Goal: Task Accomplishment & Management: Manage account settings

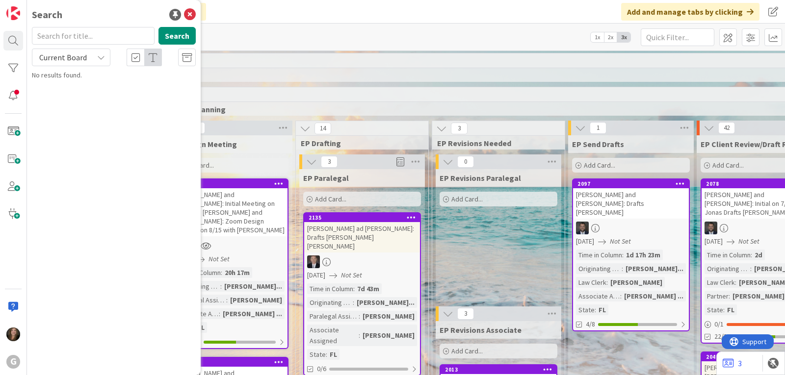
click at [114, 40] on input "text" at bounding box center [93, 36] width 123 height 18
type input "mace"
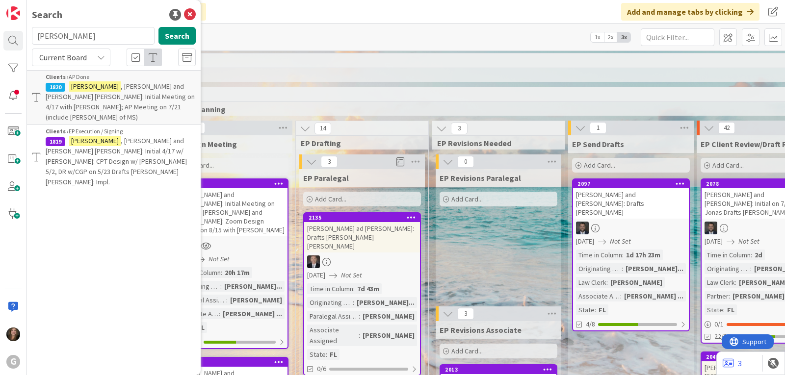
click at [77, 136] on mark "Mace" at bounding box center [95, 141] width 52 height 10
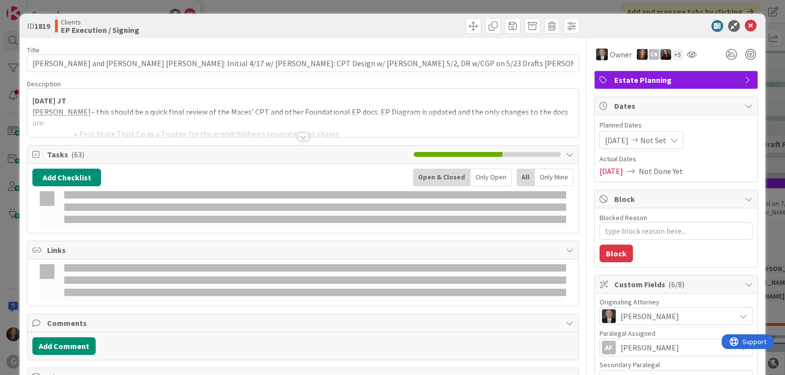
type textarea "x"
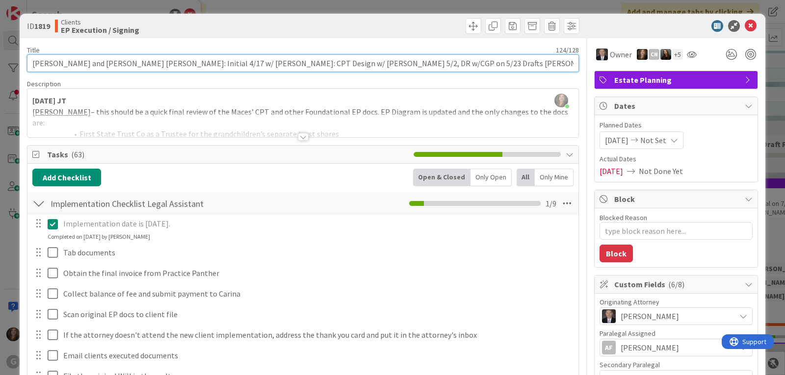
click at [454, 64] on input "Mace, Charles and Mary Ann: Initial 4/17 w/ Brad: CPT Design w/ Brad 5/2, DR w/…" at bounding box center [303, 63] width 552 height 18
type input "[PERSON_NAME] and [PERSON_NAME] [PERSON_NAME]: Initial 4/17 w/ [PERSON_NAME]: C…"
type textarea "x"
type input "[PERSON_NAME] and [PERSON_NAME] [PERSON_NAME]: Initial 4/17 w/ [PERSON_NAME]: C…"
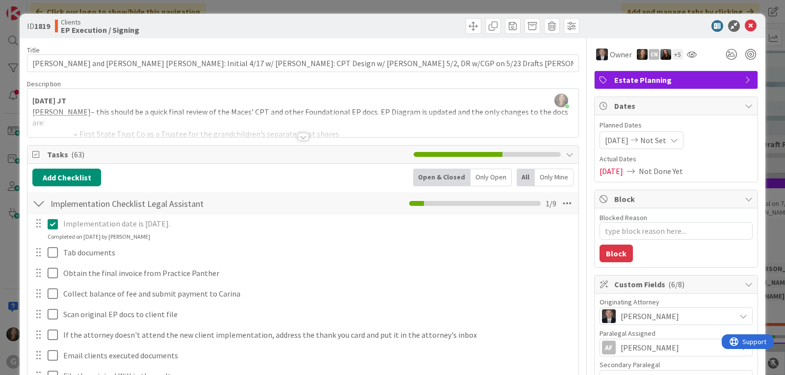
click at [657, 140] on span "Not Set" at bounding box center [654, 140] width 26 height 12
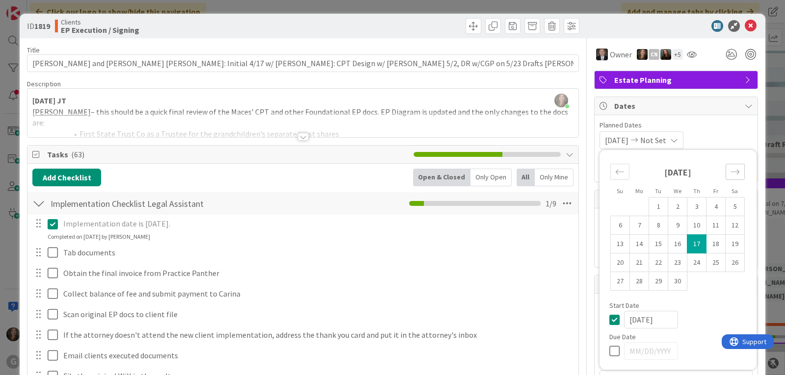
click at [736, 171] on div "Move forward to switch to the next month." at bounding box center [735, 172] width 19 height 16
click at [731, 170] on icon "Move forward to switch to the next month." at bounding box center [735, 171] width 9 height 9
click at [635, 258] on td "18" at bounding box center [639, 263] width 19 height 19
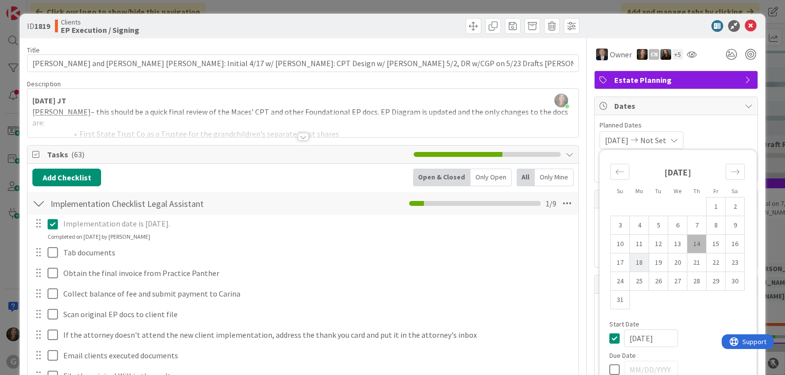
type input "[DATE]"
type textarea "x"
click at [708, 134] on div "08/18/2025 Not Set Su Mo Tu We Th Fr Sa July 2025 1 2 3 4 5 6 7 8 9 10 11 12 13…" at bounding box center [676, 141] width 153 height 18
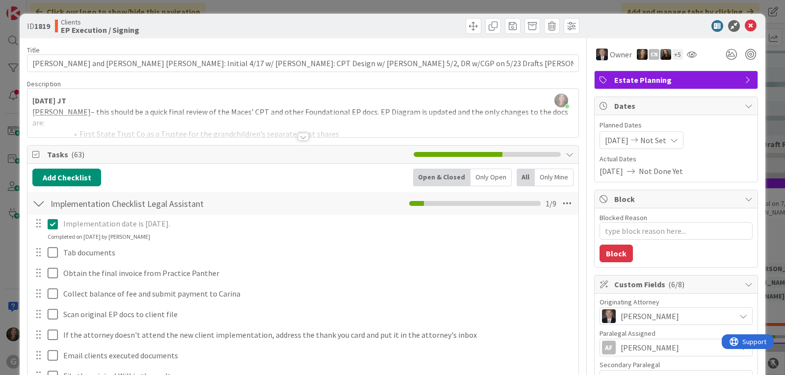
click at [624, 143] on span "[DATE]" at bounding box center [617, 140] width 24 height 12
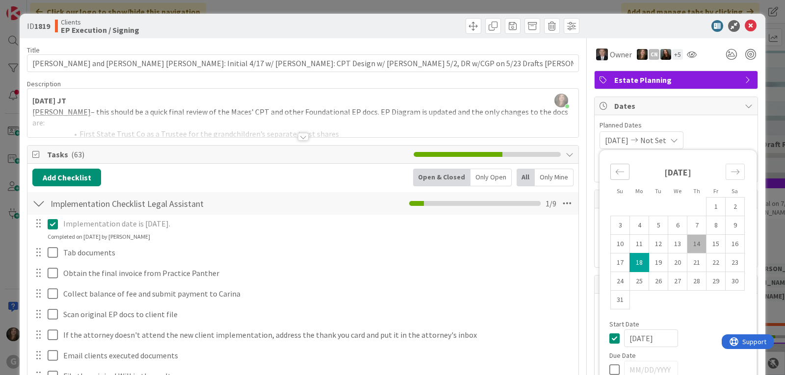
click at [616, 174] on icon "Move backward to switch to the previous month." at bounding box center [620, 171] width 9 height 9
click at [616, 172] on icon "Move backward to switch to the previous month." at bounding box center [620, 171] width 8 height 5
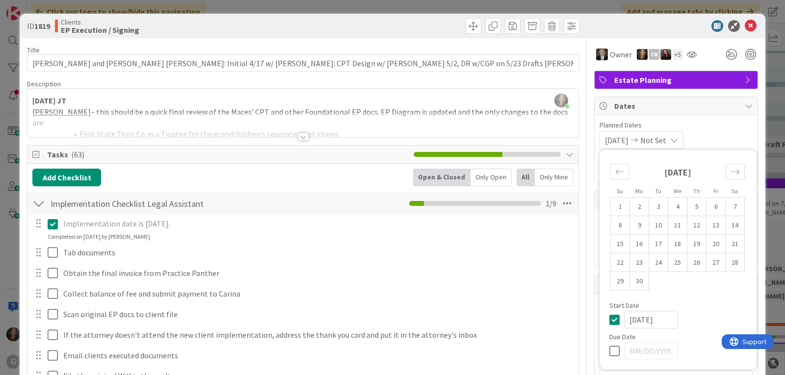
click at [649, 319] on input "[DATE]" at bounding box center [651, 320] width 54 height 18
click at [616, 172] on icon "Move backward to switch to the previous month." at bounding box center [620, 171] width 9 height 9
click at [718, 137] on div "08/18/2025 Not Set Su Mo Tu We Th Fr Sa June 2025 1 2 3 4 5 6 7 8 9 10 11 12 13…" at bounding box center [676, 141] width 153 height 18
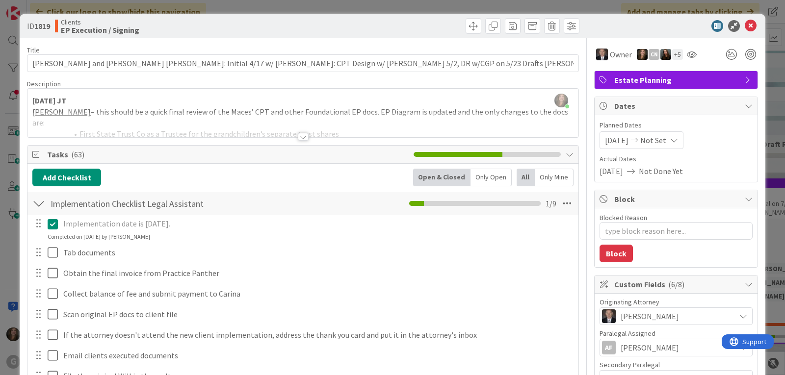
click at [617, 136] on span "[DATE]" at bounding box center [617, 140] width 24 height 12
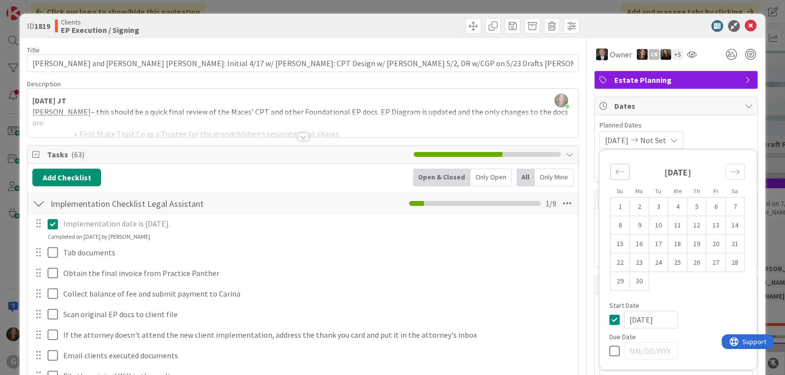
click at [616, 170] on icon "Move backward to switch to the previous month." at bounding box center [620, 171] width 9 height 9
drag, startPoint x: 642, startPoint y: 320, endPoint x: 610, endPoint y: 320, distance: 31.9
click at [610, 320] on div "[DATE]" at bounding box center [678, 320] width 137 height 18
type input "[DATE]"
type textarea "x"
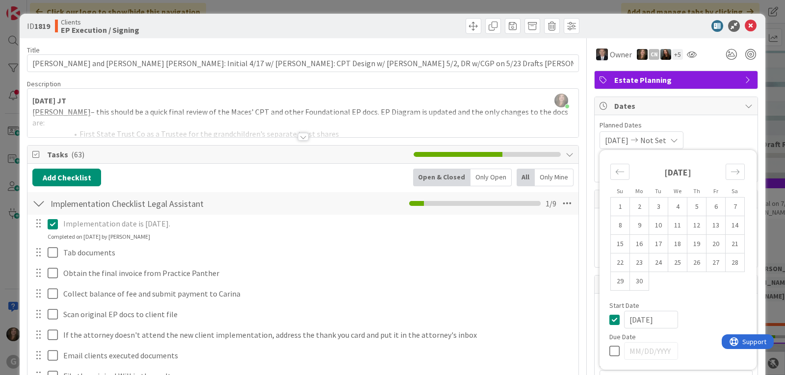
click at [610, 350] on icon at bounding box center [617, 352] width 15 height 12
type input "04/18/2025"
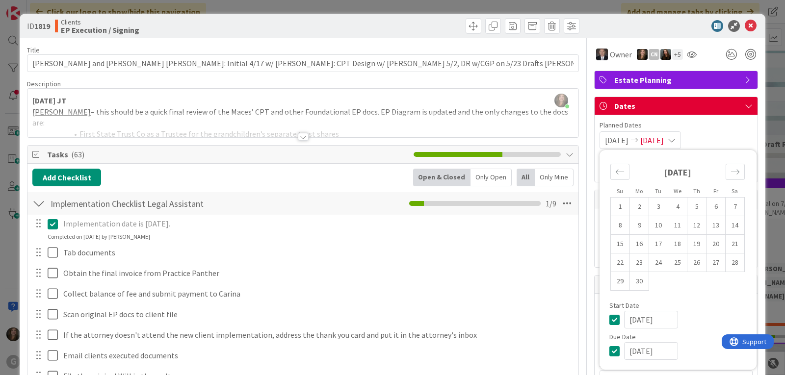
type textarea "x"
click at [630, 353] on input "04/18/2025" at bounding box center [651, 352] width 54 height 18
type input "[DATE]"
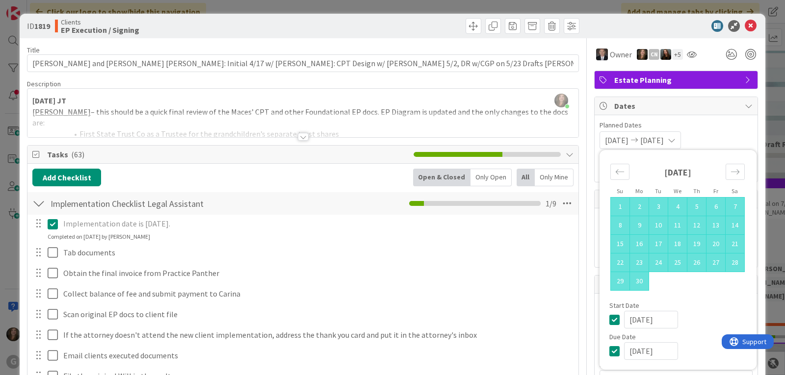
type textarea "x"
type input "[DATE]"
click at [694, 358] on div "[DATE]" at bounding box center [685, 352] width 123 height 18
click at [719, 123] on span "Planned Dates" at bounding box center [676, 125] width 153 height 10
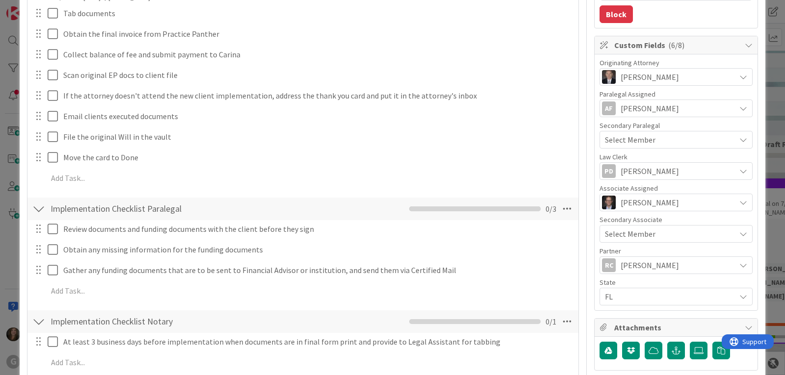
scroll to position [245, 0]
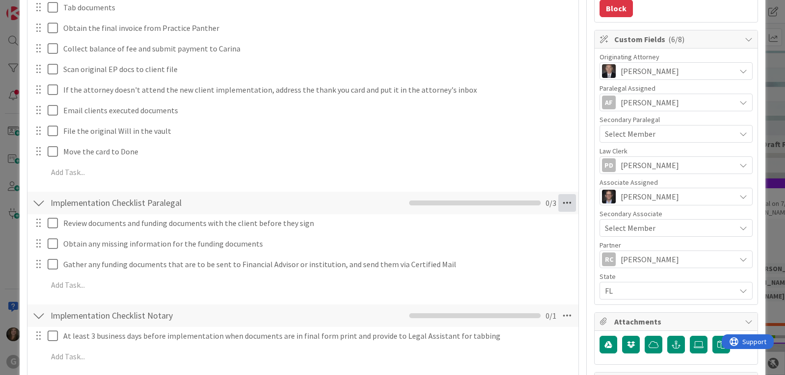
click at [559, 202] on icon at bounding box center [568, 203] width 18 height 18
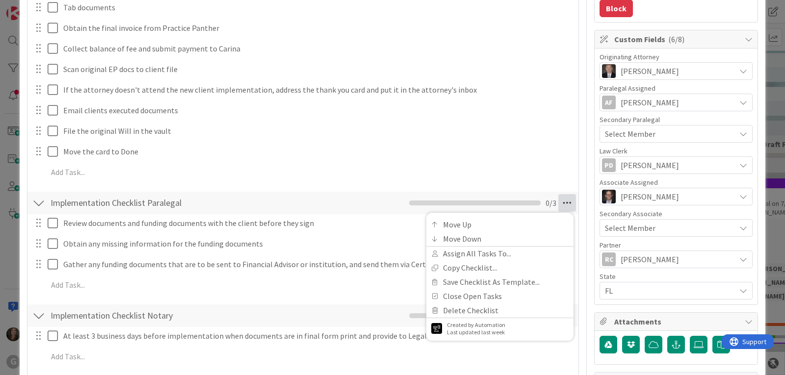
type textarea "x"
click at [497, 252] on link "Assign All Tasks To..." at bounding box center [500, 254] width 147 height 14
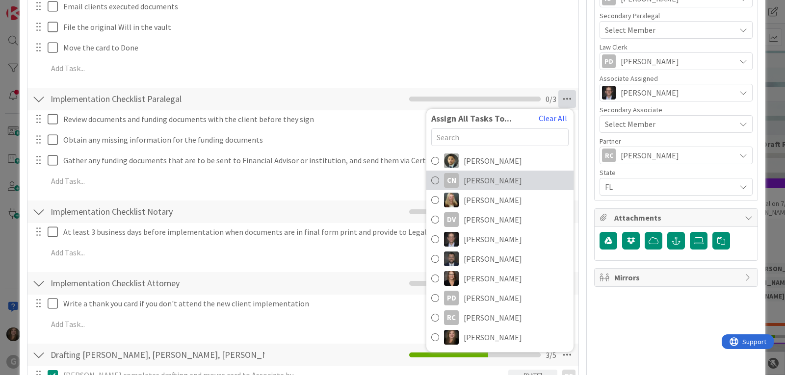
scroll to position [393, 0]
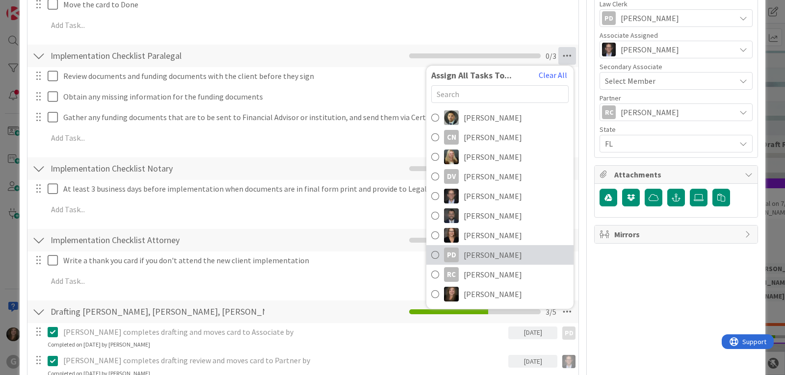
click at [474, 254] on span "[PERSON_NAME]" at bounding box center [493, 255] width 58 height 12
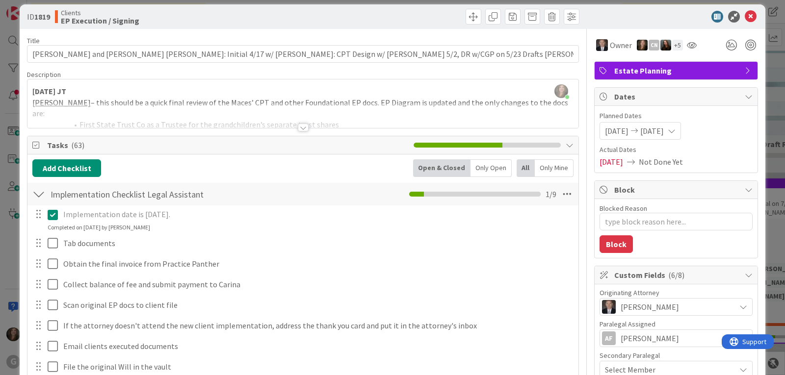
scroll to position [0, 0]
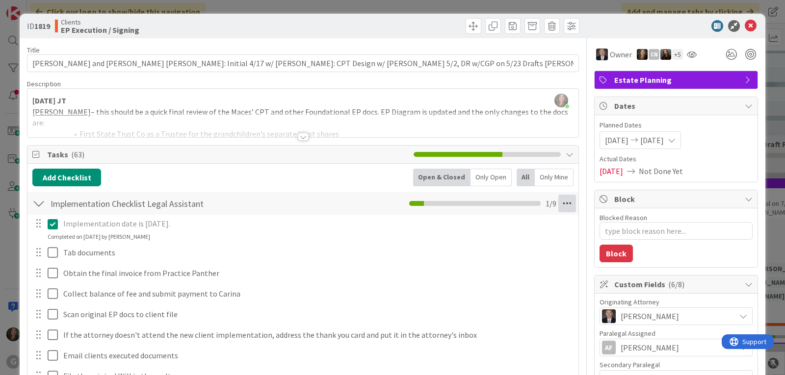
click at [559, 203] on icon at bounding box center [568, 204] width 18 height 18
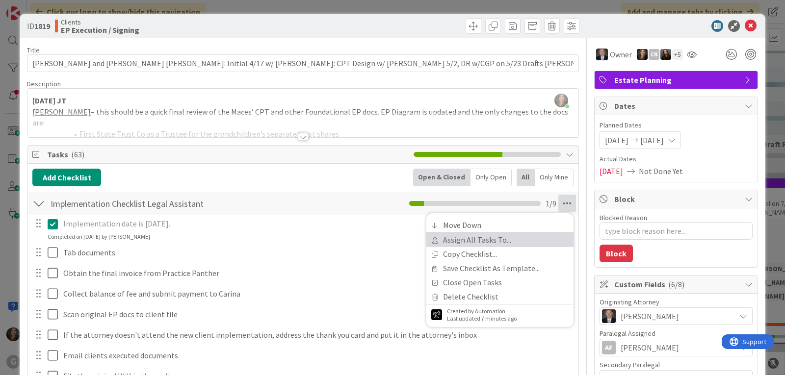
click at [492, 239] on link "Assign All Tasks To..." at bounding box center [500, 240] width 147 height 14
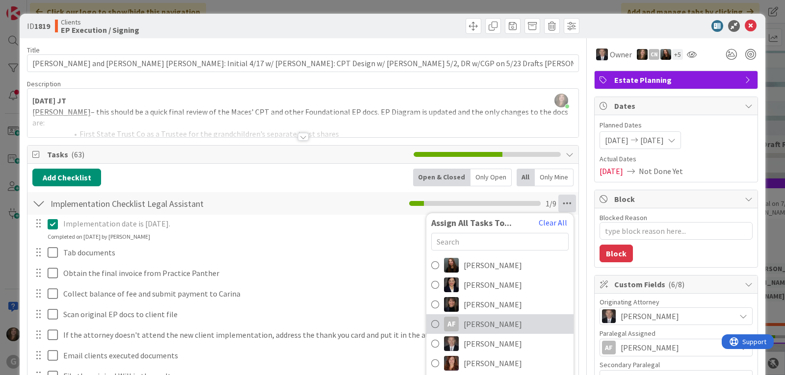
scroll to position [49, 0]
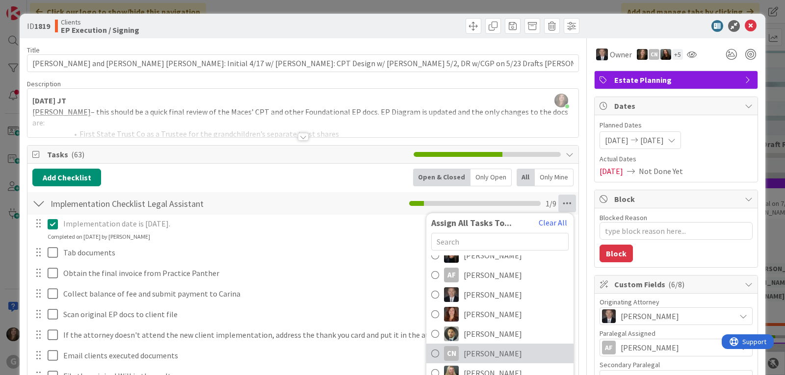
click at [473, 350] on span "Cindy Negron Vitilio" at bounding box center [493, 354] width 58 height 12
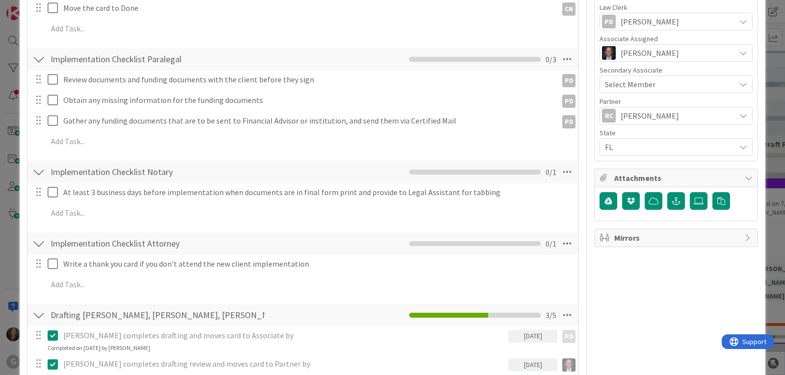
scroll to position [393, 0]
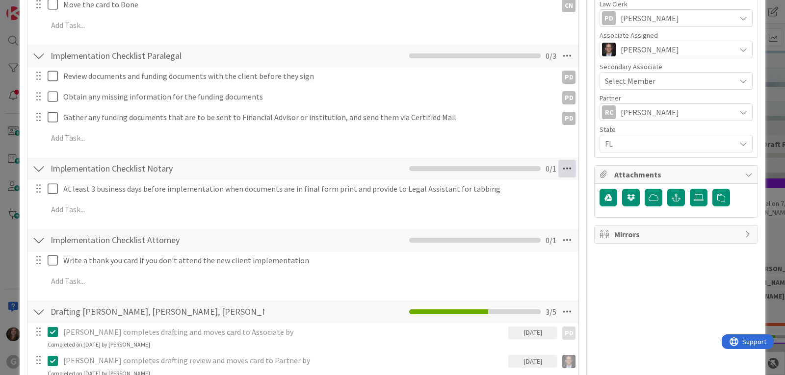
click at [559, 163] on icon at bounding box center [568, 169] width 18 height 18
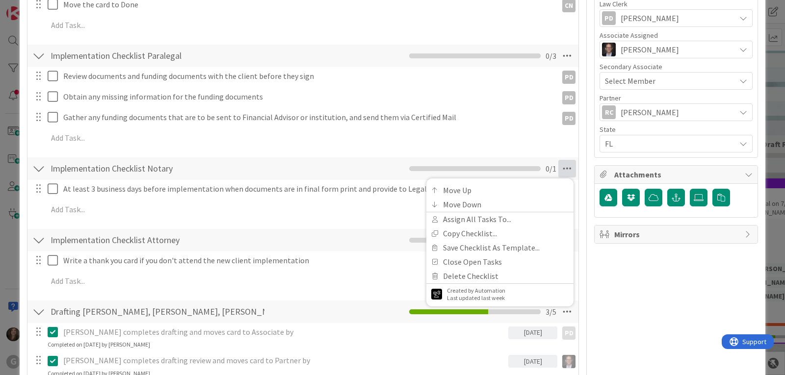
click at [298, 239] on div "Implementation Checklist Attorney Checklist Name 33 / 64 Implementation Checkli…" at bounding box center [302, 240] width 551 height 23
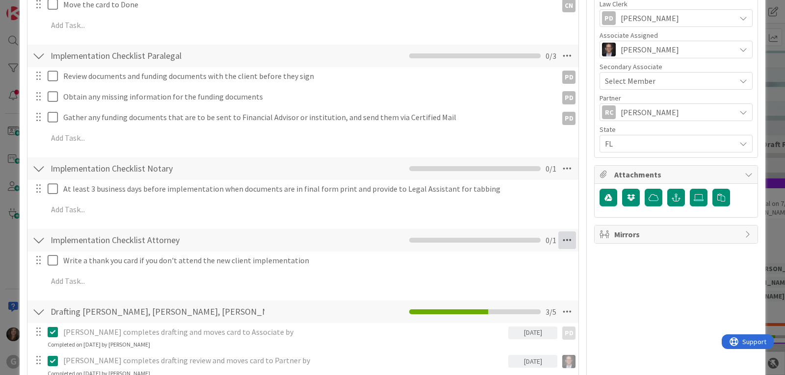
click at [563, 243] on icon at bounding box center [568, 241] width 18 height 18
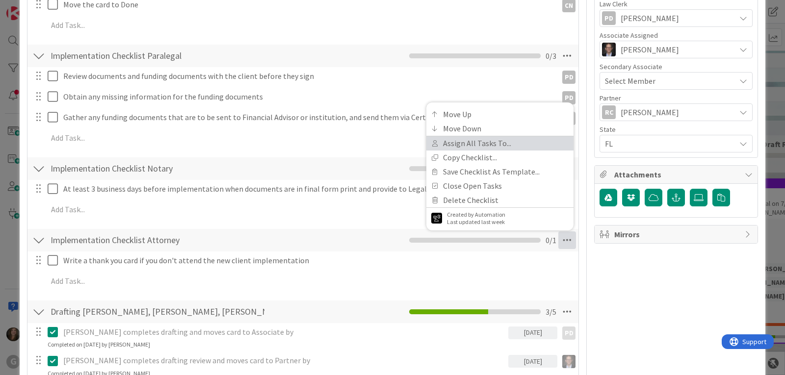
click at [480, 142] on link "Assign All Tasks To..." at bounding box center [500, 143] width 147 height 14
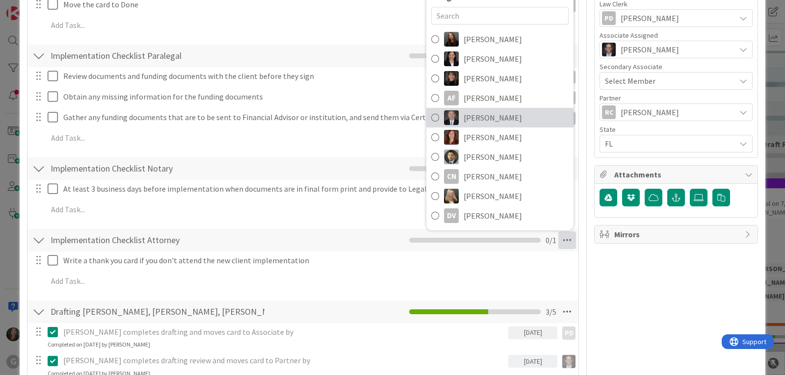
click at [474, 117] on span "[PERSON_NAME]" at bounding box center [493, 118] width 58 height 12
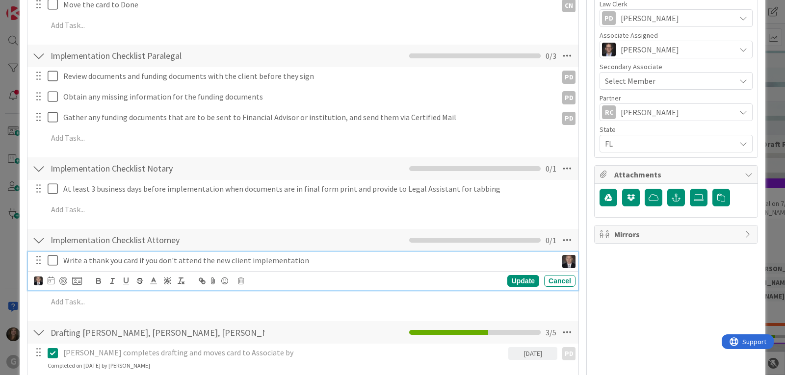
click at [127, 266] on p "Write a thank you card if you don't attend the new client implementation" at bounding box center [308, 260] width 490 height 11
click at [51, 281] on icon at bounding box center [51, 281] width 7 height 8
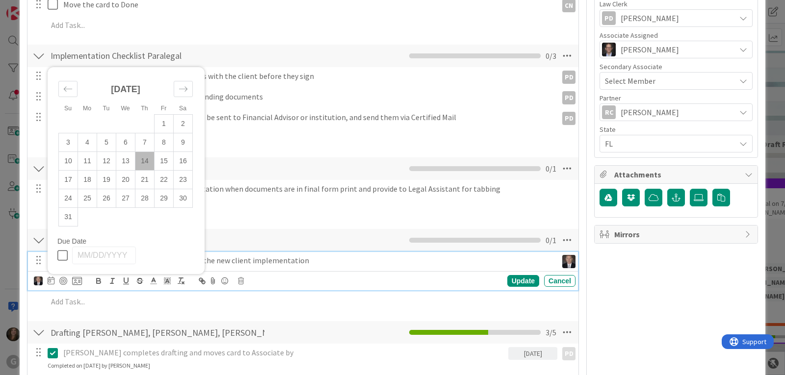
scroll to position [442, 0]
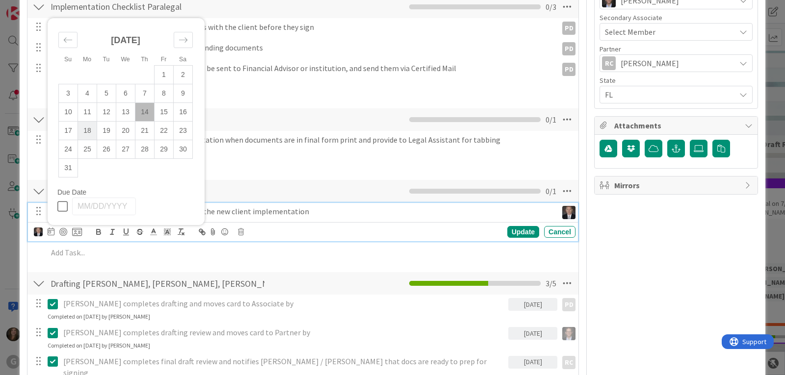
click at [88, 130] on td "18" at bounding box center [87, 131] width 19 height 19
type input "[DATE]"
type textarea "x"
click at [512, 235] on div "Update" at bounding box center [524, 232] width 32 height 12
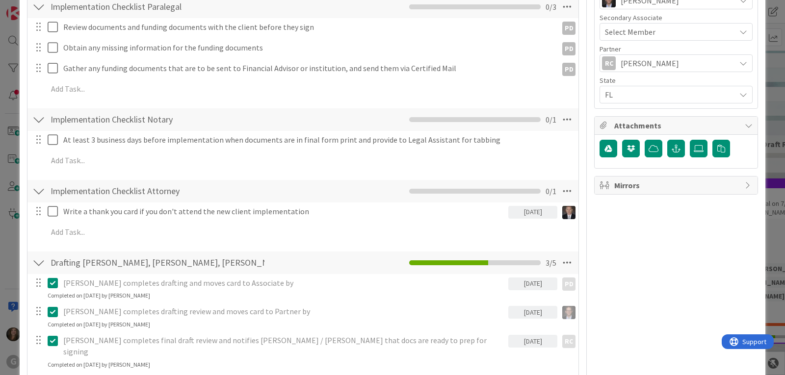
scroll to position [393, 0]
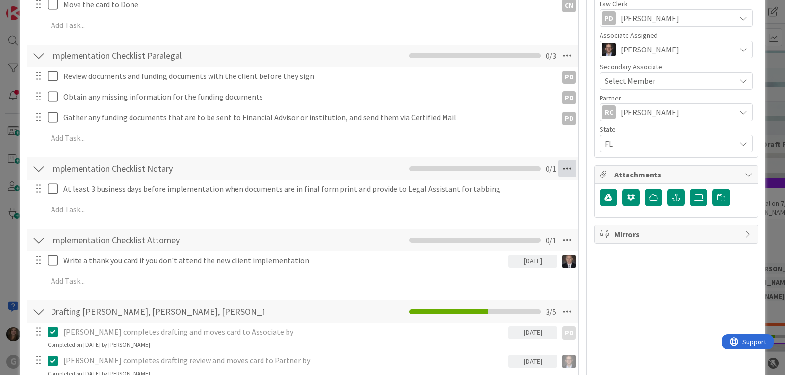
click at [559, 173] on icon at bounding box center [568, 169] width 18 height 18
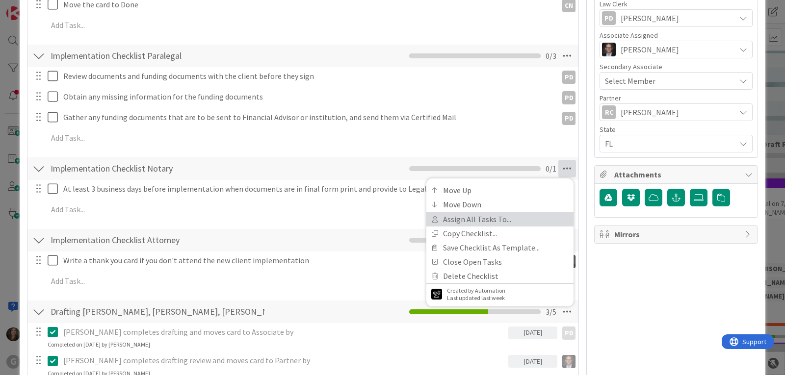
click at [462, 218] on link "Assign All Tasks To..." at bounding box center [500, 220] width 147 height 14
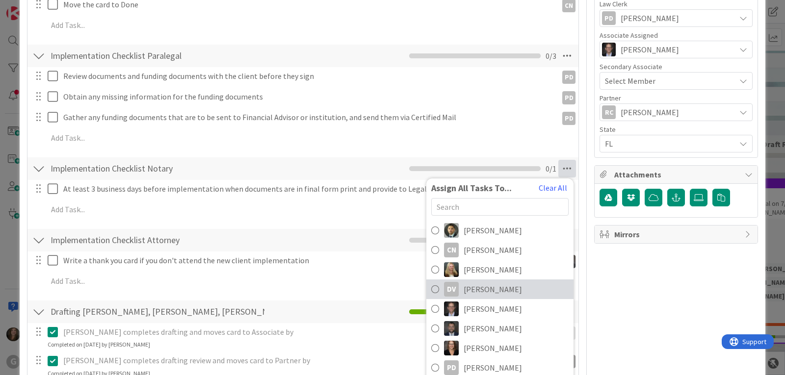
scroll to position [491, 0]
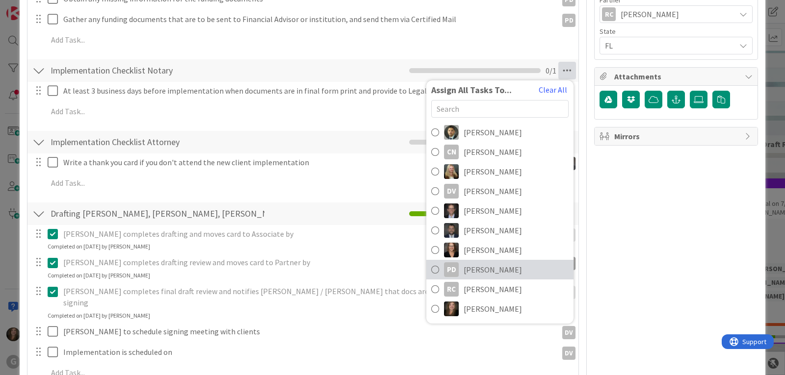
click at [456, 268] on link "PD Paul D'Agostino" at bounding box center [500, 270] width 147 height 20
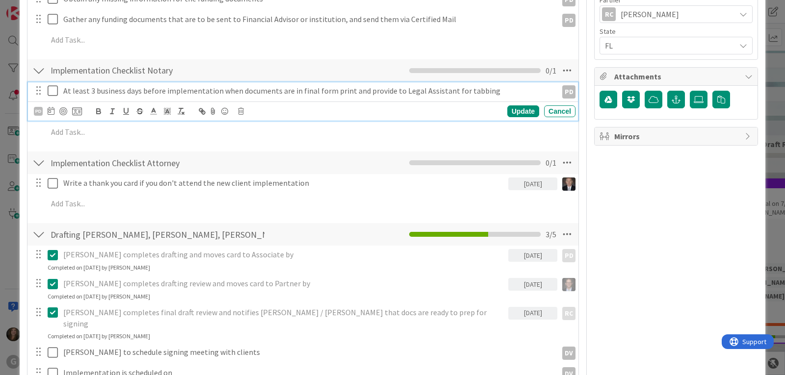
click at [169, 91] on p "At least 3 business days before implementation when documents are in final form…" at bounding box center [308, 90] width 490 height 11
click at [51, 107] on div at bounding box center [51, 112] width 7 height 12
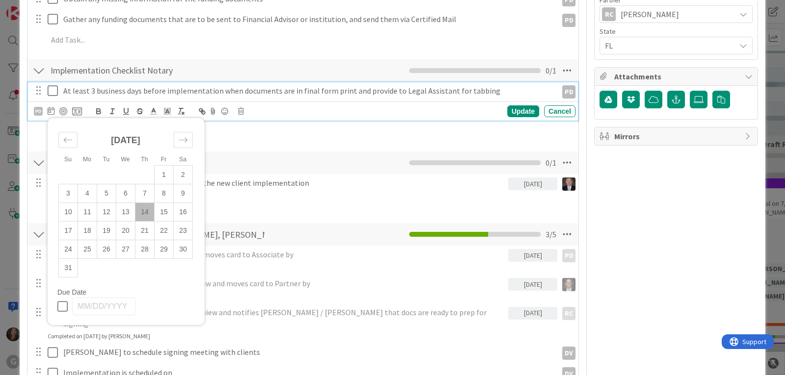
click at [143, 210] on td "14" at bounding box center [144, 212] width 19 height 19
type input "[DATE]"
type textarea "x"
click at [512, 115] on div "Update" at bounding box center [524, 112] width 32 height 12
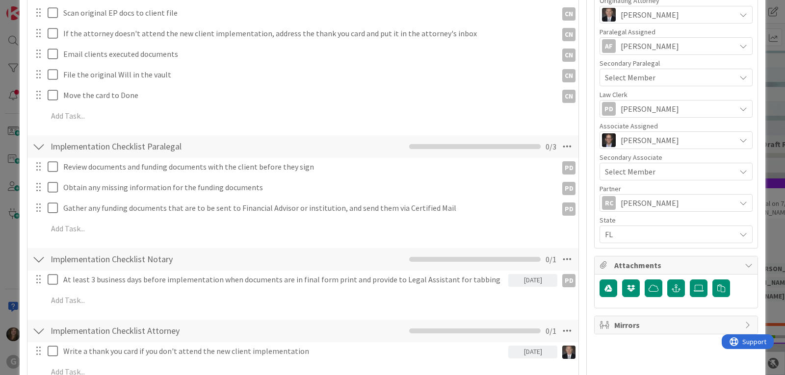
scroll to position [294, 0]
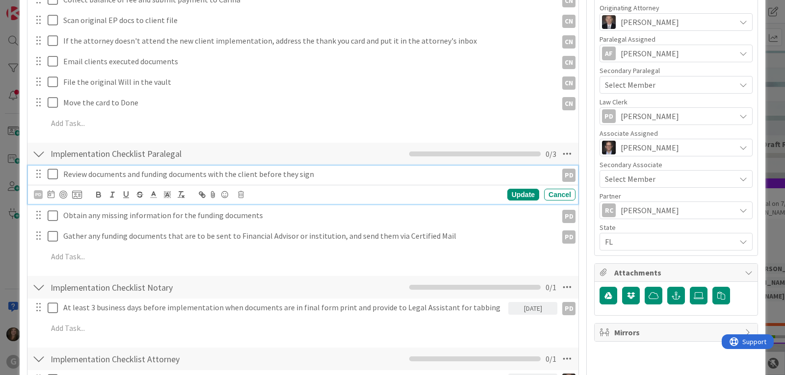
click at [265, 175] on p "Review documents and funding documents with the client before they sign" at bounding box center [308, 174] width 490 height 11
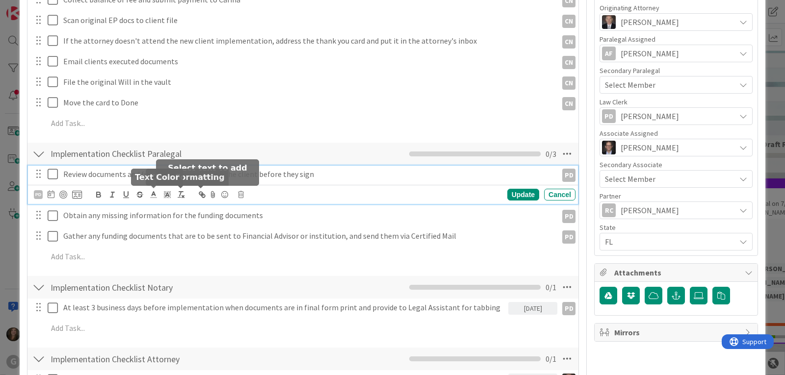
click at [50, 196] on icon at bounding box center [51, 194] width 7 height 8
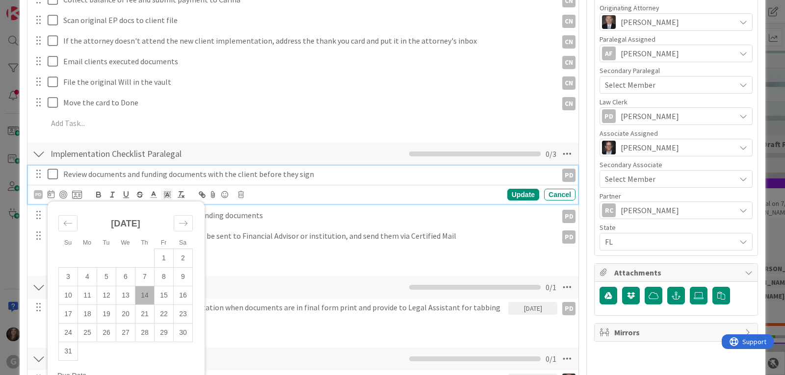
click at [144, 297] on td "14" at bounding box center [144, 296] width 19 height 19
type input "[DATE]"
type textarea "x"
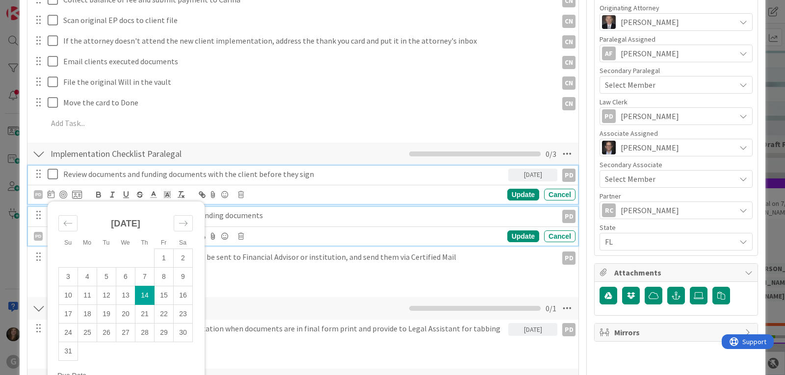
click at [247, 216] on p "Obtain any missing information for the funding documents" at bounding box center [308, 215] width 490 height 11
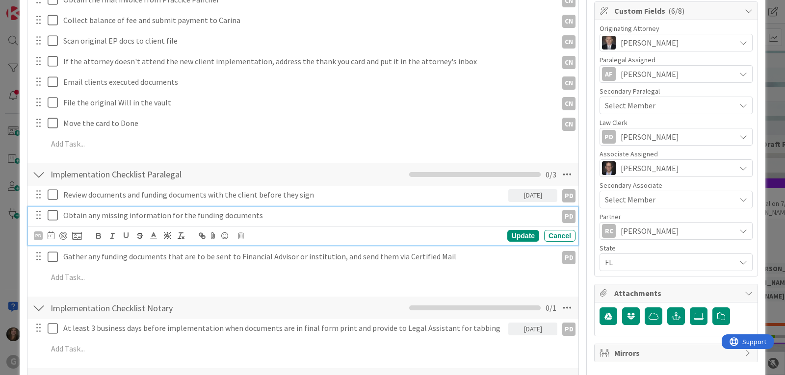
click at [47, 235] on div "PD" at bounding box center [58, 236] width 48 height 12
click at [48, 235] on icon at bounding box center [51, 236] width 7 height 8
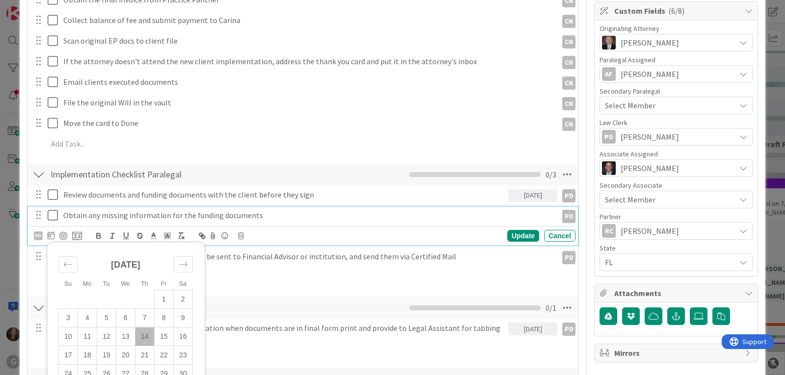
click at [142, 335] on td "14" at bounding box center [144, 337] width 19 height 19
type input "[DATE]"
type textarea "x"
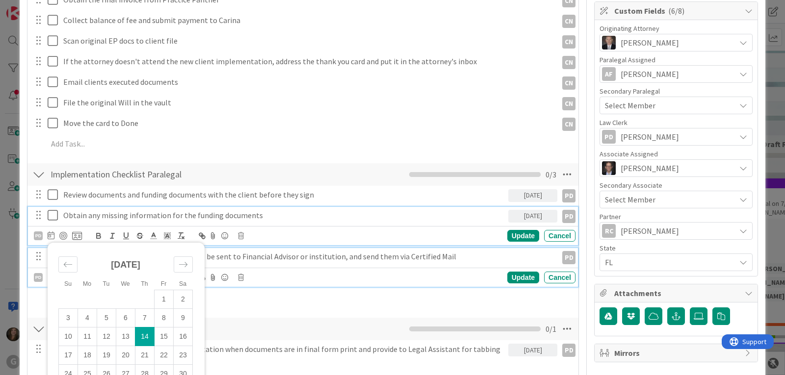
click at [256, 257] on p "Gather any funding documents that are to be sent to Financial Advisor or instit…" at bounding box center [308, 256] width 490 height 11
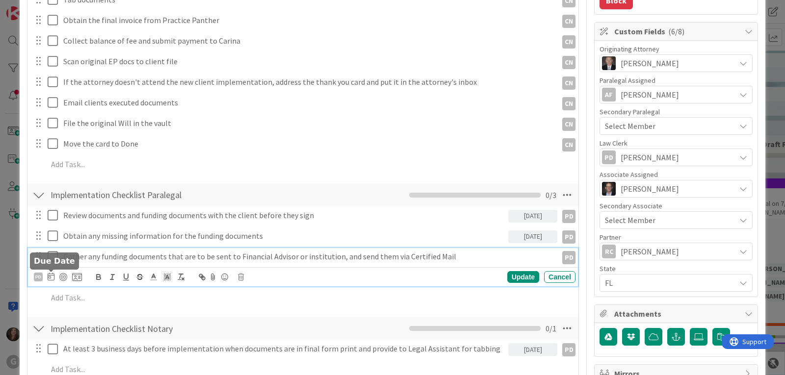
click at [50, 278] on icon at bounding box center [51, 277] width 7 height 8
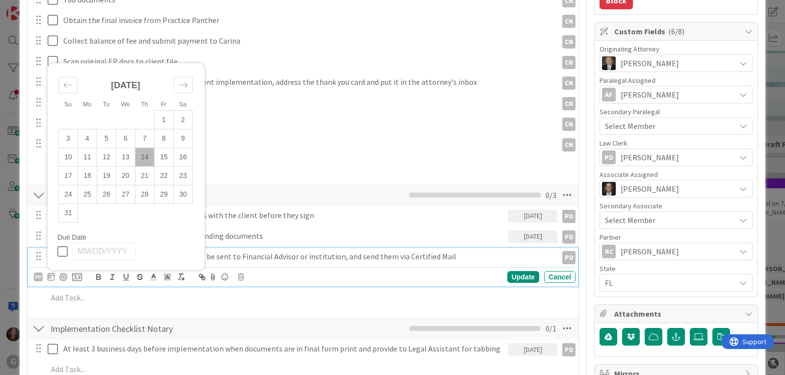
scroll to position [302, 0]
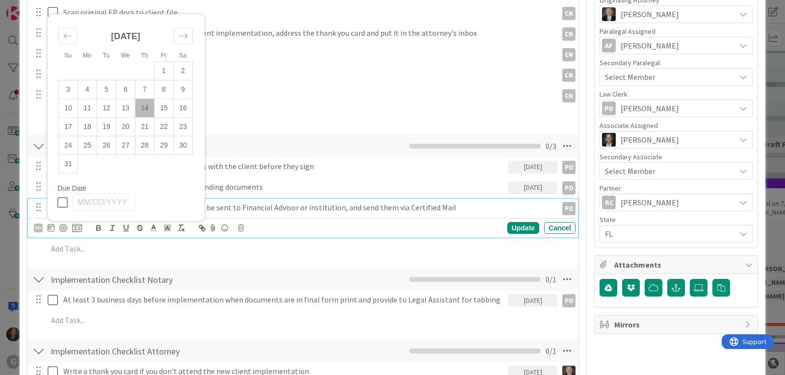
click at [148, 107] on td "14" at bounding box center [144, 108] width 19 height 19
type input "[DATE]"
type textarea "x"
click at [516, 231] on div "Update" at bounding box center [524, 228] width 32 height 12
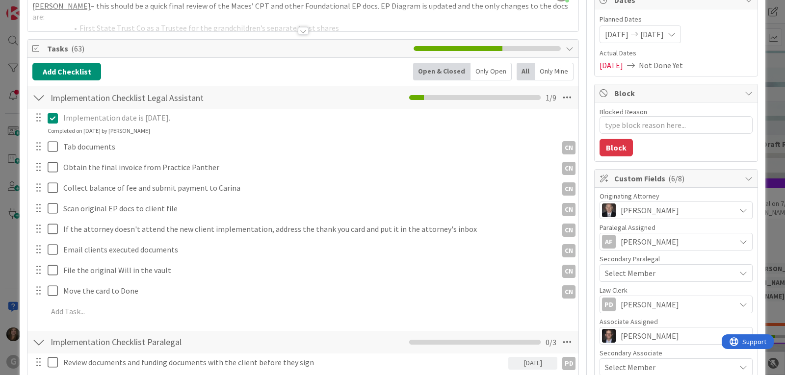
scroll to position [0, 0]
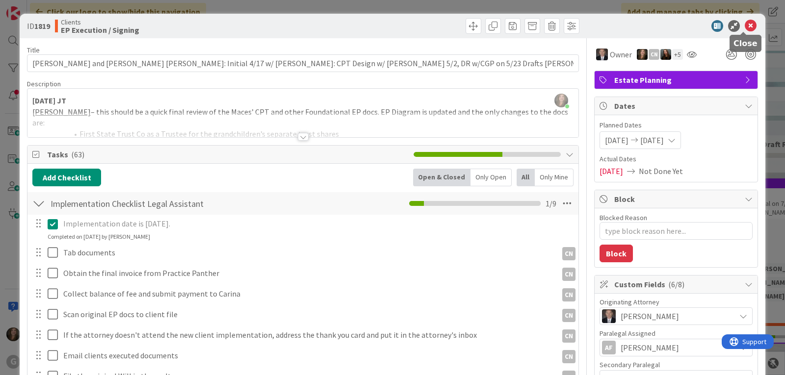
click at [745, 23] on icon at bounding box center [751, 26] width 12 height 12
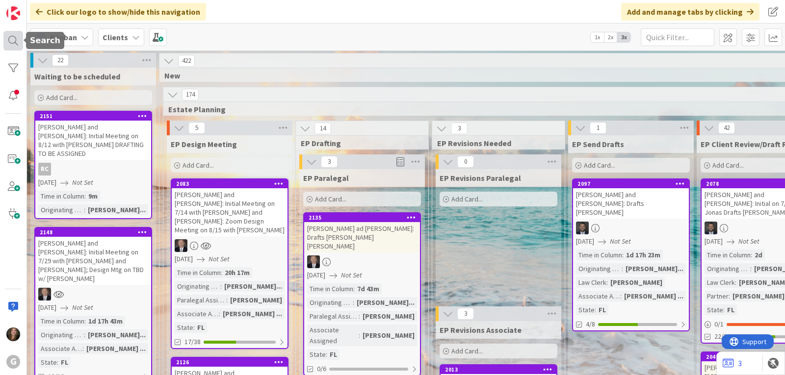
click at [13, 37] on div at bounding box center [13, 41] width 20 height 20
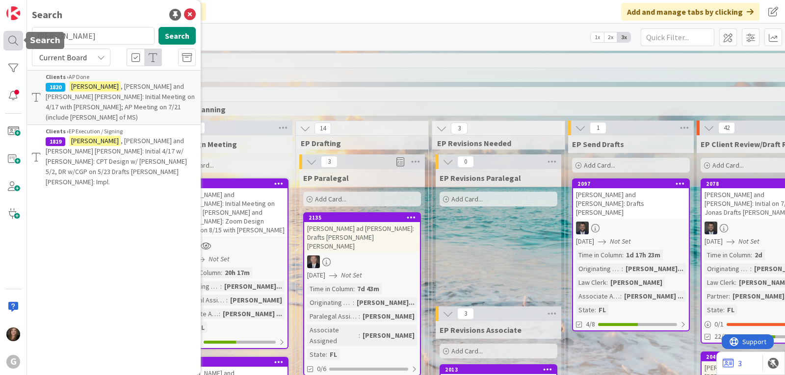
drag, startPoint x: 82, startPoint y: 35, endPoint x: 21, endPoint y: 34, distance: 61.4
click at [21, 34] on div "G Search mace Search Current Board Clients › AP Done 1820 Mace , Charles and Ma…" at bounding box center [13, 187] width 27 height 375
type input "tolliver"
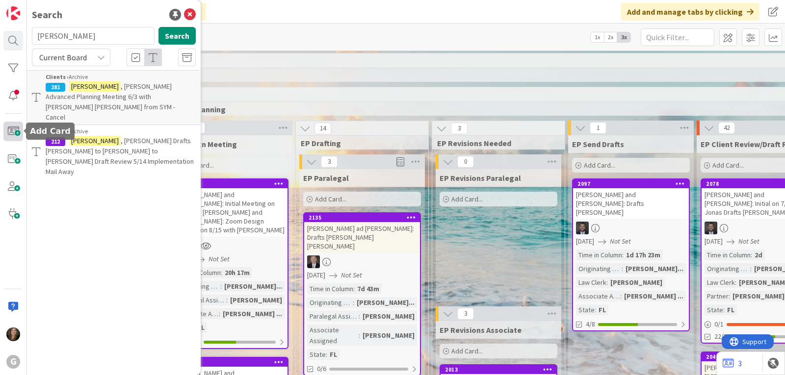
click at [10, 132] on span at bounding box center [13, 132] width 20 height 20
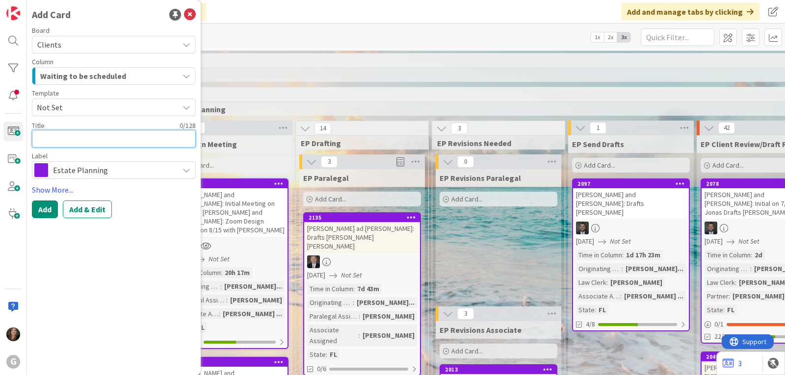
click at [87, 136] on textarea at bounding box center [114, 139] width 164 height 18
type textarea "x"
type textarea "T"
type textarea "x"
type textarea "To"
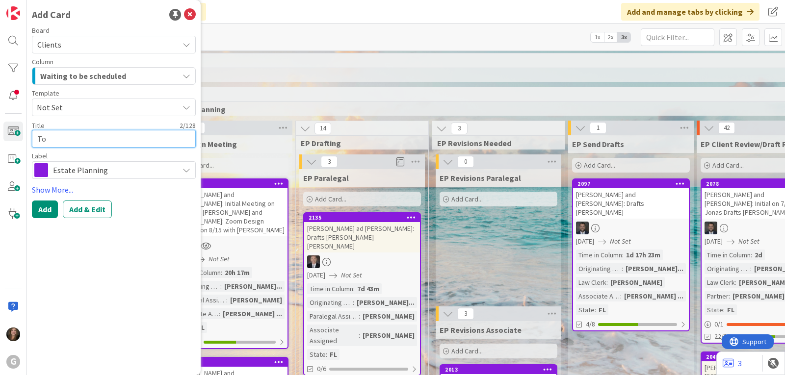
type textarea "x"
type textarea "Tol"
type textarea "x"
type textarea "Toll"
type textarea "x"
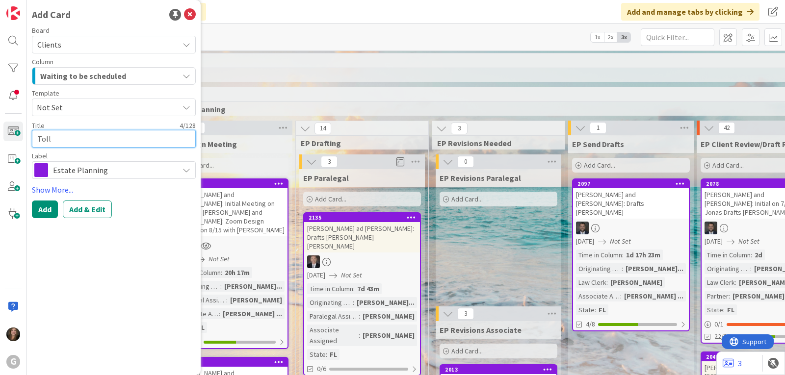
type textarea "Tollo"
type textarea "x"
type textarea "Toll"
type textarea "x"
type textarea "Tolli"
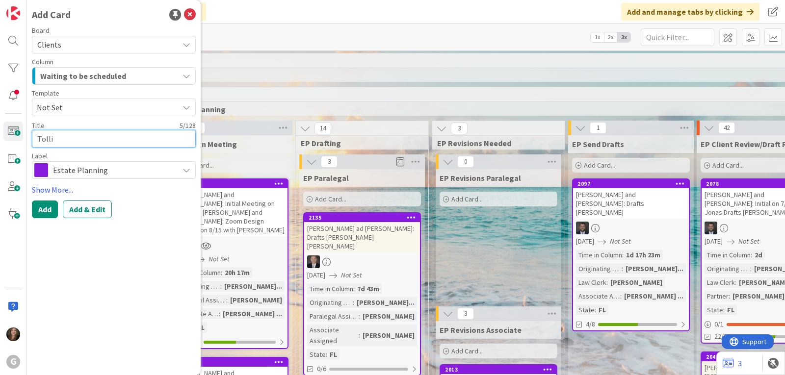
type textarea "x"
type textarea "Tolliv"
type textarea "x"
type textarea "Tollive"
type textarea "x"
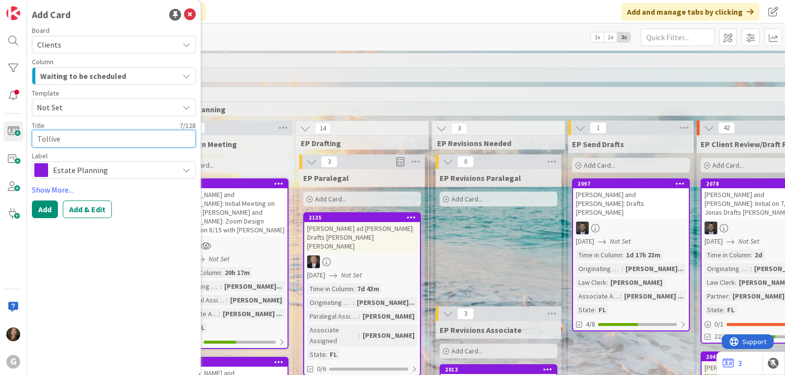
type textarea "Tolliver"
type textarea "x"
type textarea "Tolliver,"
type textarea "x"
type textarea "Tolliver,"
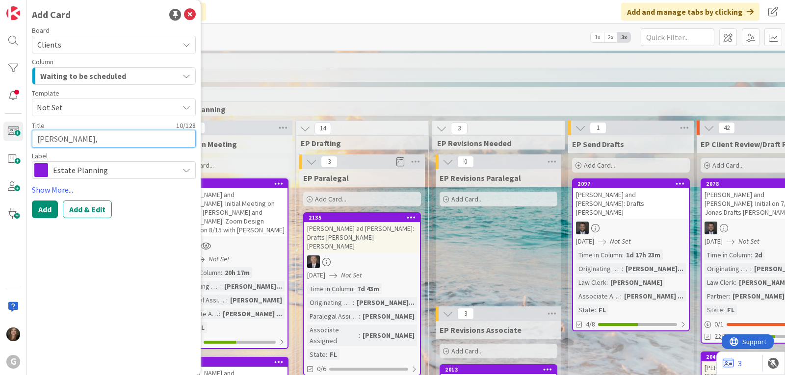
type textarea "x"
type textarea "Tolliver, P"
type textarea "x"
type textarea "Tolliver, Pa"
type textarea "x"
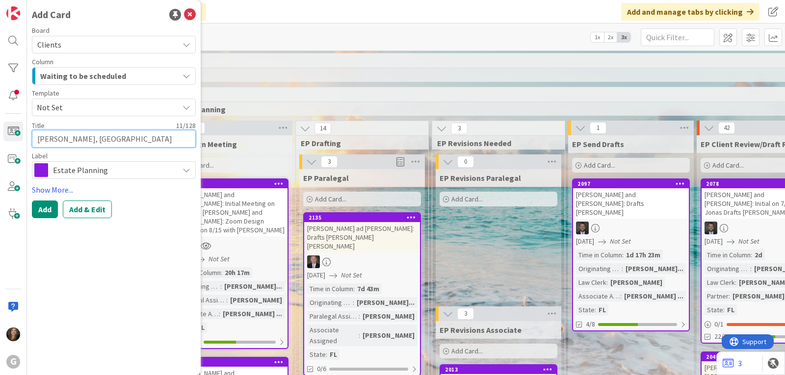
type textarea "Tolliver, Pau"
type textarea "x"
type textarea "Tolliver, Paul"
type textarea "x"
type textarea "Tolliver, Paula"
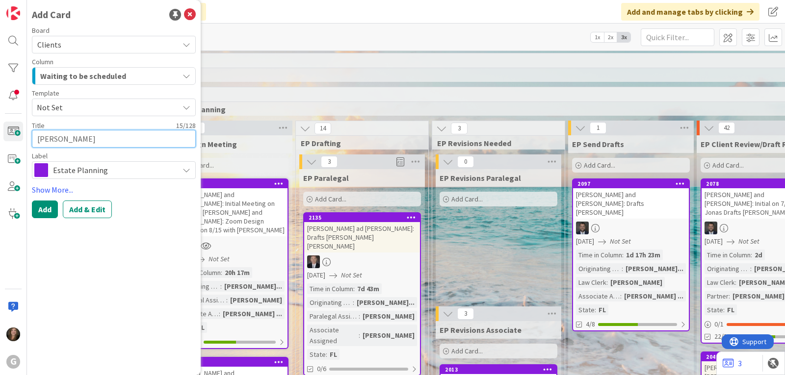
type textarea "x"
type textarea "Tolliver, Paula"
type textarea "x"
type textarea "Tolliver, Paula"
type textarea "x"
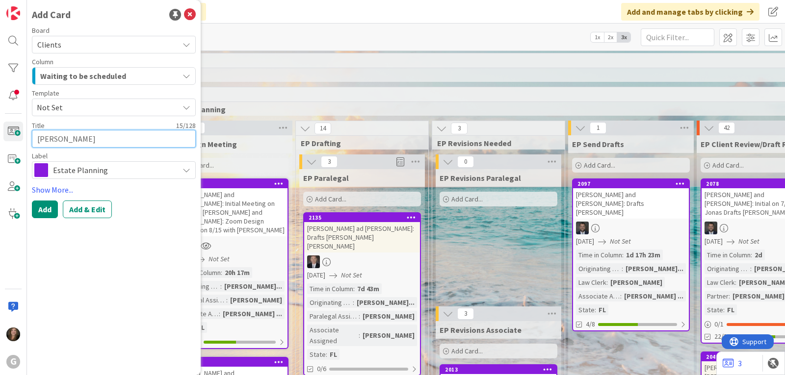
type textarea "Tolliver, Paula:"
type textarea "x"
type textarea "Tolliver, Paula:"
type textarea "x"
type textarea "Tolliver, Paula: D"
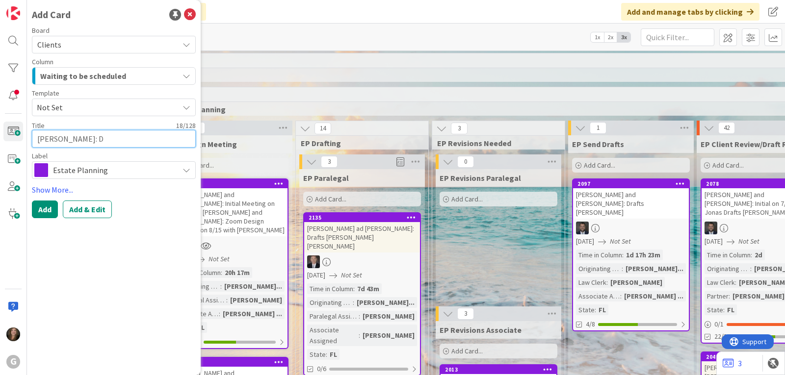
type textarea "x"
type textarea "Tolliver, Paula: Dr"
type textarea "x"
type textarea "Tolliver, Paula: Dra"
type textarea "x"
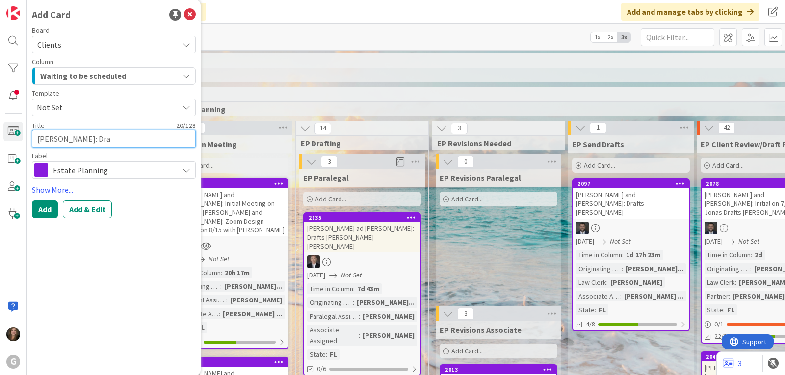
type textarea "Tolliver, Paula: Draf"
type textarea "x"
type textarea "Tolliver, Paula: Draft"
type textarea "x"
type textarea "Tolliver, Paula: Drafts"
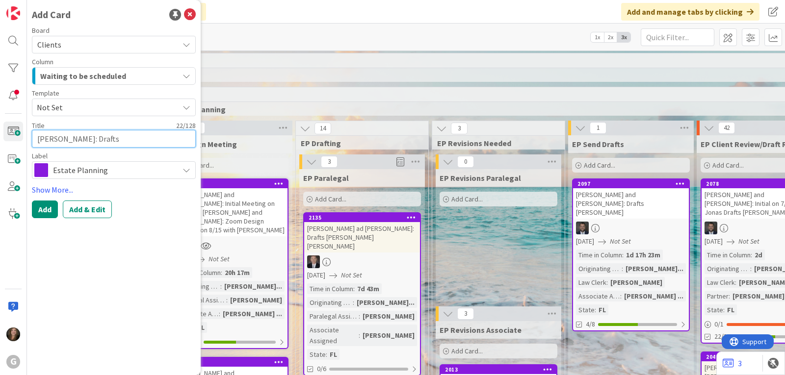
type textarea "x"
type textarea "Tolliver, Paula: Drafts"
type textarea "x"
type textarea "Tolliver, Paula: Drafts C"
type textarea "x"
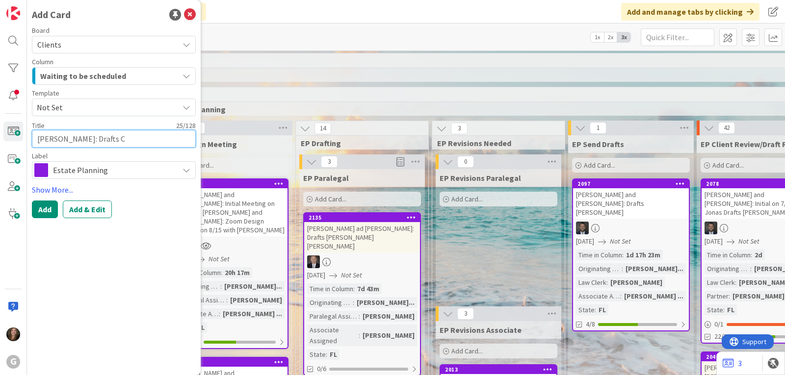
type textarea "Tolliver, Paula: Drafts Ch"
type textarea "x"
type textarea "Tolliver, Paula: Drafts Chr"
type textarea "x"
type textarea "Tolliver, Paula: Drafts Chri"
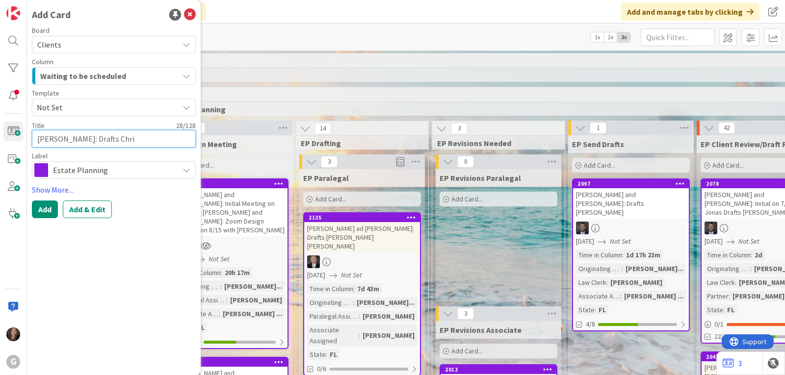
type textarea "x"
type textarea "Tolliver, Paula: Drafts Chris"
type textarea "x"
type textarea "Tolliver, Paula: Drafts Chris"
type textarea "x"
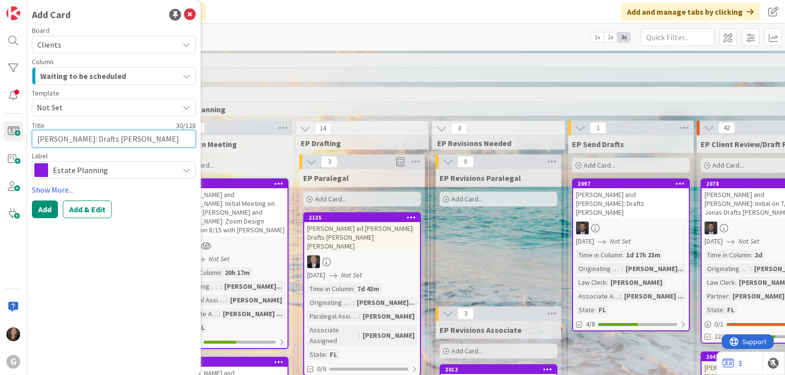
type textarea "Tolliver, Paula: Drafts Chris B"
type textarea "x"
type textarea "Tolliver, Paula: Drafts Chris Bob"
type textarea "x"
type textarea "Tolliver, Paula: Drafts Chris Bobb"
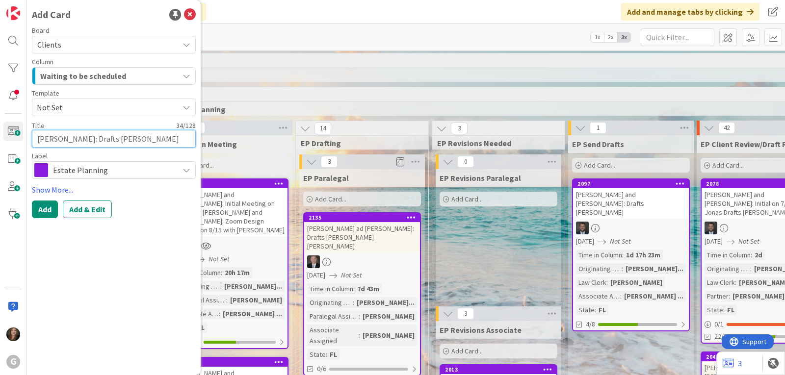
type textarea "x"
type textarea "[PERSON_NAME]: Drafts [PERSON_NAME] [PERSON_NAME]"
click at [174, 78] on div "Waiting to be scheduled" at bounding box center [108, 76] width 141 height 16
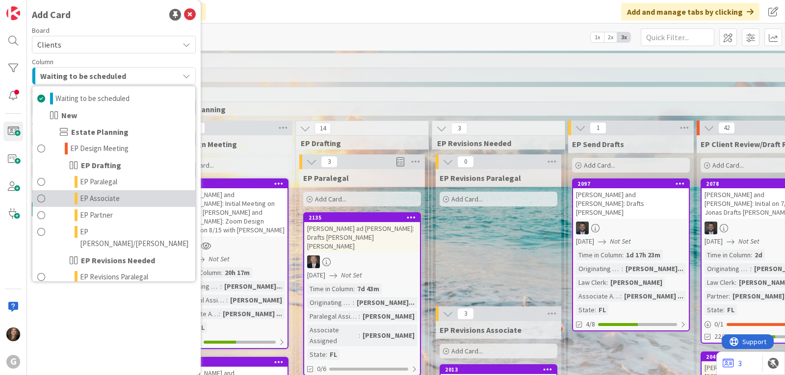
click at [134, 201] on link "EP Associate" at bounding box center [113, 198] width 163 height 17
type textarea "x"
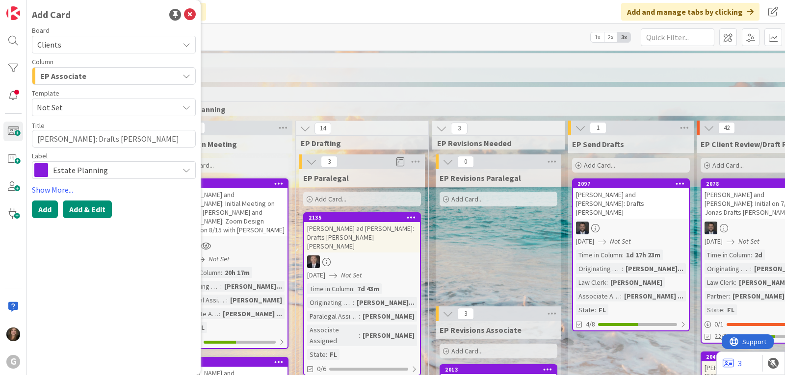
click at [92, 208] on button "Add & Edit" at bounding box center [87, 210] width 49 height 18
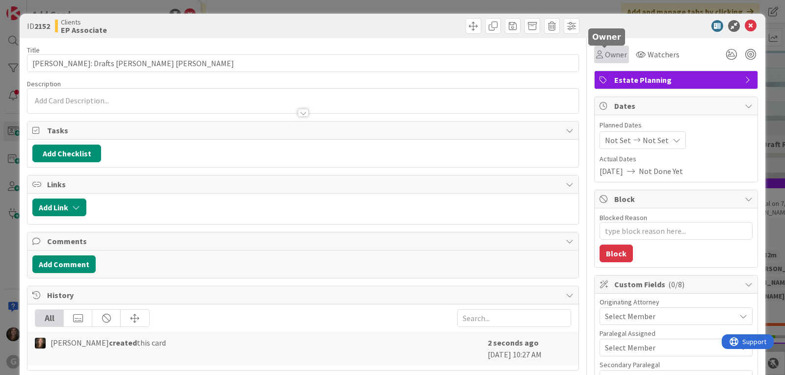
click at [605, 51] on span "Owner" at bounding box center [616, 55] width 22 height 12
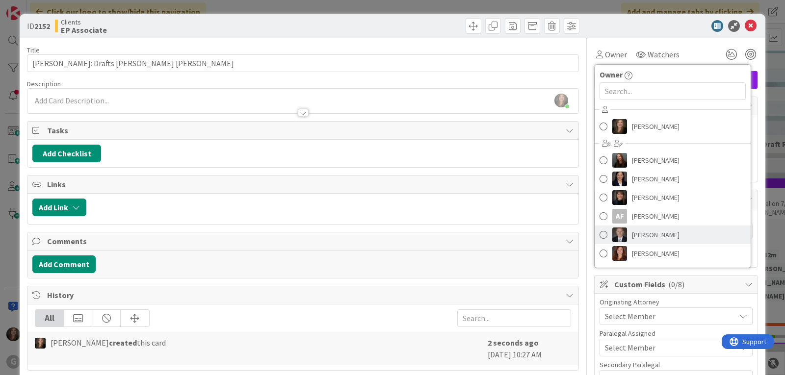
click at [635, 238] on span "[PERSON_NAME]" at bounding box center [656, 235] width 48 height 15
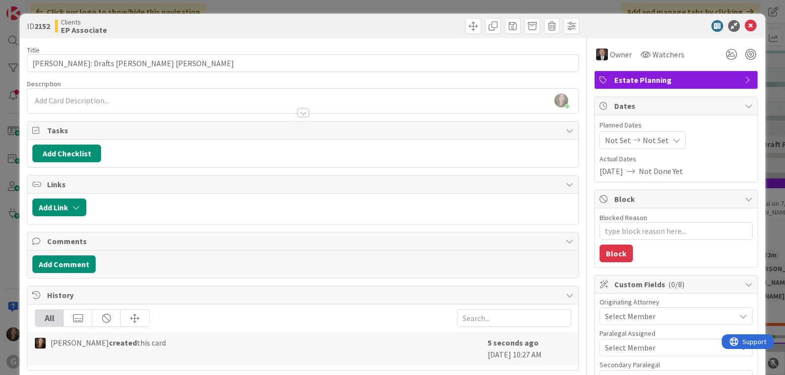
click at [621, 315] on span "Select Member" at bounding box center [630, 317] width 51 height 12
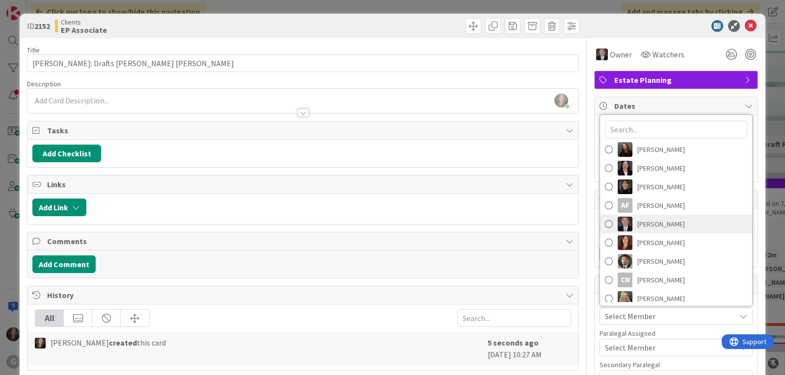
click at [621, 225] on img at bounding box center [625, 224] width 15 height 15
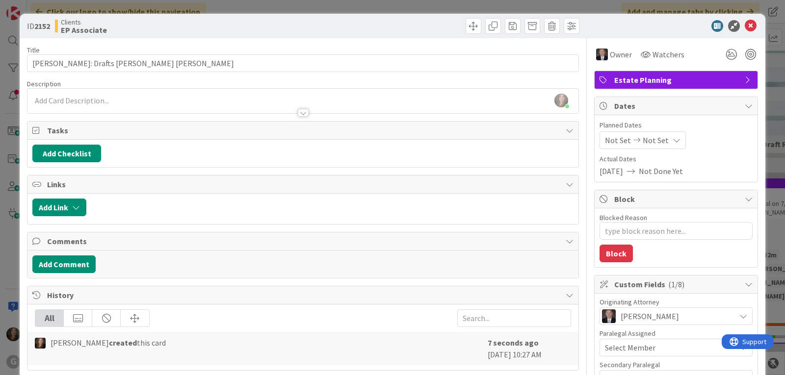
scroll to position [98, 0]
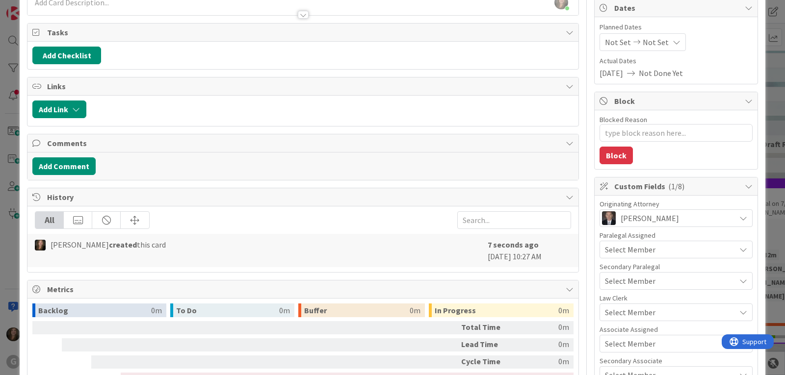
click at [617, 311] on span "Select Member" at bounding box center [630, 313] width 51 height 12
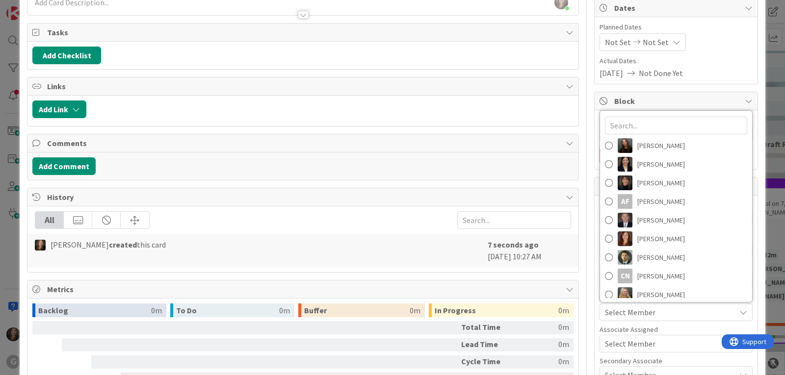
click at [658, 90] on div "Owner Owner Remove Set as Watcher Shari Brousseau Amanda Mattox Amber Medina An…" at bounding box center [676, 239] width 164 height 598
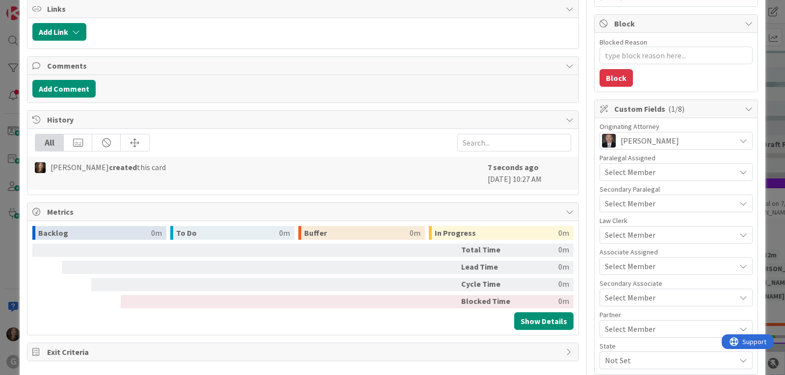
scroll to position [196, 0]
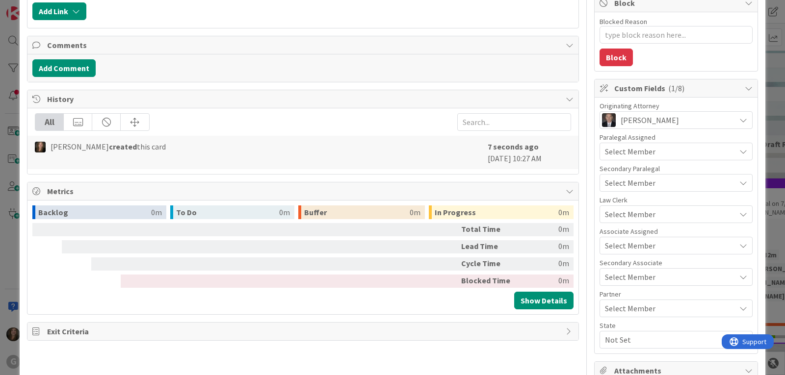
click at [638, 241] on span "Select Member" at bounding box center [630, 246] width 51 height 12
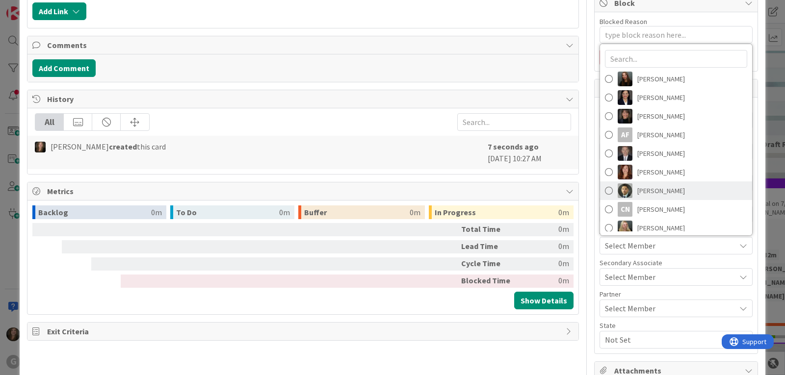
click at [638, 188] on span "Christopher Gero Prado" at bounding box center [662, 191] width 48 height 15
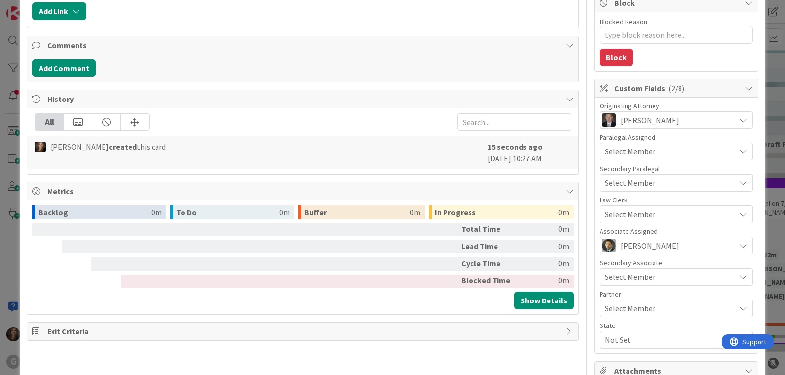
click at [605, 308] on span "Select Member" at bounding box center [630, 309] width 51 height 12
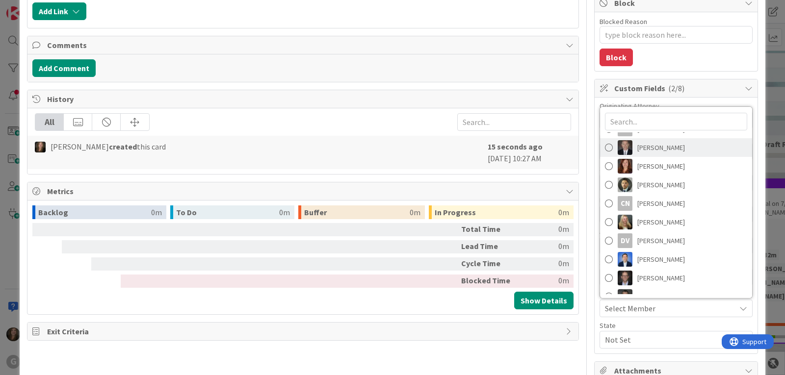
scroll to position [155, 0]
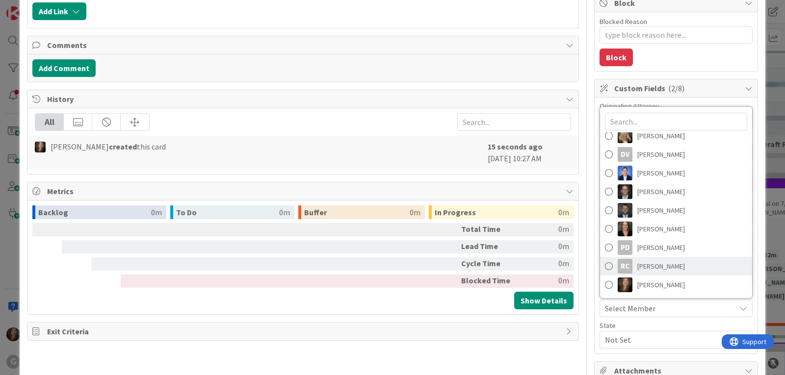
click at [618, 265] on div "RC" at bounding box center [625, 266] width 15 height 15
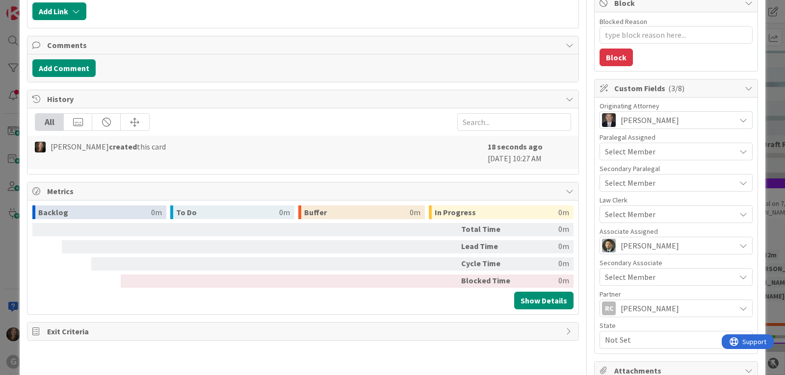
click at [617, 342] on span "Not Set" at bounding box center [670, 340] width 131 height 12
click at [616, 299] on link "FL" at bounding box center [674, 300] width 156 height 18
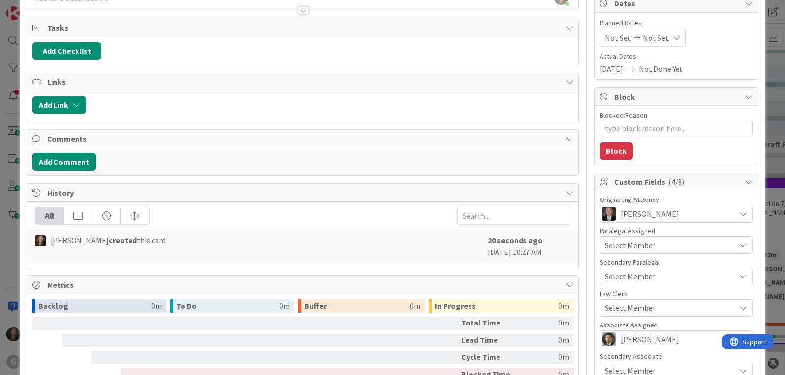
type textarea "x"
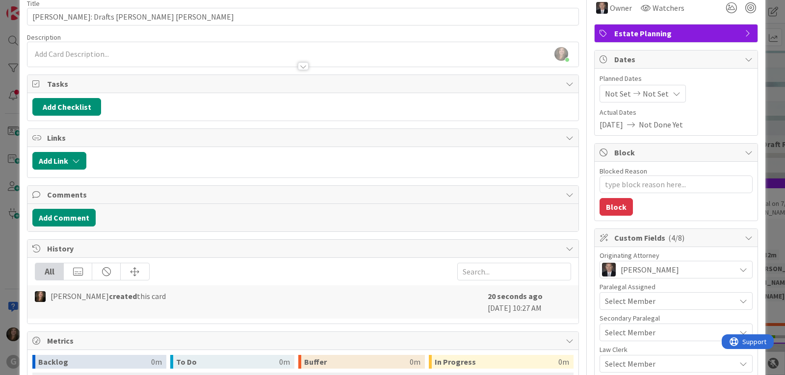
scroll to position [0, 0]
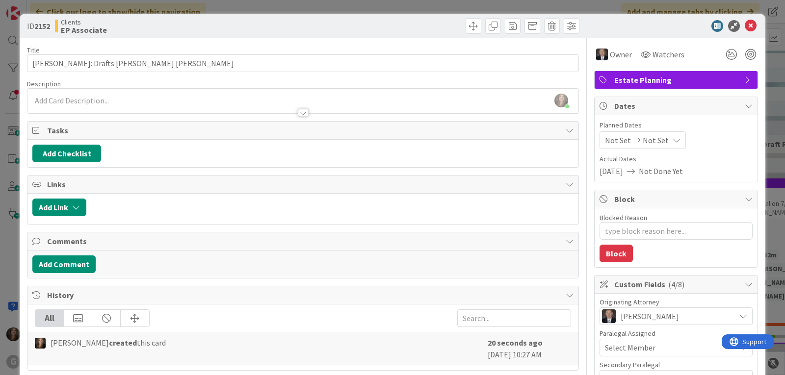
click at [606, 141] on span "Not Set" at bounding box center [618, 140] width 26 height 12
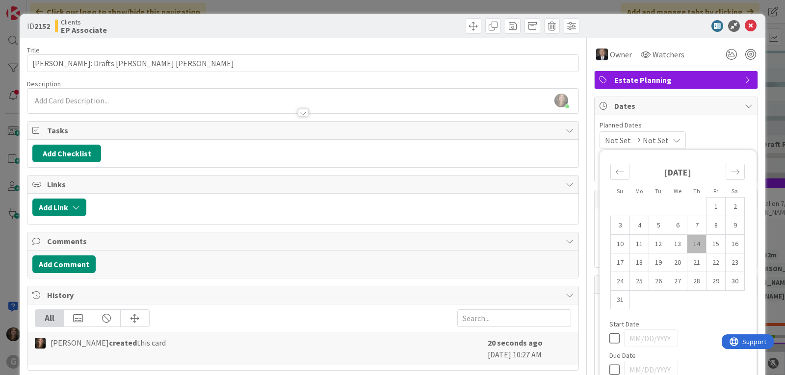
click at [688, 241] on td "14" at bounding box center [697, 244] width 19 height 19
type input "[DATE]"
type textarea "x"
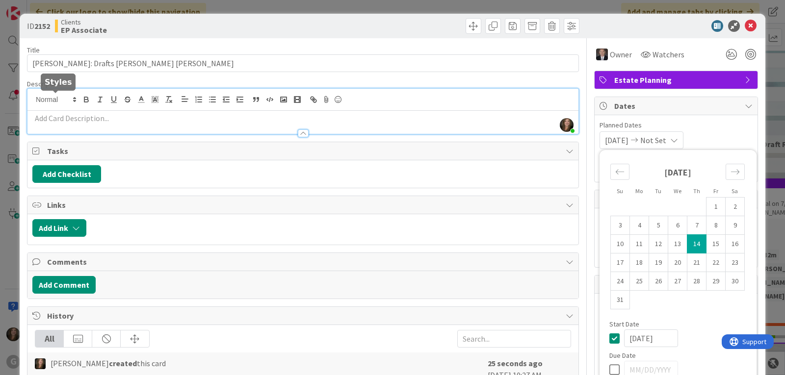
click at [71, 97] on div "Shari Brousseau just joined" at bounding box center [302, 111] width 551 height 45
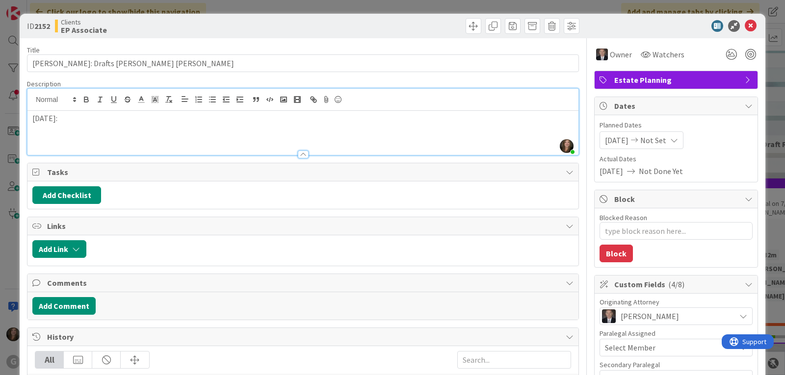
click at [49, 132] on p at bounding box center [302, 129] width 541 height 11
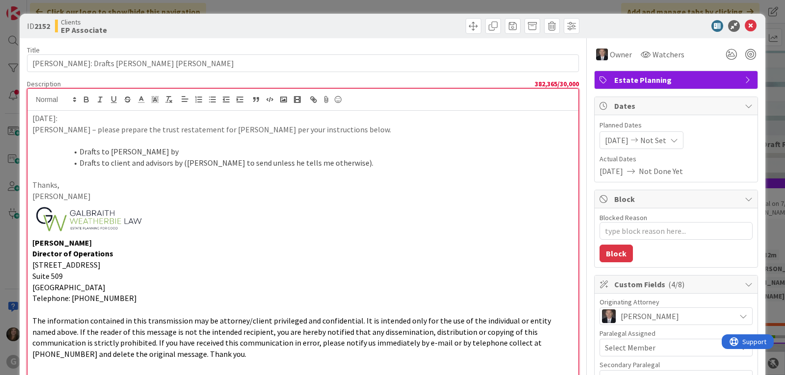
scroll to position [281, 0]
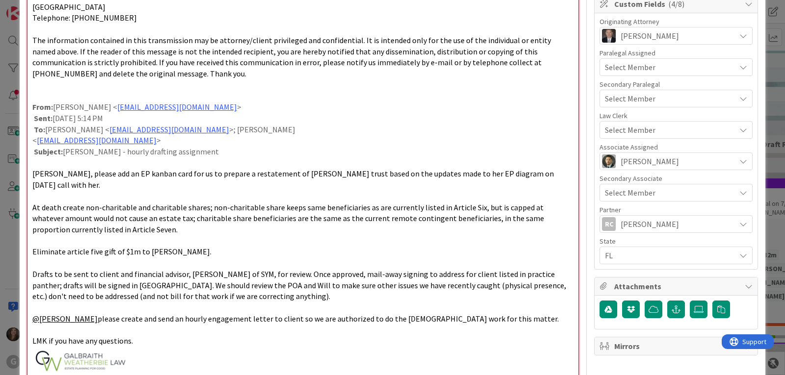
click at [187, 347] on p at bounding box center [302, 361] width 541 height 29
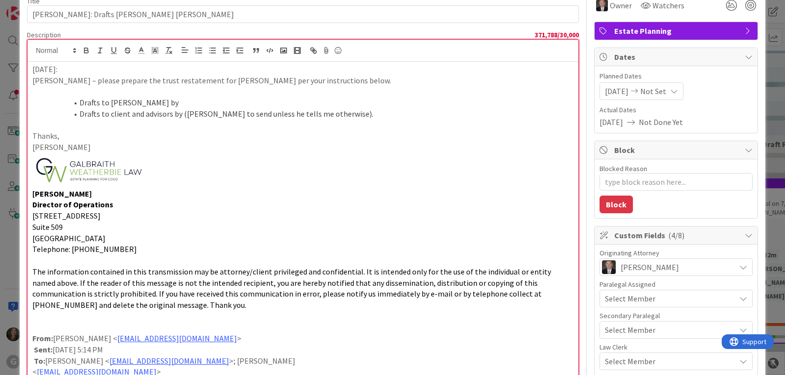
scroll to position [0, 0]
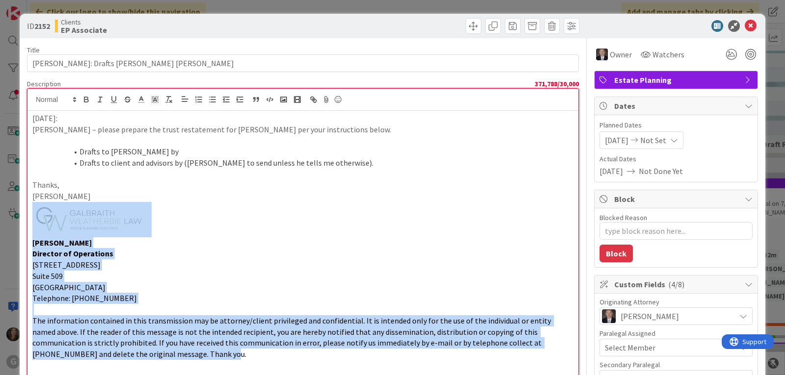
drag, startPoint x: 160, startPoint y: 359, endPoint x: 23, endPoint y: 223, distance: 192.3
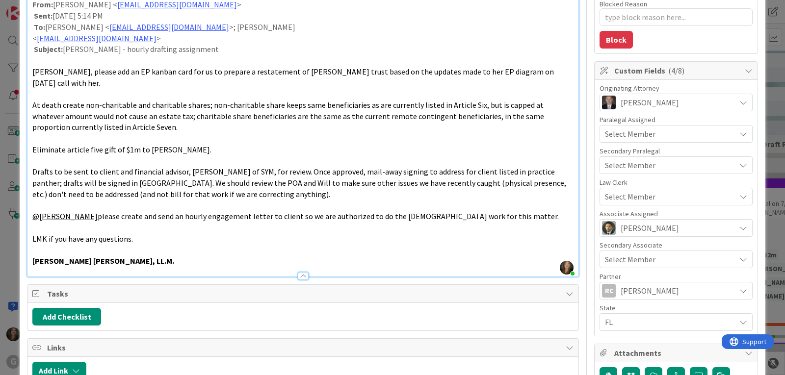
scroll to position [245, 0]
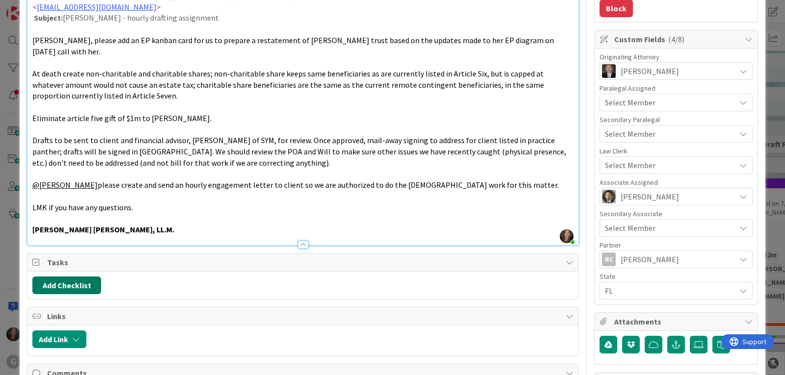
click at [77, 277] on button "Add Checklist" at bounding box center [66, 286] width 69 height 18
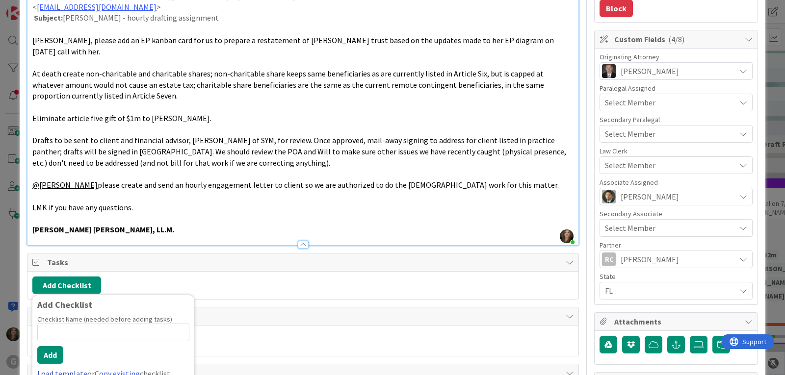
click at [64, 369] on link "Load template" at bounding box center [62, 374] width 50 height 10
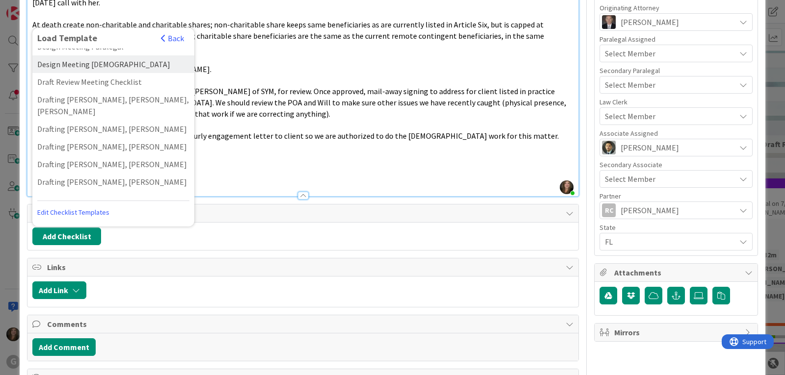
scroll to position [196, 0]
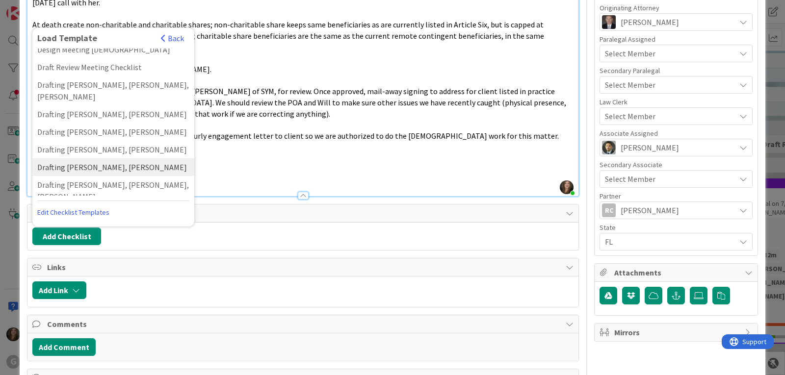
click at [104, 159] on div "Drafting [PERSON_NAME], [PERSON_NAME]" at bounding box center [113, 168] width 162 height 18
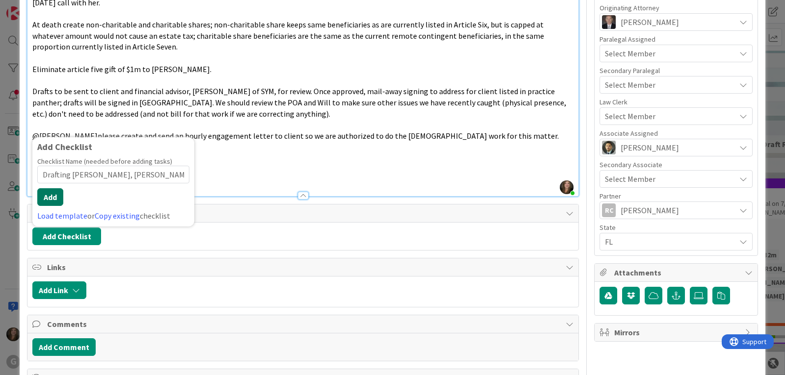
click at [51, 188] on button "Add" at bounding box center [50, 197] width 26 height 18
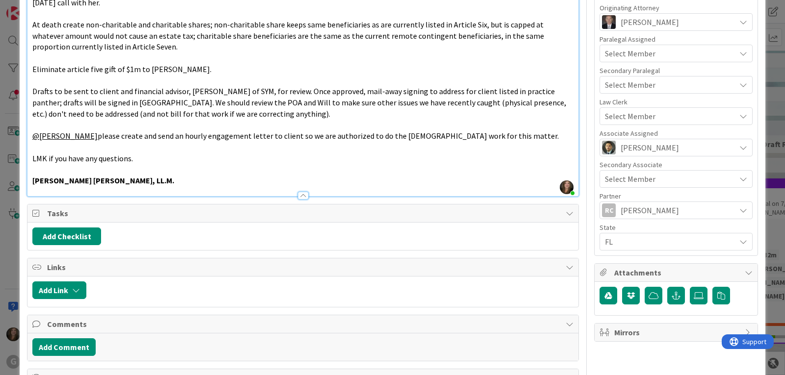
type textarea "x"
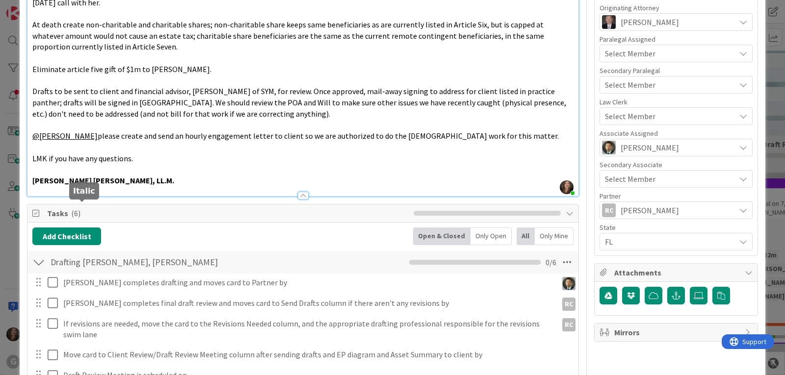
scroll to position [512, 0]
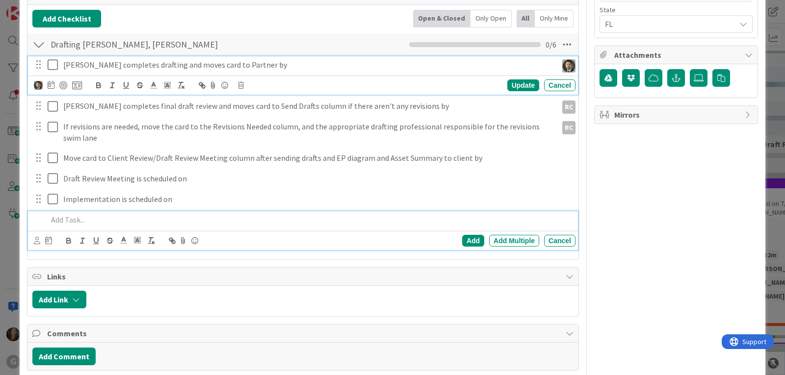
click at [171, 59] on p "[PERSON_NAME] completes drafting and moves card to Partner by" at bounding box center [308, 64] width 490 height 11
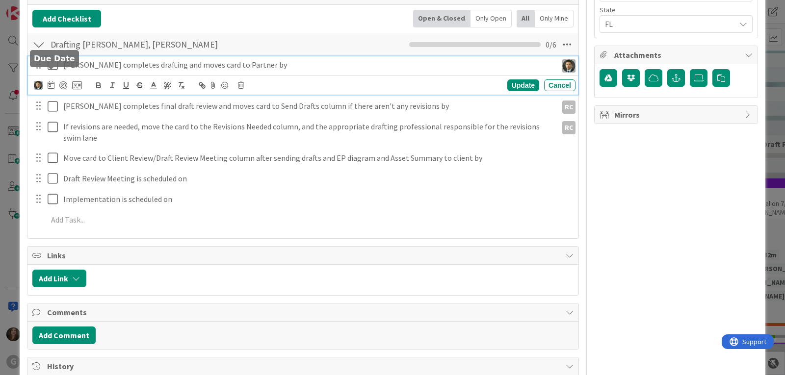
click at [50, 81] on icon at bounding box center [51, 85] width 7 height 8
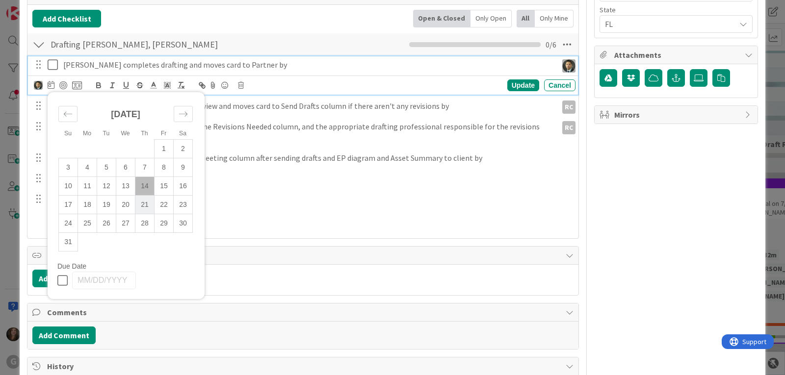
click at [146, 196] on td "21" at bounding box center [144, 205] width 19 height 19
type input "08/21/2025"
type textarea "x"
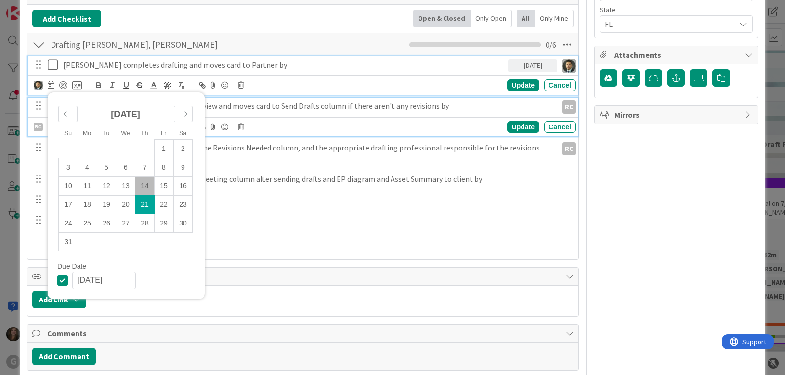
click at [262, 101] on p "[PERSON_NAME] completes final draft review and moves card to Send Drafts column…" at bounding box center [308, 106] width 490 height 11
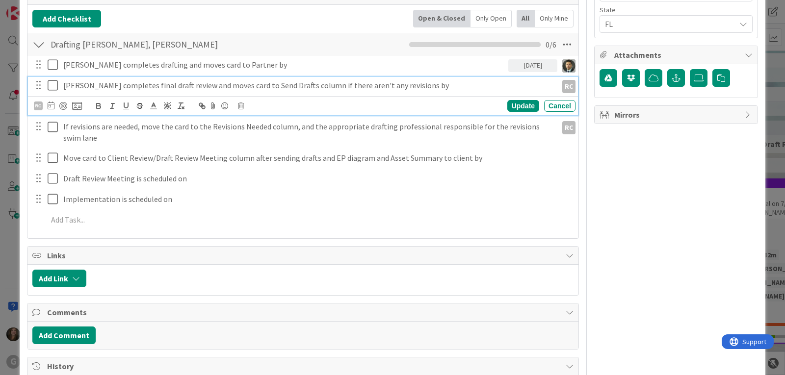
scroll to position [491, 0]
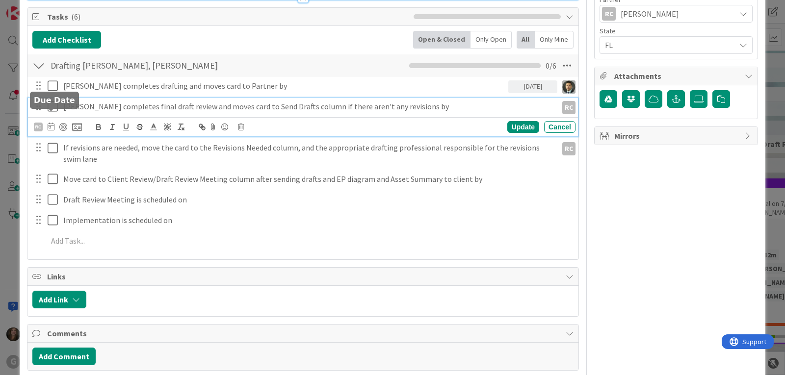
drag, startPoint x: 47, startPoint y: 116, endPoint x: 52, endPoint y: 117, distance: 5.0
click at [52, 123] on icon at bounding box center [51, 127] width 7 height 8
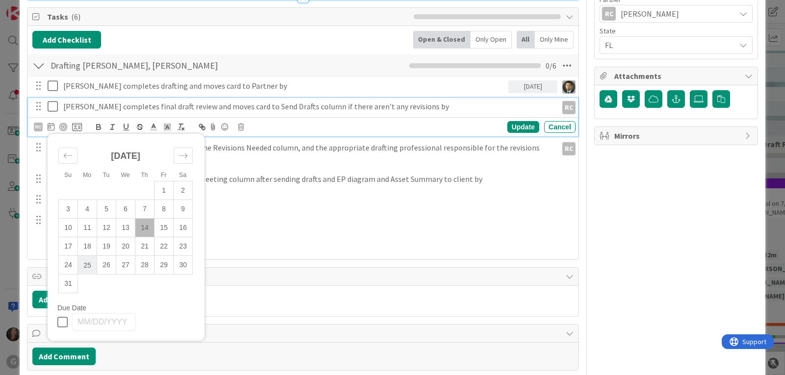
click at [89, 256] on td "25" at bounding box center [87, 265] width 19 height 19
type input "[DATE]"
type textarea "x"
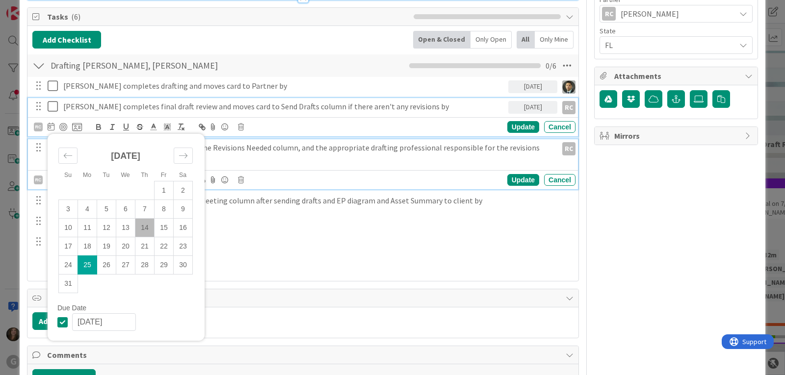
click at [263, 142] on p "If revisions are needed, move the card to the Revisions Needed column, and the …" at bounding box center [308, 153] width 490 height 22
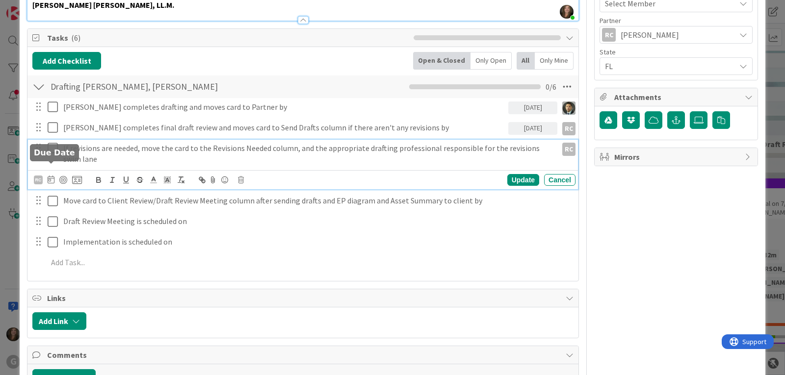
click at [53, 176] on icon at bounding box center [51, 180] width 7 height 8
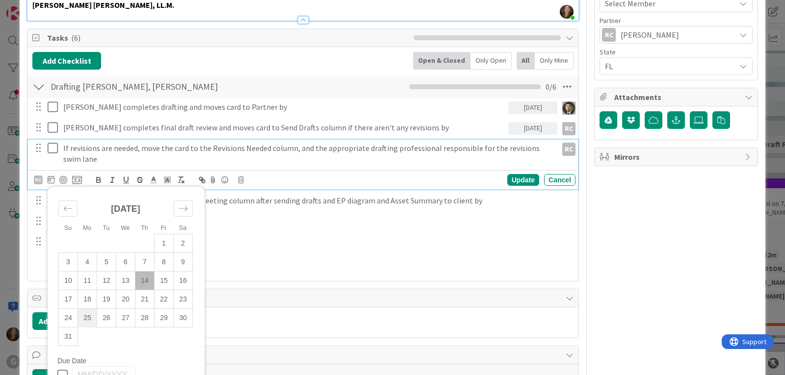
click at [87, 309] on td "25" at bounding box center [87, 318] width 19 height 19
type input "[DATE]"
type textarea "x"
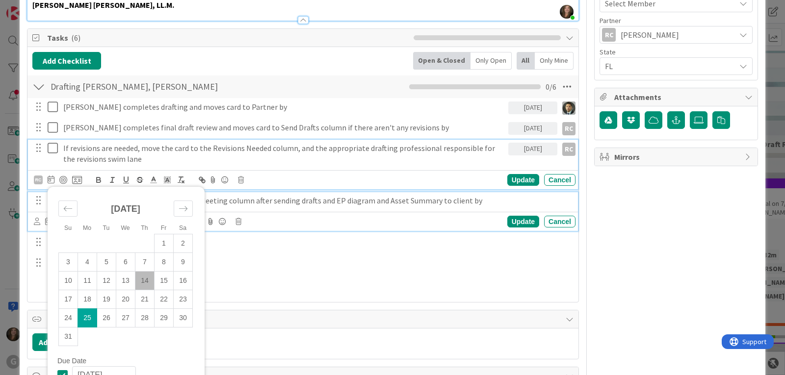
click at [285, 195] on p "Move card to Client Review/Draft Review Meeting column after sending drafts and…" at bounding box center [317, 200] width 508 height 11
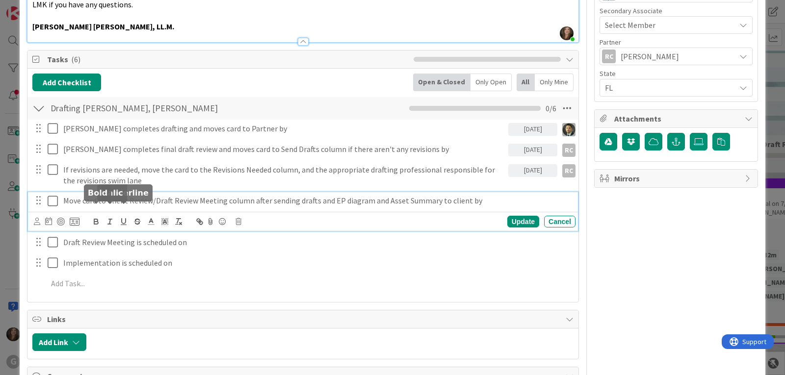
click at [44, 216] on div at bounding box center [57, 222] width 46 height 12
click at [47, 217] on icon at bounding box center [48, 221] width 7 height 8
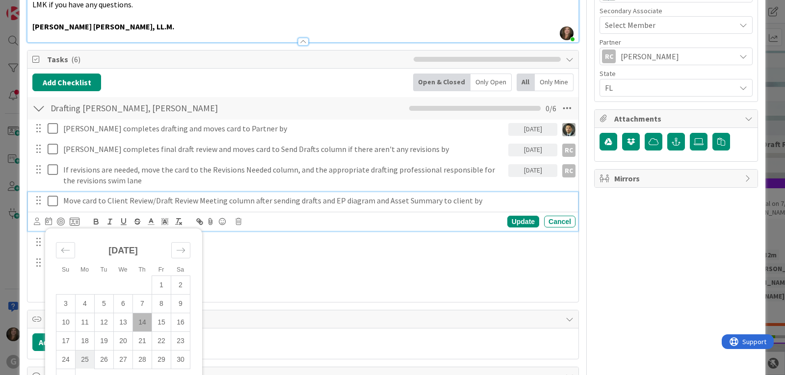
click at [83, 350] on td "25" at bounding box center [85, 359] width 19 height 19
type input "[DATE]"
click at [36, 218] on icon at bounding box center [37, 221] width 6 height 7
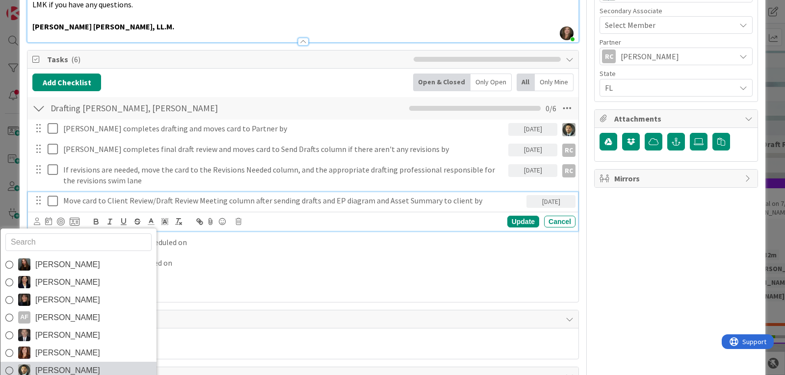
click at [48, 364] on span "Christopher Gero Prado" at bounding box center [67, 371] width 65 height 15
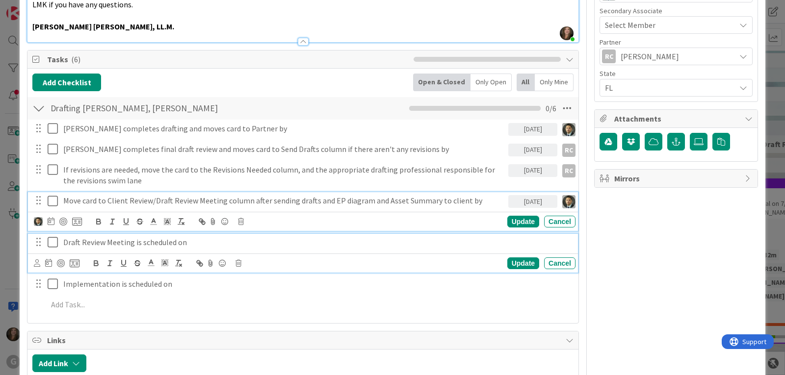
click at [232, 238] on div "Draft Review Meeting is scheduled on" at bounding box center [317, 242] width 516 height 17
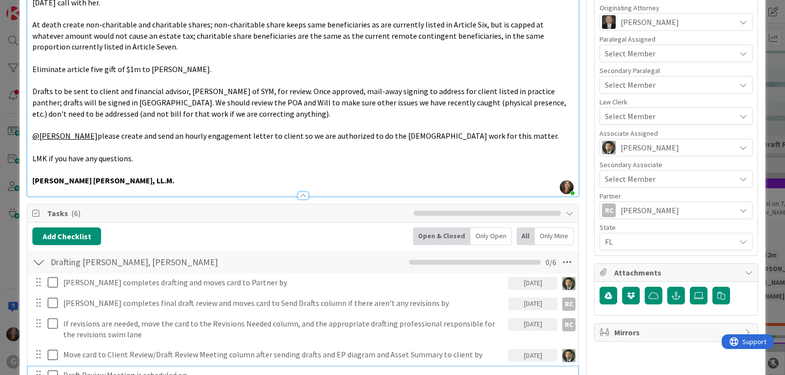
scroll to position [393, 0]
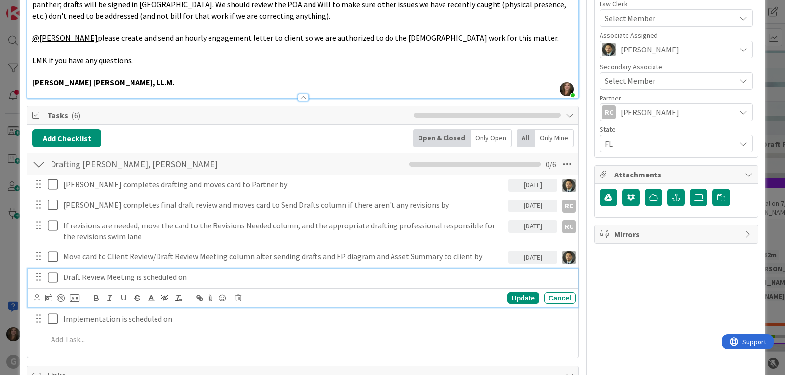
click at [237, 295] on icon at bounding box center [239, 298] width 6 height 7
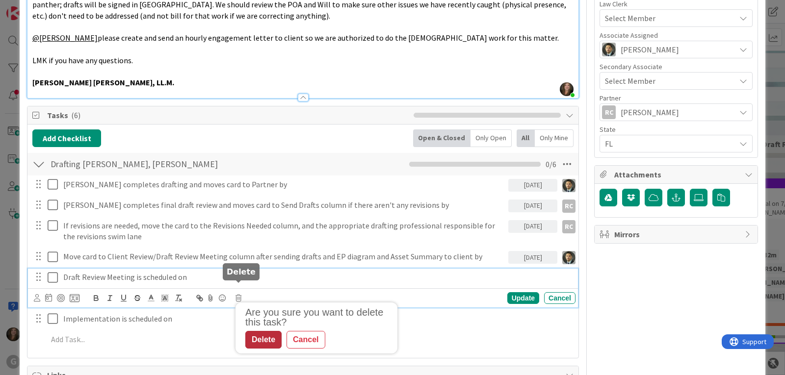
click at [260, 331] on div "Delete" at bounding box center [263, 340] width 36 height 18
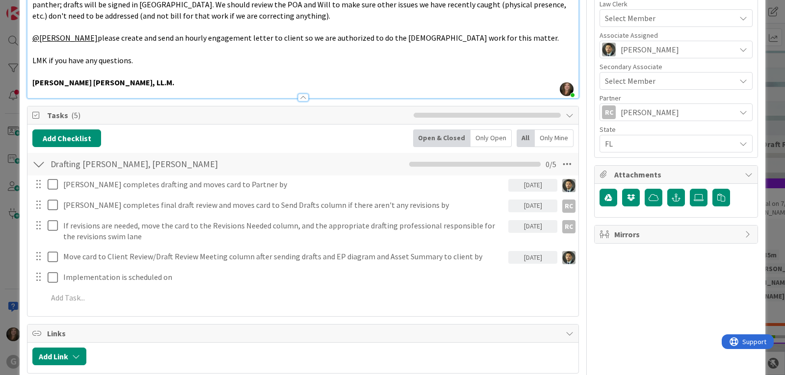
type textarea "x"
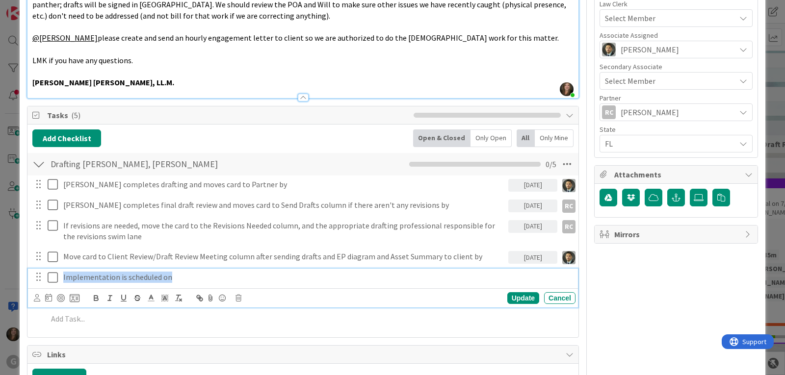
drag, startPoint x: 177, startPoint y: 266, endPoint x: 52, endPoint y: 264, distance: 125.2
click at [52, 269] on div "Implementation is scheduled on" at bounding box center [304, 277] width 544 height 17
click at [515, 293] on div "Update" at bounding box center [524, 299] width 32 height 12
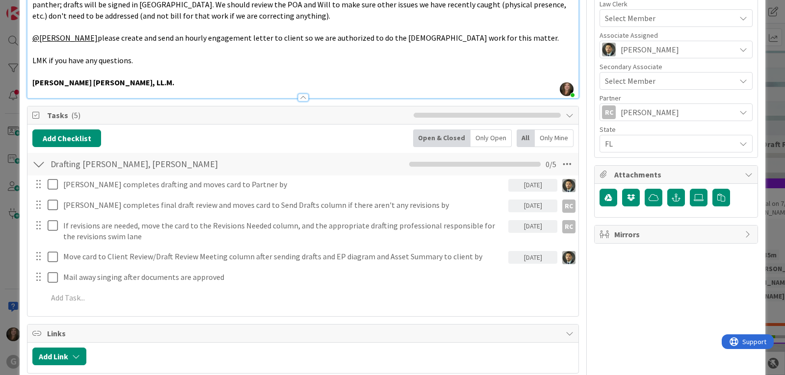
type textarea "x"
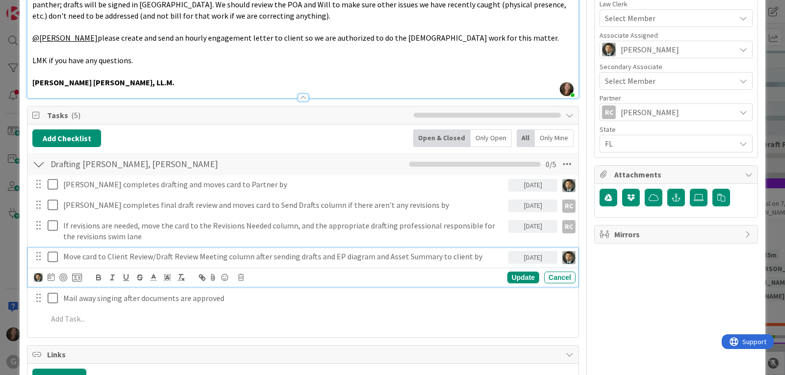
click at [248, 251] on p "Move card to Client Review/Draft Review Meeting column after sending drafts and…" at bounding box center [283, 256] width 441 height 11
drag, startPoint x: 463, startPoint y: 246, endPoint x: 475, endPoint y: 241, distance: 12.1
click at [463, 251] on p "Move card to Client Review/Draft Review Meeting column after sending drafts and…" at bounding box center [283, 256] width 441 height 11
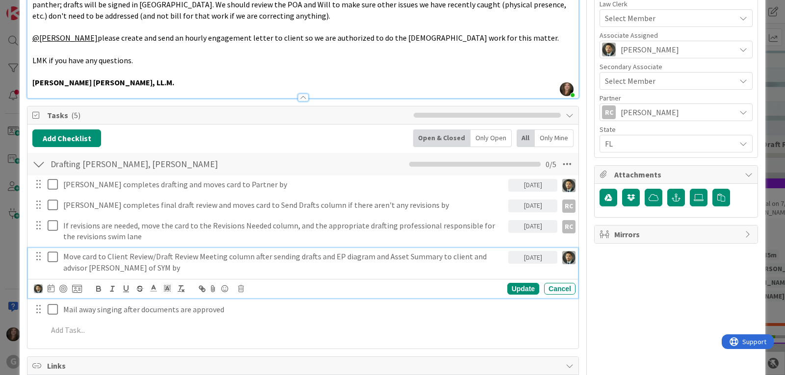
click at [137, 258] on p "Move card to Client Review/Draft Review Meeting column after sending drafts and…" at bounding box center [283, 262] width 441 height 22
click at [168, 257] on p "Move card to Client Review/Draft Review Meeting column after sending drafts and…" at bounding box center [283, 262] width 441 height 22
click at [217, 254] on p "Move card to Client Review/Draft Review Meeting column after sending drafts and…" at bounding box center [283, 262] width 441 height 22
click at [168, 259] on p "Move card to Client Review/Draft Review Meeting column after sending drafts and…" at bounding box center [283, 262] width 441 height 22
drag, startPoint x: 238, startPoint y: 258, endPoint x: 168, endPoint y: 261, distance: 70.3
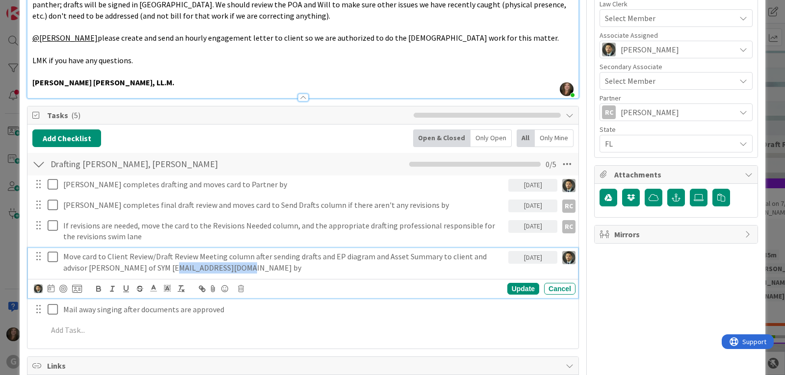
click at [168, 261] on p "Move card to Client Review/Draft Review Meeting column after sending drafts and…" at bounding box center [283, 262] width 441 height 22
drag, startPoint x: 179, startPoint y: 259, endPoint x: 364, endPoint y: 260, distance: 185.0
click at [364, 260] on p "Move card to Client Review/Draft Review Meeting column after sending drafts and…" at bounding box center [283, 262] width 441 height 22
click at [508, 283] on div "Update" at bounding box center [524, 289] width 32 height 12
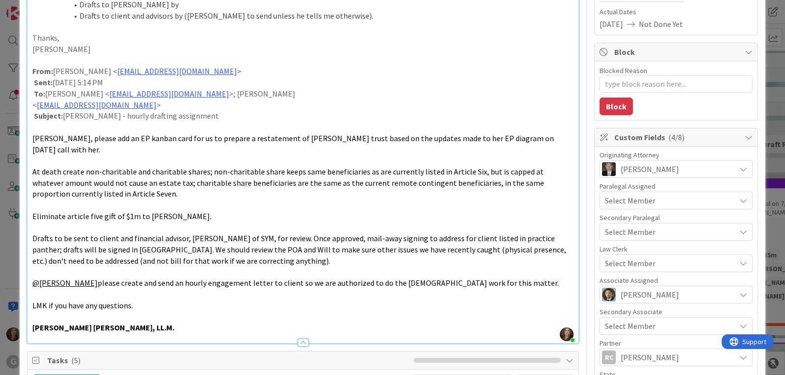
scroll to position [0, 0]
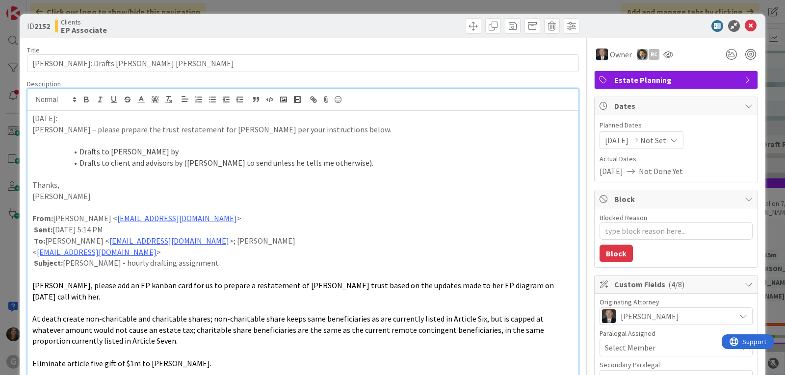
click at [201, 152] on li "Drafts to Bobby by" at bounding box center [309, 151] width 530 height 11
click at [359, 161] on li "Drafts to client and advisors by (Chris to send unless he tells me otherwise)." at bounding box center [309, 163] width 530 height 11
click at [166, 162] on li "Drafts to client and advisors by (Chris to send unless he tells me otherwise)" at bounding box center [309, 163] width 530 height 11
click at [340, 165] on li "Drafts to client and advisor by (Chris to send unless he tells me otherwise)" at bounding box center [309, 163] width 530 height 11
click at [105, 175] on p at bounding box center [302, 174] width 541 height 11
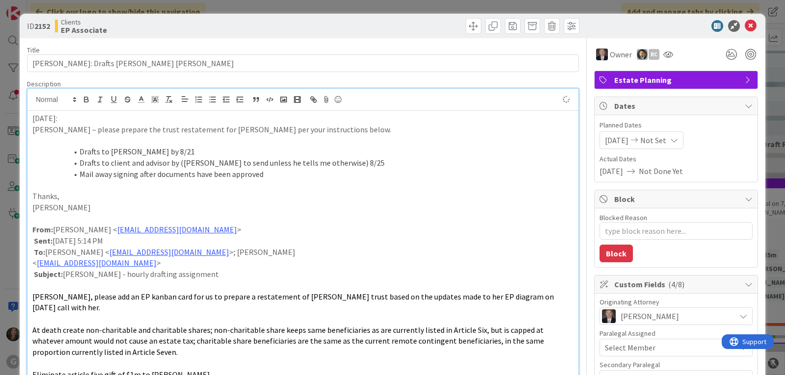
type textarea "x"
click at [747, 25] on icon at bounding box center [751, 26] width 12 height 12
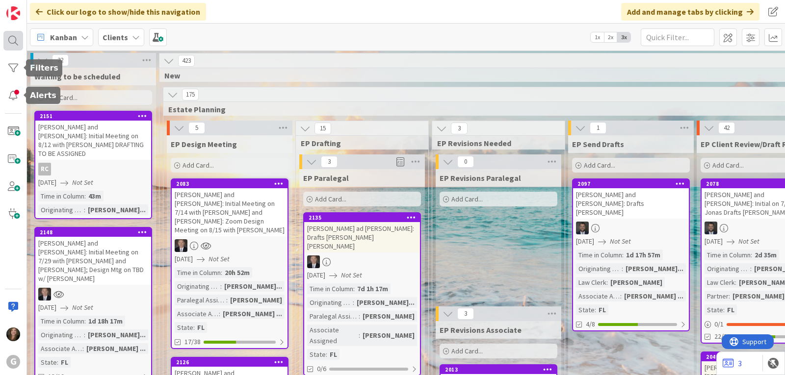
click at [14, 43] on div at bounding box center [13, 41] width 20 height 20
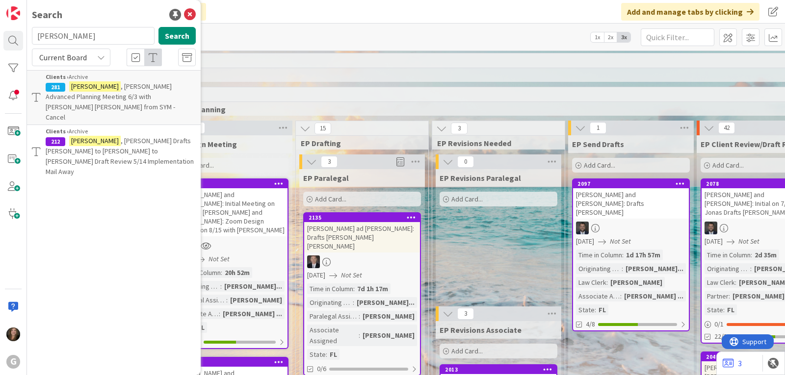
drag, startPoint x: 90, startPoint y: 34, endPoint x: 34, endPoint y: 33, distance: 56.0
click at [34, 33] on input "tolliver" at bounding box center [93, 36] width 123 height 18
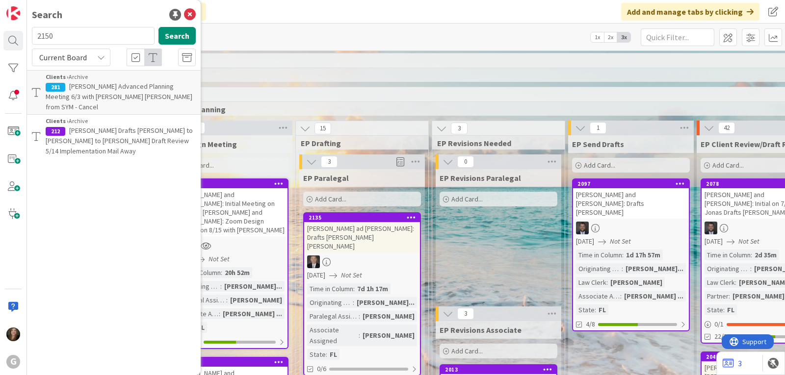
type input "2150"
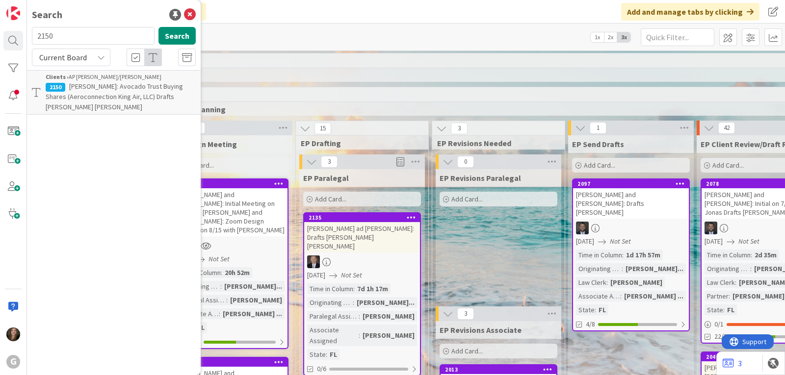
click at [112, 93] on span "[PERSON_NAME]: Avocado Trust Buying Shares (Aeroconnection King Air, LLC) Draft…" at bounding box center [114, 96] width 137 height 29
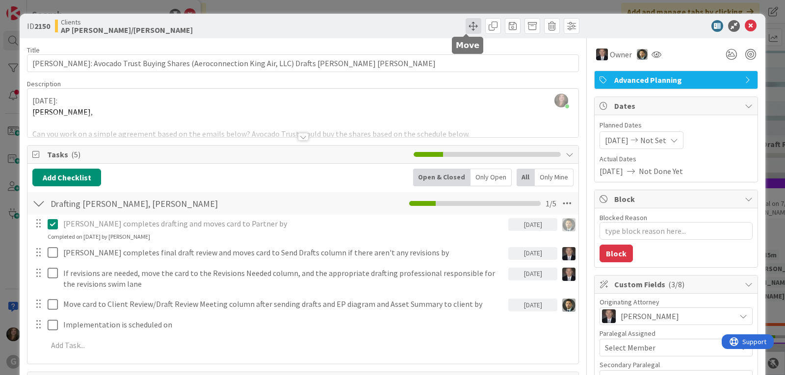
click at [466, 24] on span at bounding box center [474, 26] width 16 height 16
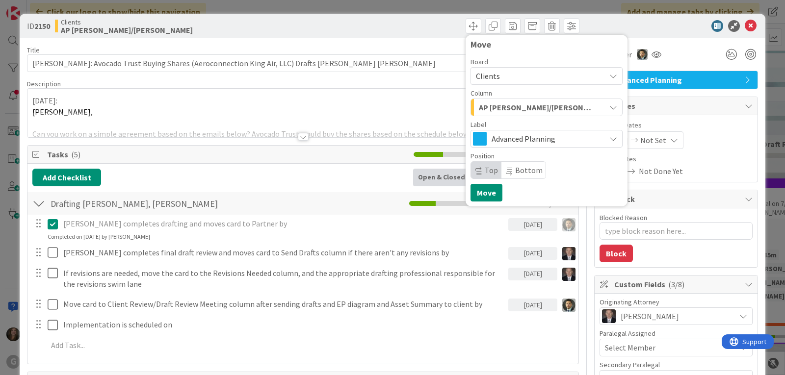
click at [503, 107] on span "AP [PERSON_NAME]/[PERSON_NAME]" at bounding box center [535, 107] width 113 height 13
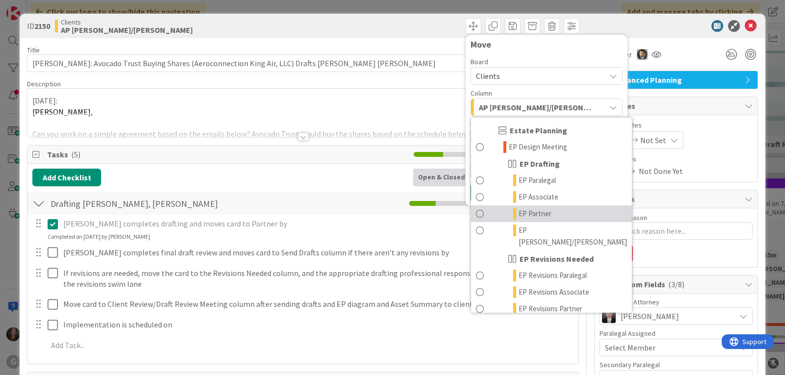
scroll to position [49, 0]
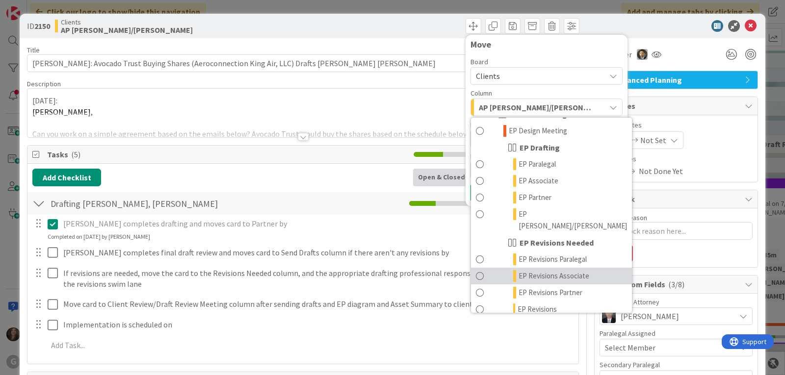
click at [540, 268] on link "EP Revisions Associate" at bounding box center [551, 276] width 161 height 17
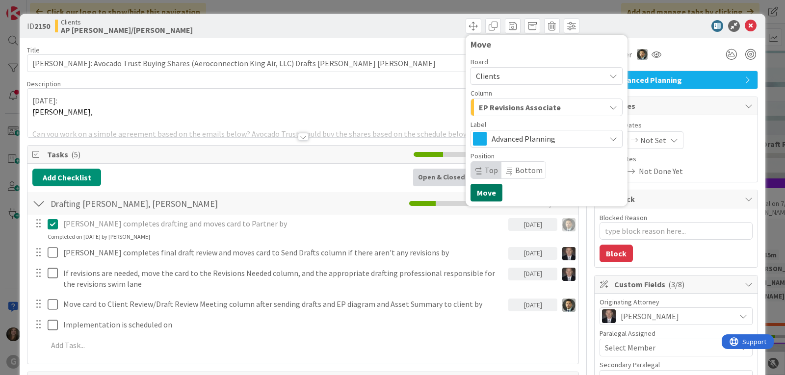
click at [483, 195] on button "Move" at bounding box center [487, 193] width 32 height 18
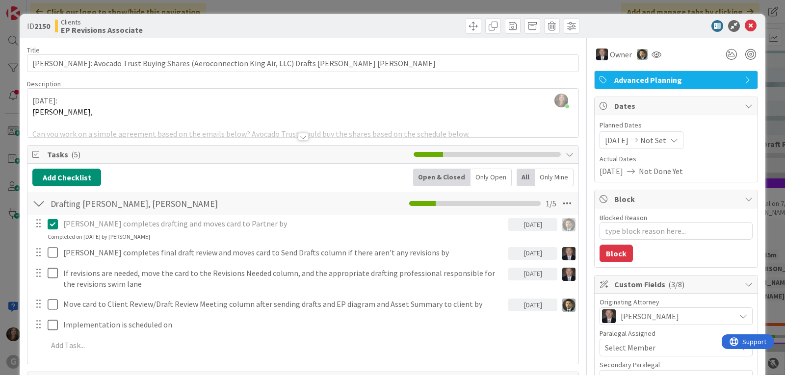
type textarea "x"
click at [70, 345] on p at bounding box center [310, 345] width 524 height 11
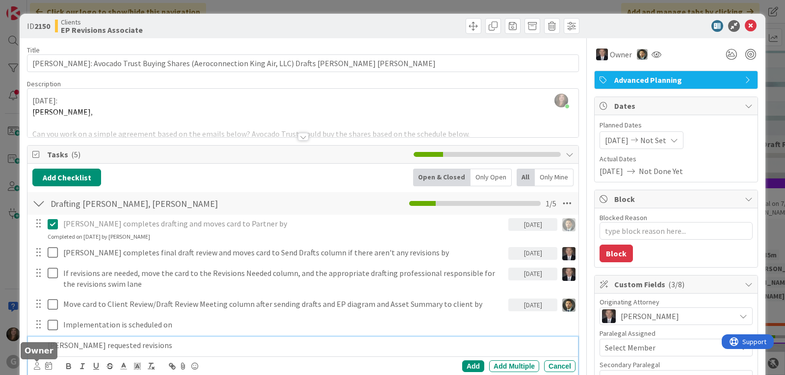
click at [39, 365] on icon at bounding box center [37, 366] width 6 height 7
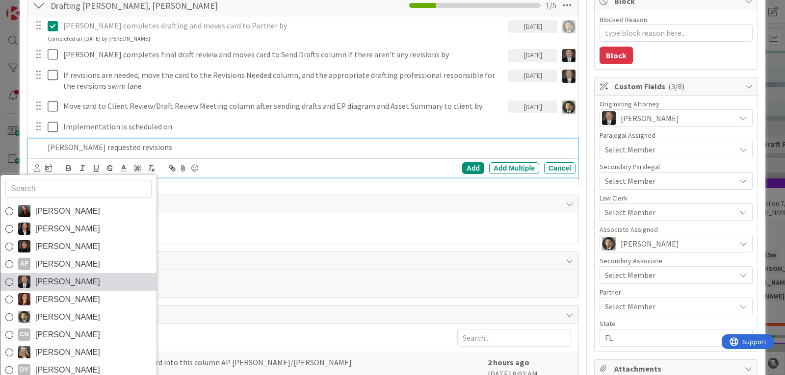
click at [57, 282] on span "[PERSON_NAME]" at bounding box center [67, 282] width 65 height 15
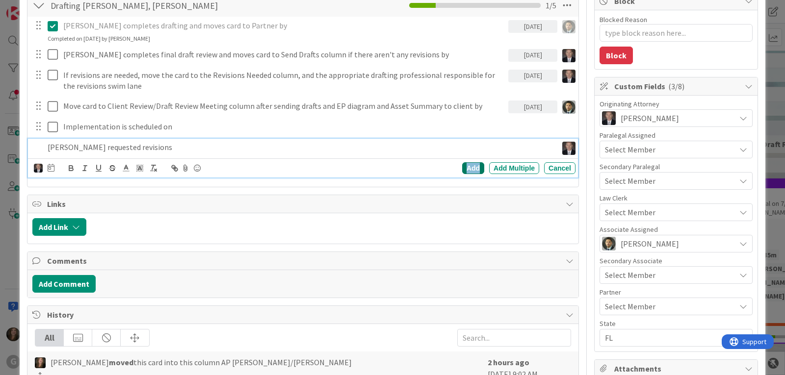
click at [465, 167] on div "Add" at bounding box center [473, 168] width 22 height 12
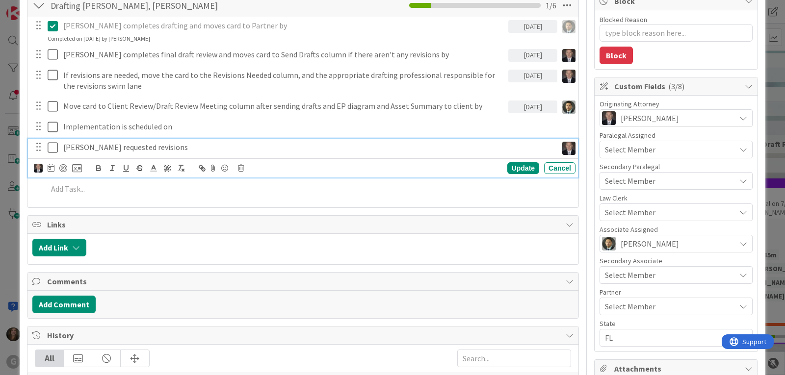
click at [51, 145] on icon at bounding box center [55, 148] width 15 height 12
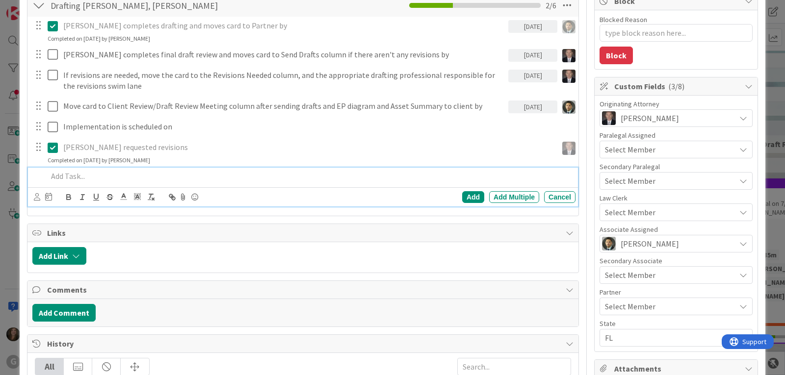
click at [58, 178] on p at bounding box center [310, 176] width 524 height 11
click at [463, 194] on div "Add" at bounding box center [473, 197] width 22 height 12
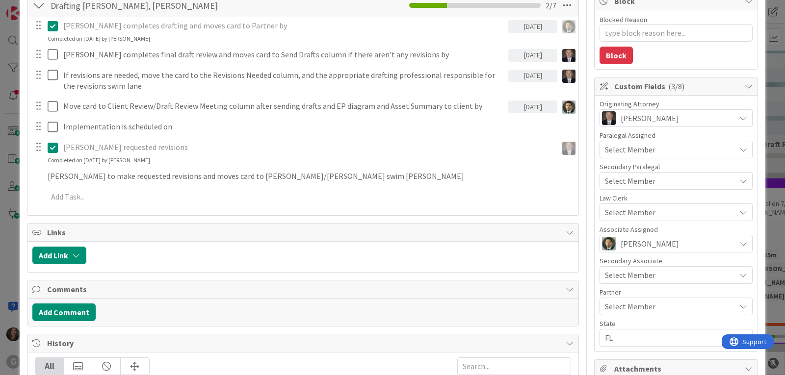
type textarea "x"
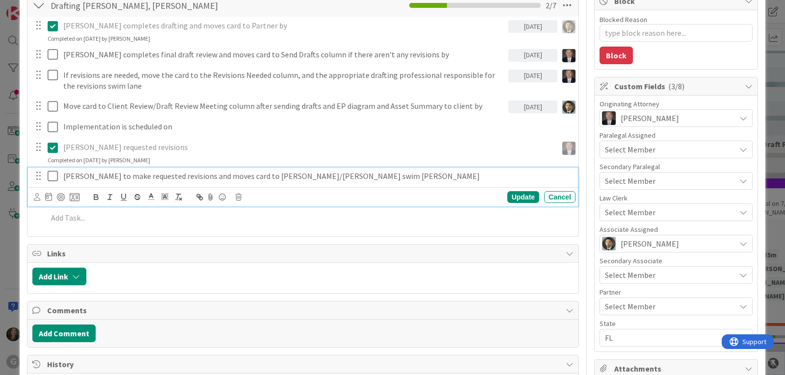
click at [118, 180] on p "Chris to make requested revisions and moves card to Brad/Jonas swim lane" at bounding box center [317, 176] width 508 height 11
click at [47, 199] on icon at bounding box center [48, 197] width 7 height 8
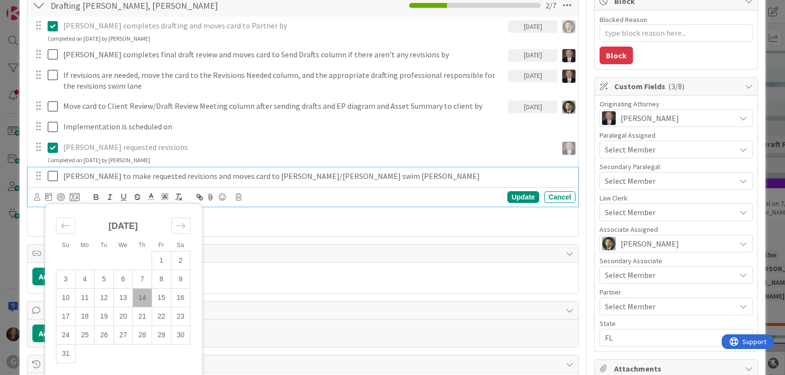
click at [140, 296] on td "14" at bounding box center [142, 298] width 19 height 19
type input "[DATE]"
type textarea "x"
click at [513, 199] on div "Update" at bounding box center [524, 197] width 32 height 12
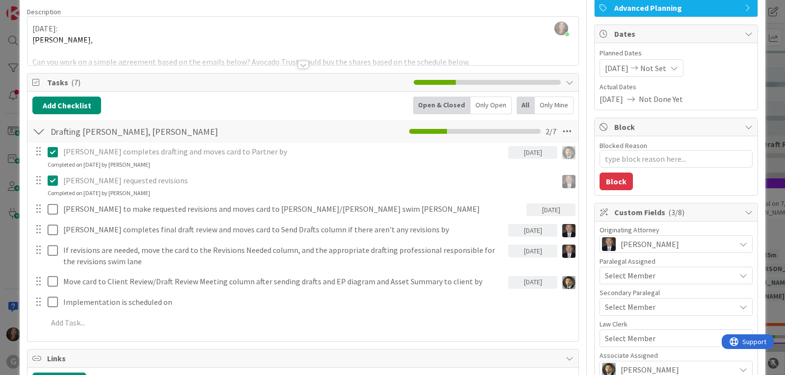
scroll to position [0, 0]
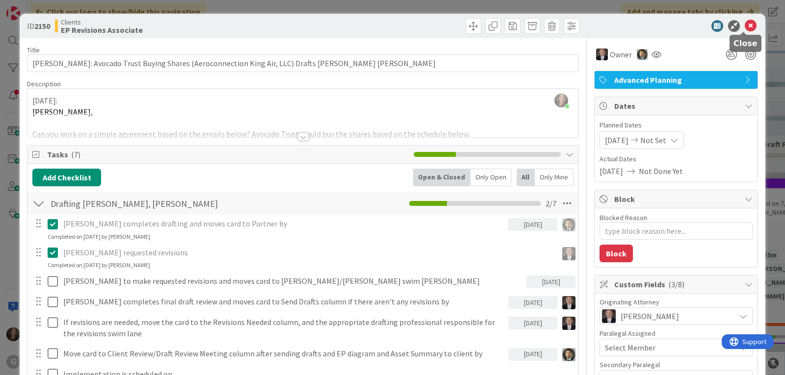
click at [745, 23] on icon at bounding box center [751, 26] width 12 height 12
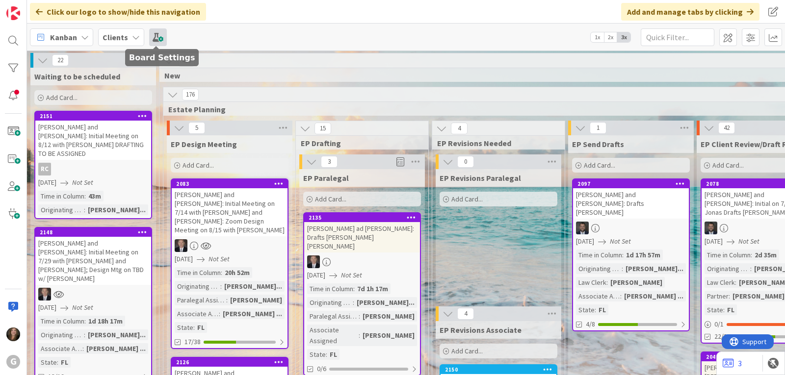
click at [159, 39] on span at bounding box center [158, 37] width 18 height 18
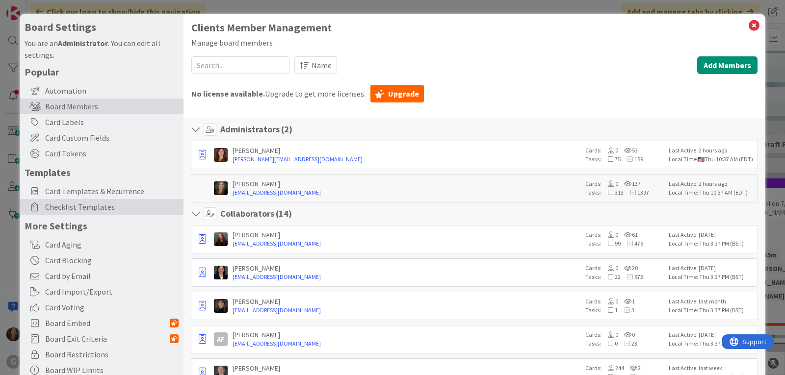
click at [88, 210] on span "Checklist Templates" at bounding box center [112, 207] width 134 height 12
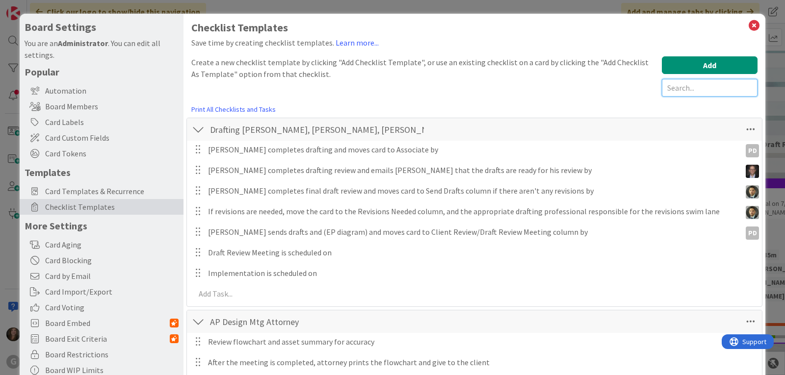
click at [677, 85] on input "text" at bounding box center [710, 88] width 96 height 18
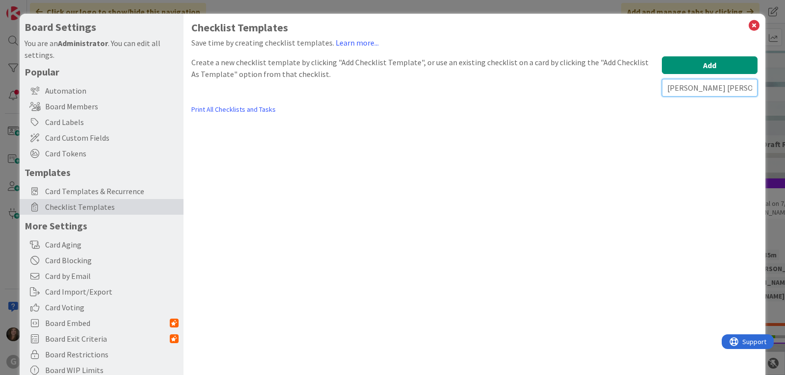
click at [664, 90] on input "[PERSON_NAME] [PERSON_NAME]" at bounding box center [710, 88] width 96 height 18
click at [681, 88] on input "[PERSON_NAME] [PERSON_NAME]" at bounding box center [710, 88] width 96 height 18
click at [662, 88] on input "[PERSON_NAME] [PERSON_NAME]" at bounding box center [710, 88] width 96 height 18
type input "Draft [PERSON_NAME] [PERSON_NAME]"
drag, startPoint x: 716, startPoint y: 87, endPoint x: 624, endPoint y: 82, distance: 92.4
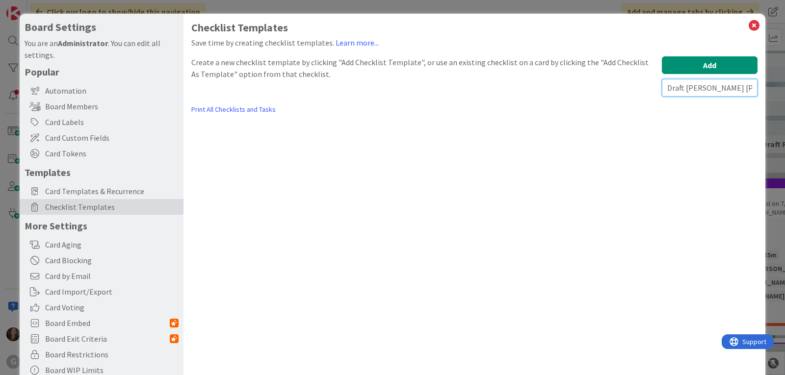
click at [624, 82] on div "Create a new checklist template by clicking "Add Checklist Template", or use an…" at bounding box center [474, 76] width 566 height 40
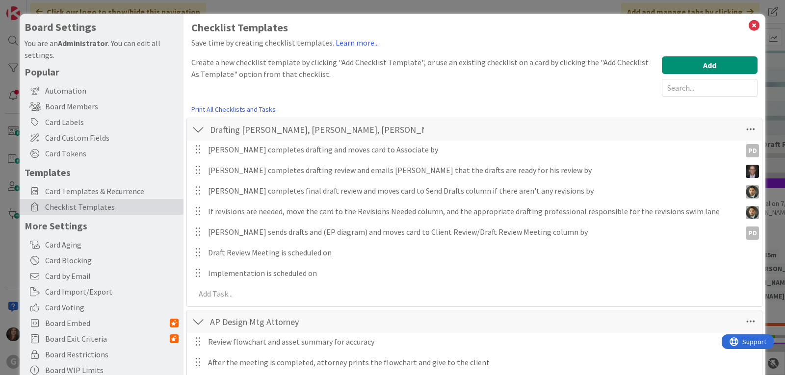
scroll to position [49, 0]
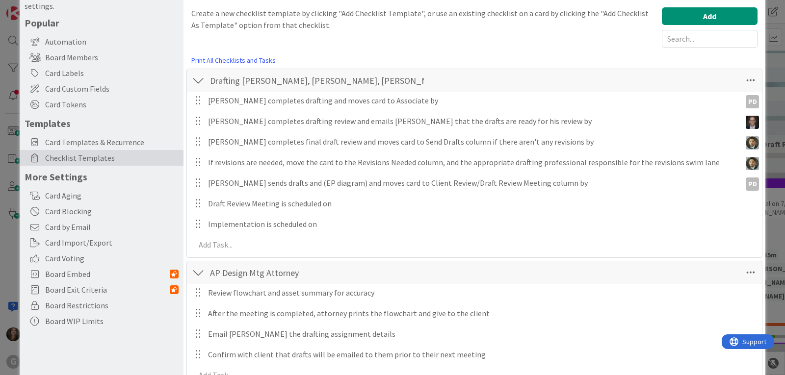
click at [195, 84] on div at bounding box center [198, 81] width 13 height 18
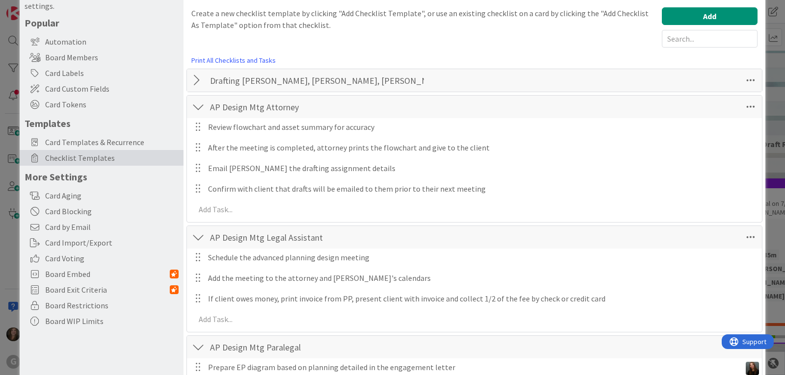
click at [196, 108] on div at bounding box center [198, 107] width 13 height 18
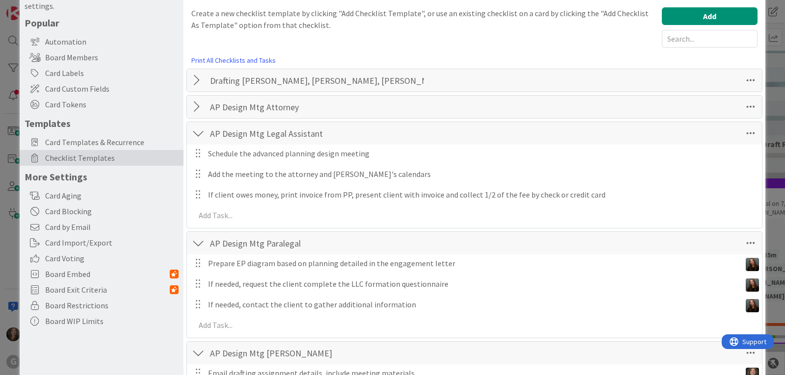
click at [197, 132] on div at bounding box center [198, 134] width 13 height 18
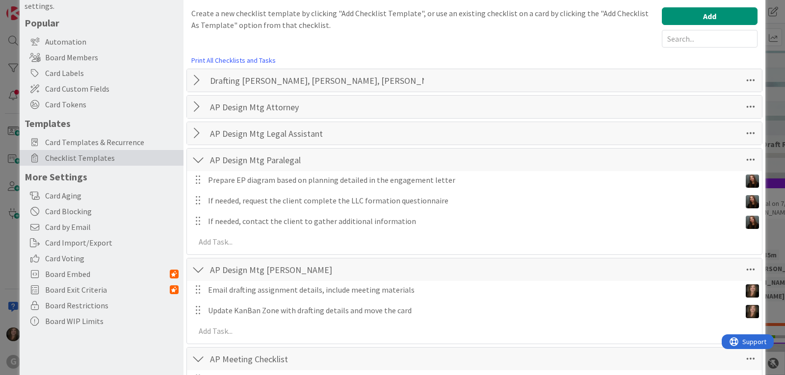
click at [198, 158] on div at bounding box center [198, 160] width 13 height 18
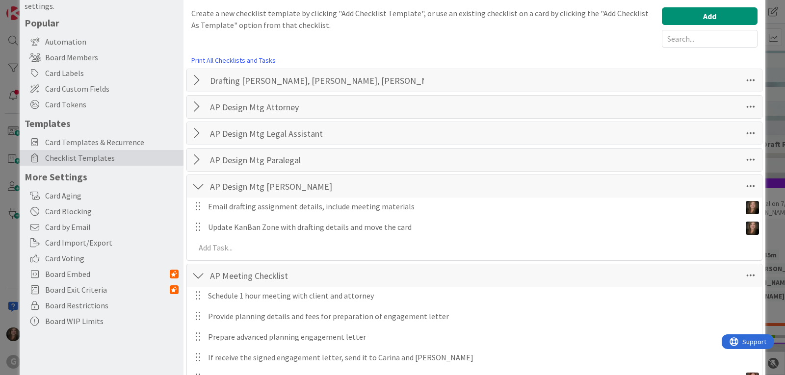
click at [197, 187] on div at bounding box center [198, 187] width 13 height 18
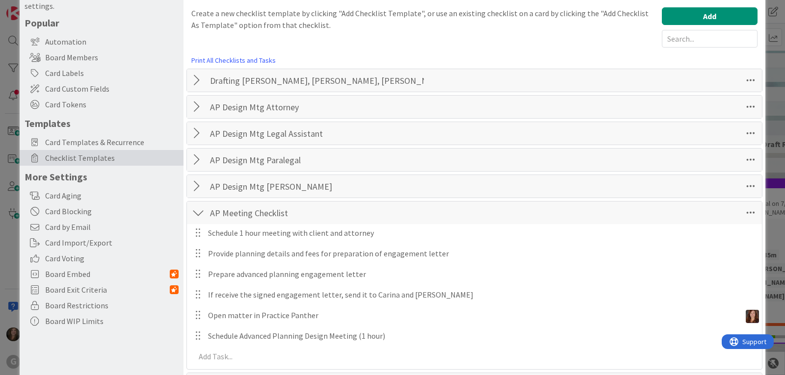
click at [201, 215] on div at bounding box center [198, 213] width 13 height 18
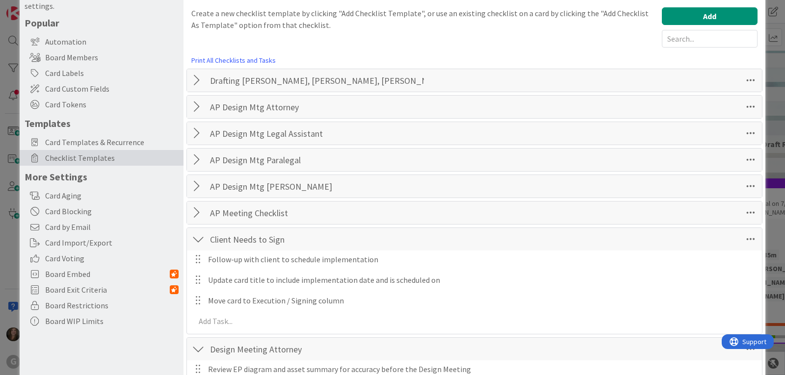
click at [200, 241] on div at bounding box center [198, 240] width 13 height 18
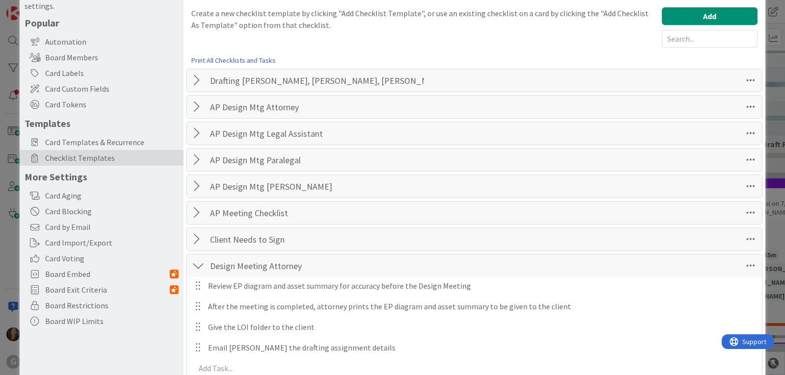
click at [196, 265] on div at bounding box center [198, 266] width 13 height 18
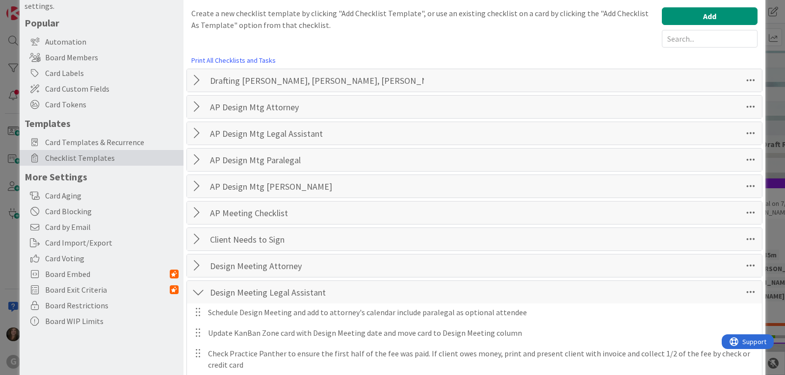
click at [199, 286] on div at bounding box center [198, 293] width 13 height 18
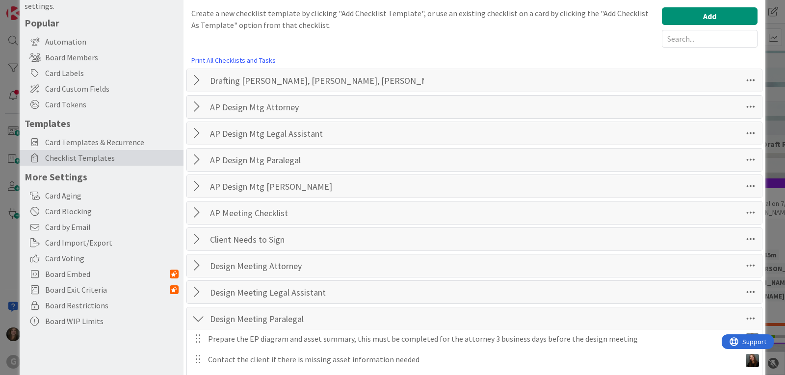
click at [197, 318] on div at bounding box center [198, 319] width 13 height 18
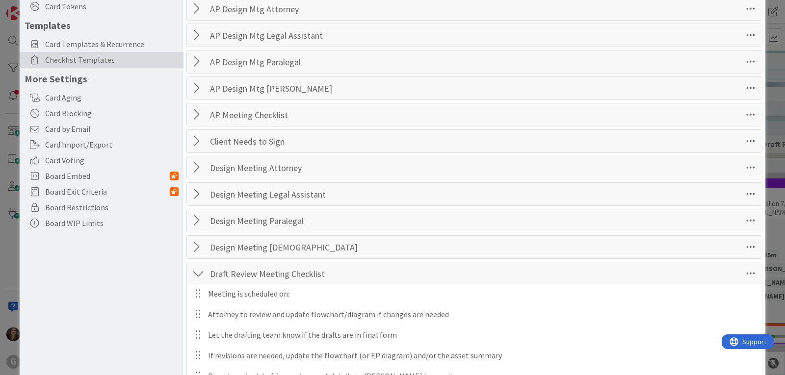
scroll to position [245, 0]
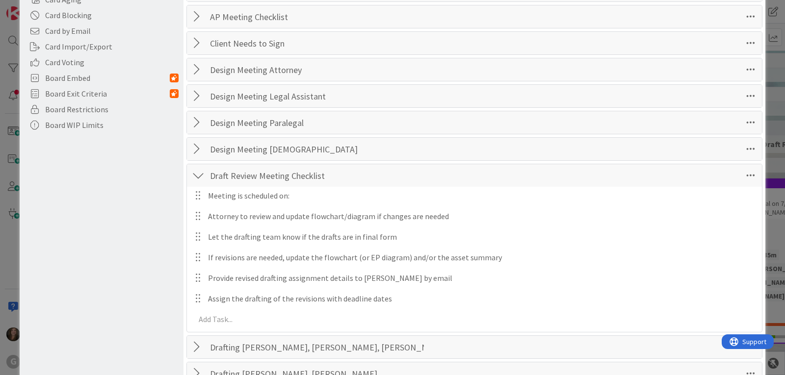
click at [197, 177] on div at bounding box center [198, 176] width 13 height 18
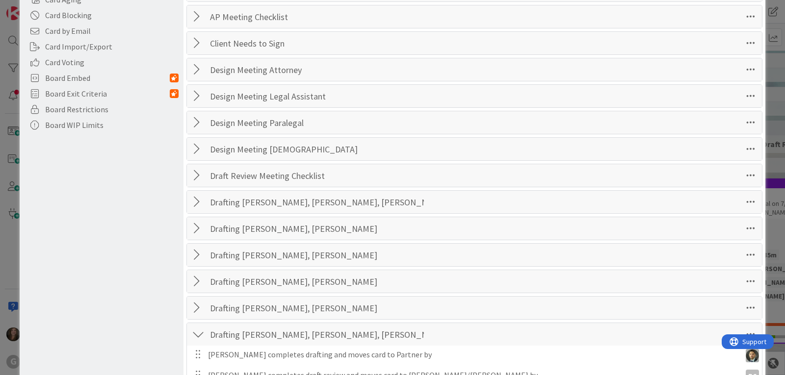
scroll to position [344, 0]
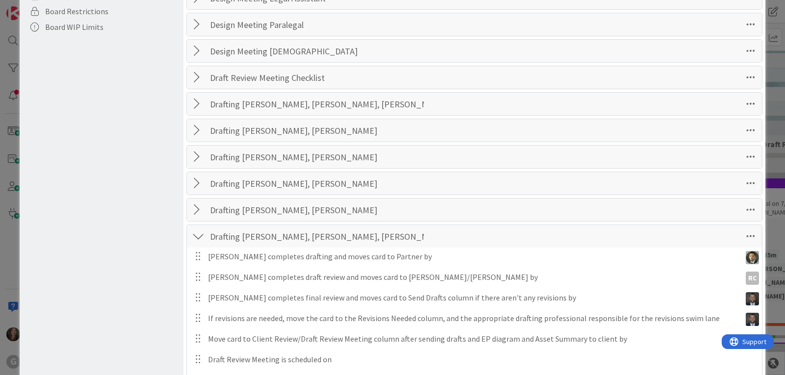
click at [197, 237] on div at bounding box center [198, 237] width 13 height 18
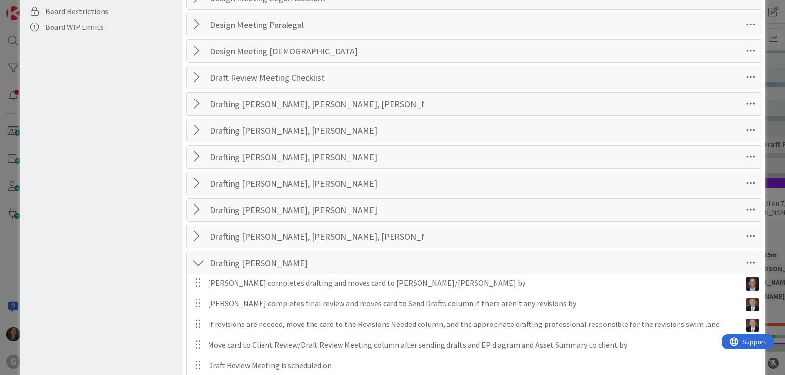
click at [197, 263] on div at bounding box center [198, 263] width 13 height 18
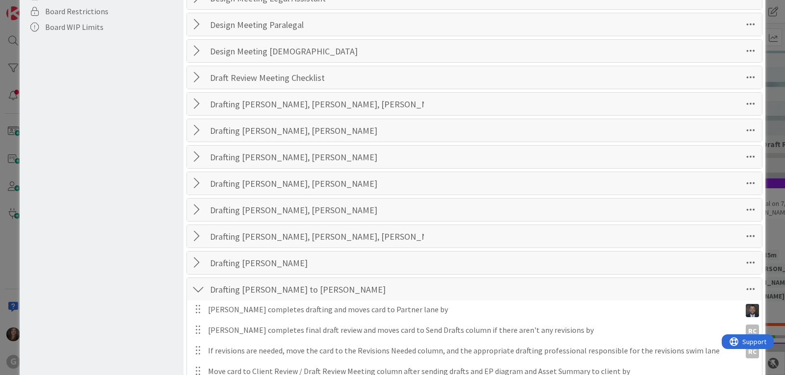
click at [197, 285] on div at bounding box center [198, 290] width 13 height 18
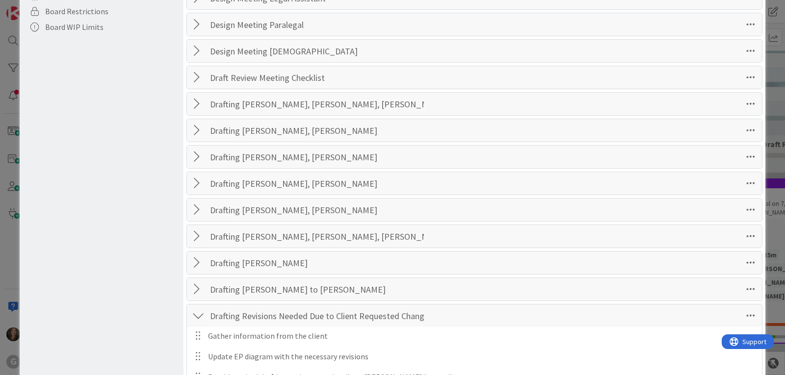
click at [196, 319] on div at bounding box center [198, 316] width 13 height 18
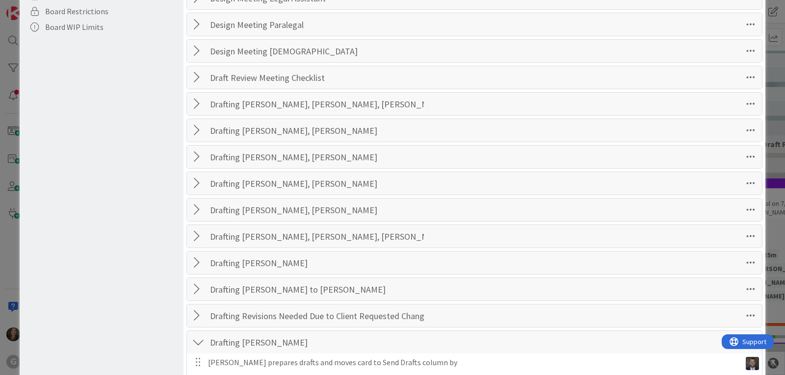
click at [200, 340] on div at bounding box center [198, 343] width 13 height 18
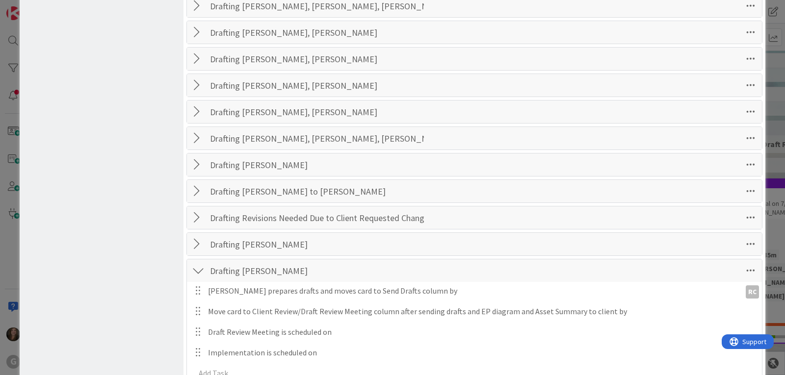
click at [201, 272] on div at bounding box center [198, 271] width 13 height 18
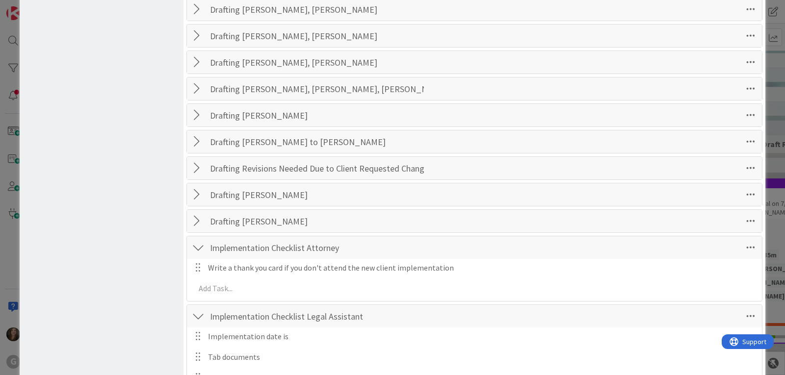
scroll to position [540, 0]
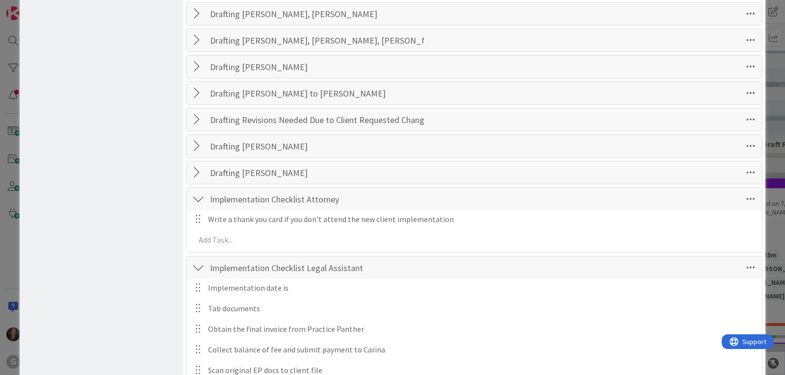
click at [196, 200] on div at bounding box center [198, 199] width 13 height 18
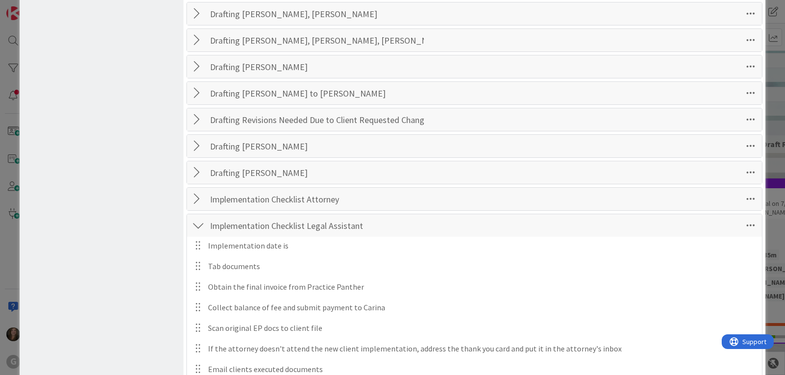
click at [198, 226] on div at bounding box center [198, 226] width 13 height 18
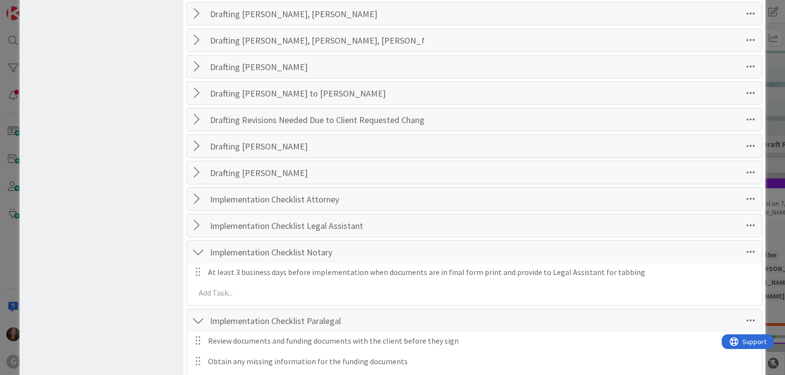
click at [198, 247] on div at bounding box center [198, 252] width 13 height 18
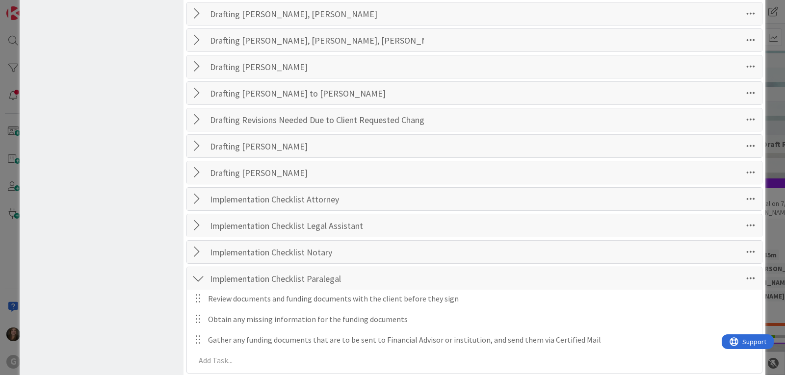
click at [201, 278] on div at bounding box center [198, 279] width 13 height 18
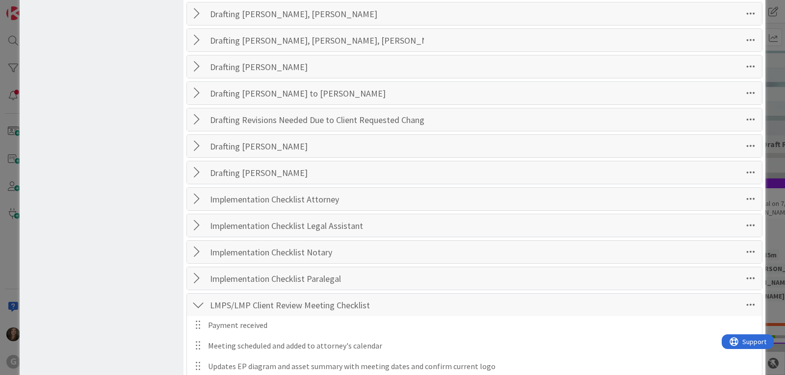
scroll to position [687, 0]
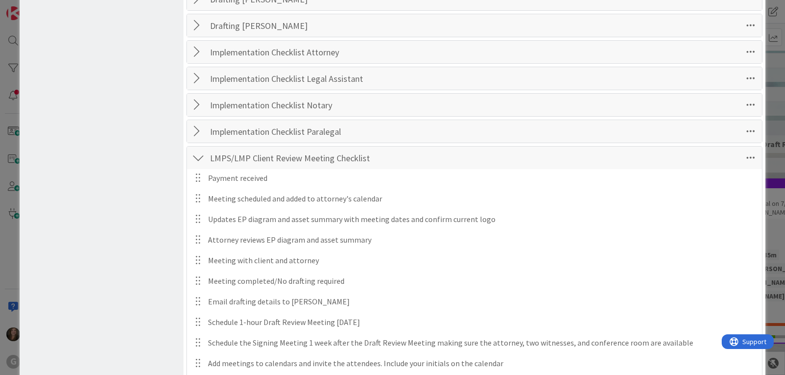
click at [198, 159] on div at bounding box center [198, 158] width 13 height 18
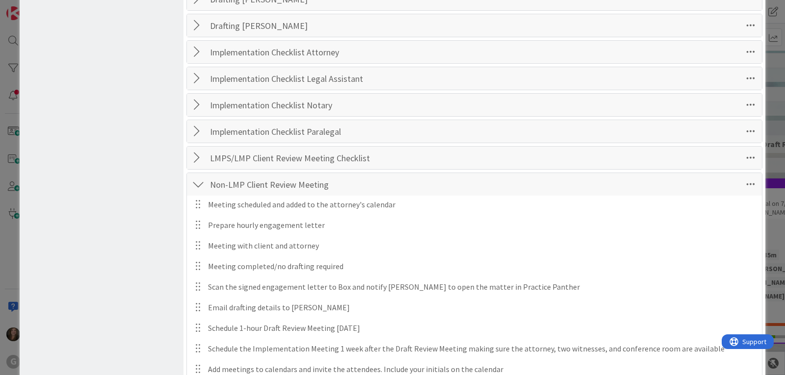
click at [197, 182] on div at bounding box center [198, 185] width 13 height 18
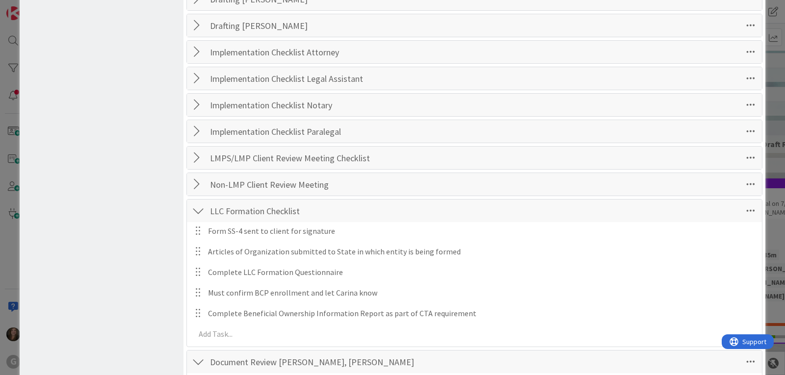
click at [195, 208] on div at bounding box center [198, 211] width 13 height 18
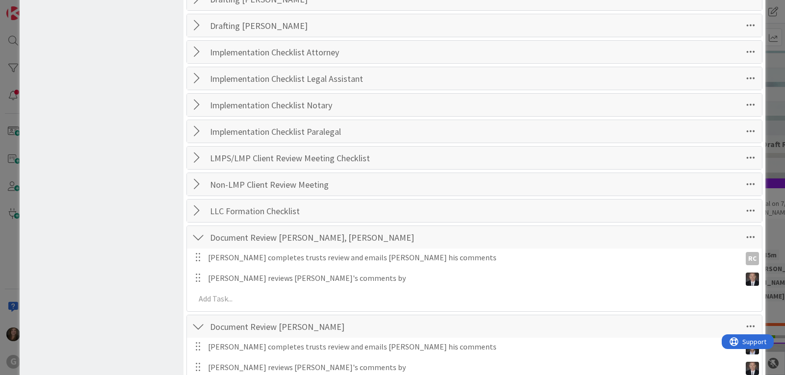
click at [198, 235] on div at bounding box center [198, 238] width 13 height 18
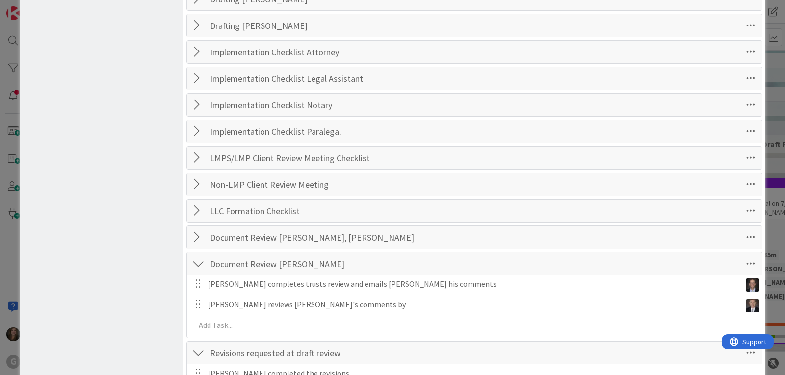
click at [198, 259] on div at bounding box center [198, 264] width 13 height 18
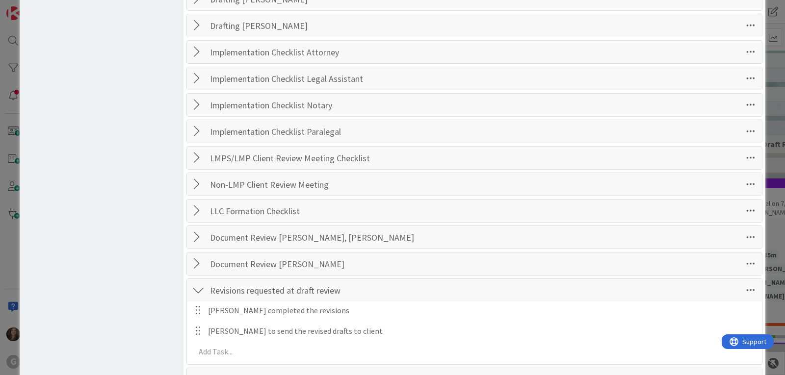
click at [198, 292] on div at bounding box center [198, 291] width 13 height 18
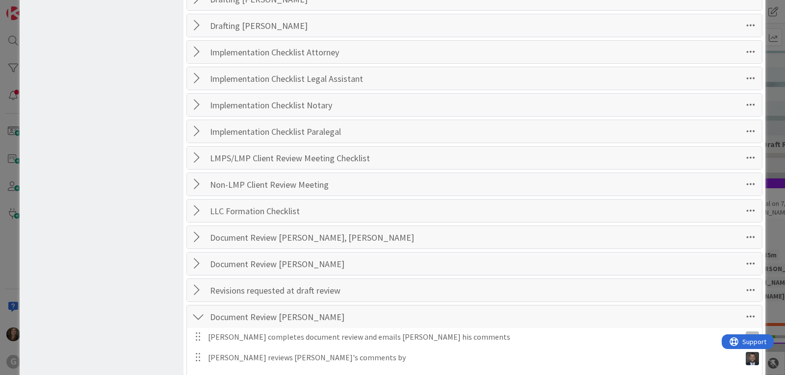
scroll to position [785, 0]
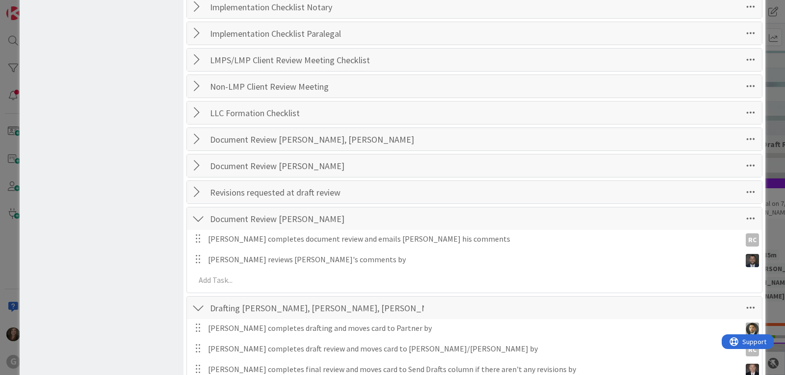
click at [196, 218] on div at bounding box center [198, 219] width 13 height 18
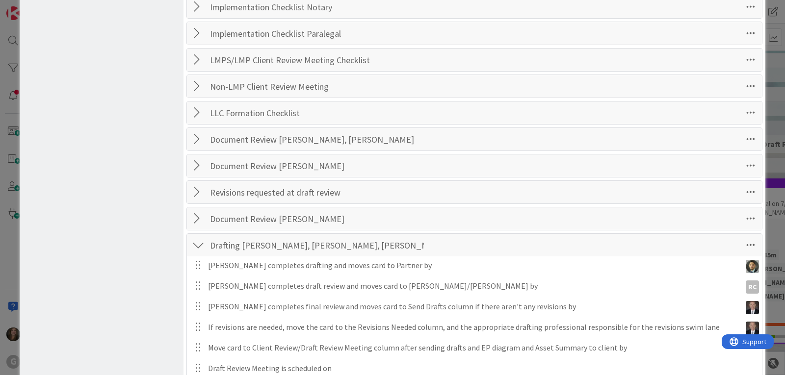
click at [199, 246] on div at bounding box center [198, 246] width 13 height 18
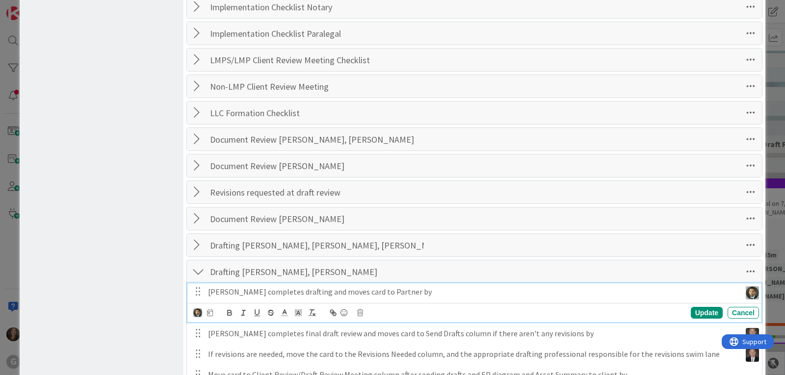
click at [362, 293] on p "[PERSON_NAME] completes drafting and moves card to Partner by" at bounding box center [472, 292] width 529 height 11
drag, startPoint x: 375, startPoint y: 293, endPoint x: 351, endPoint y: 293, distance: 23.1
click at [351, 293] on p "[PERSON_NAME] completes drafting and moves card to Partner by" at bounding box center [472, 292] width 529 height 11
click at [701, 313] on div "Update" at bounding box center [707, 313] width 32 height 12
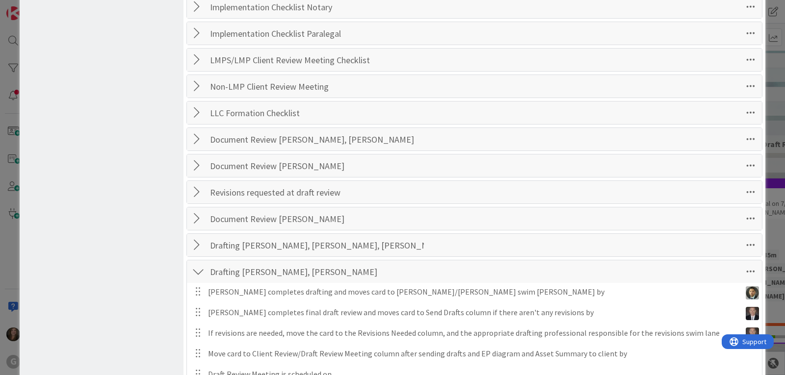
scroll to position [0, 0]
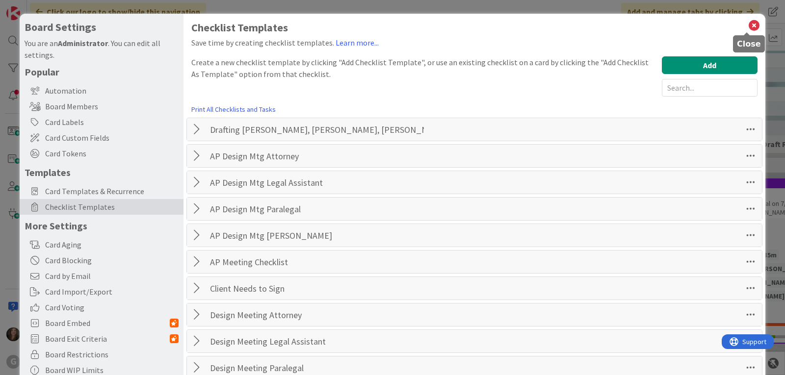
click at [748, 23] on icon at bounding box center [754, 26] width 13 height 14
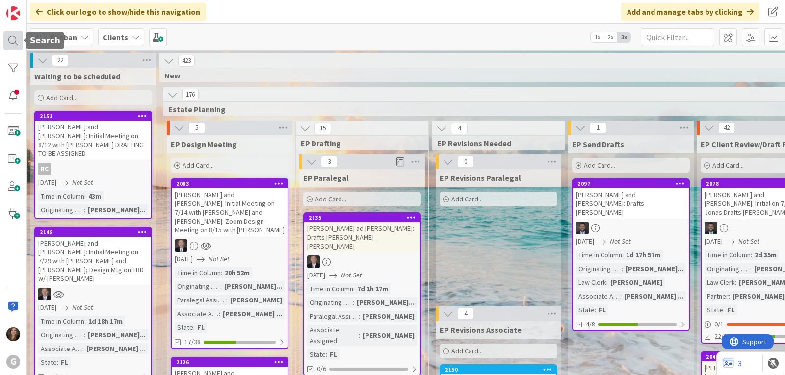
click at [15, 42] on div at bounding box center [13, 41] width 20 height 20
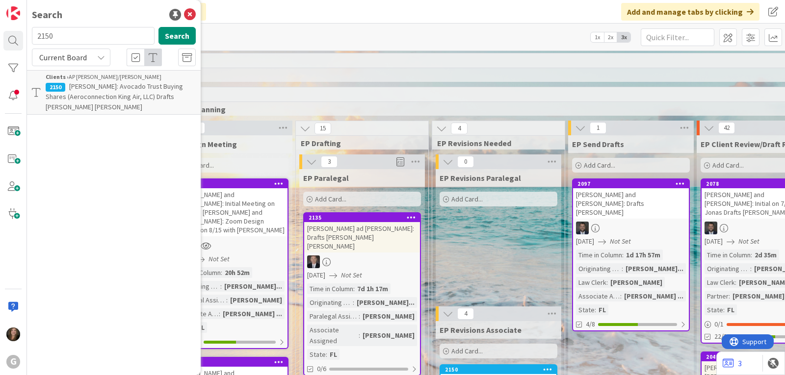
drag, startPoint x: 74, startPoint y: 36, endPoint x: 24, endPoint y: 35, distance: 50.1
click at [24, 35] on div "G Search 2150 Search Current Board Clients › AP Brad/Jonas 2150 Linder, David: …" at bounding box center [13, 187] width 27 height 375
drag, startPoint x: 63, startPoint y: 39, endPoint x: 27, endPoint y: 35, distance: 36.6
click at [27, 35] on div "G Search 1736 Search Current Board Clients › AP Wrap-up & Close 1736 Neff, Ginn…" at bounding box center [13, 187] width 27 height 375
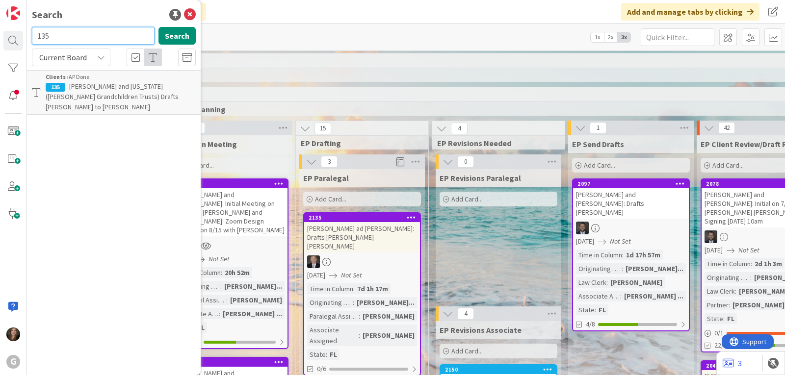
drag, startPoint x: 55, startPoint y: 37, endPoint x: 26, endPoint y: 35, distance: 29.5
click at [26, 35] on div "G Search 135 Search Current Board Clients › AP Done 135 Neff, Matthew and Virgi…" at bounding box center [13, 187] width 27 height 375
type input "cramer"
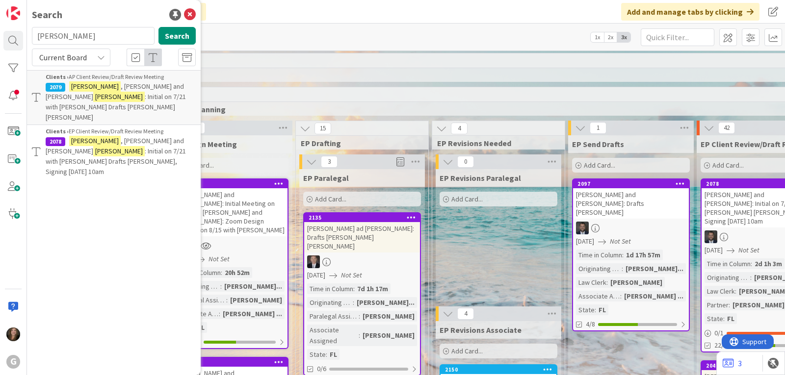
click at [140, 92] on span ": Initial on 7/21 with Jonas Drafts Chris Bobby" at bounding box center [116, 106] width 140 height 29
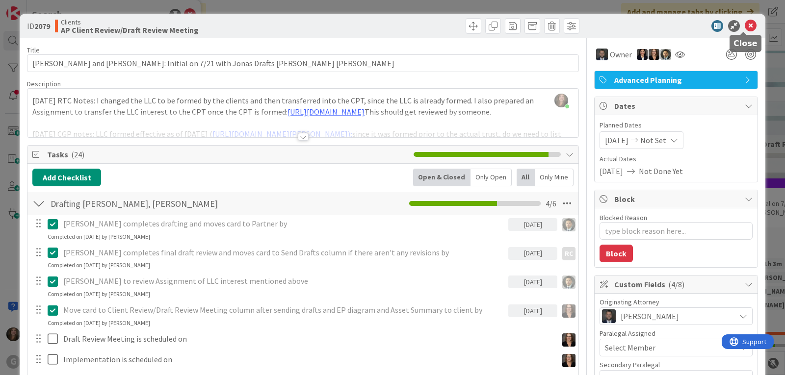
click at [745, 23] on icon at bounding box center [751, 26] width 12 height 12
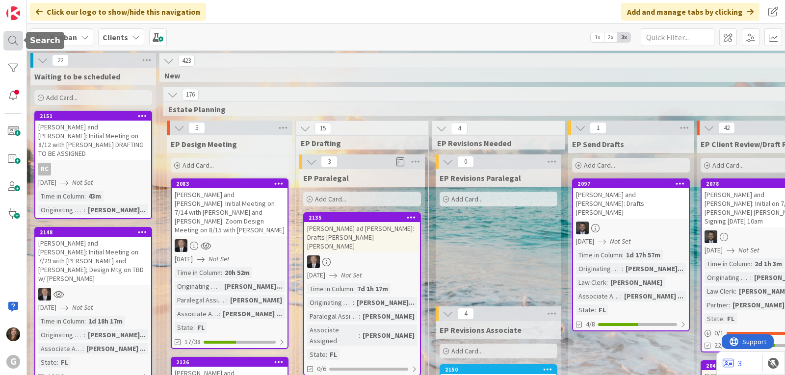
click at [14, 44] on div at bounding box center [13, 41] width 20 height 20
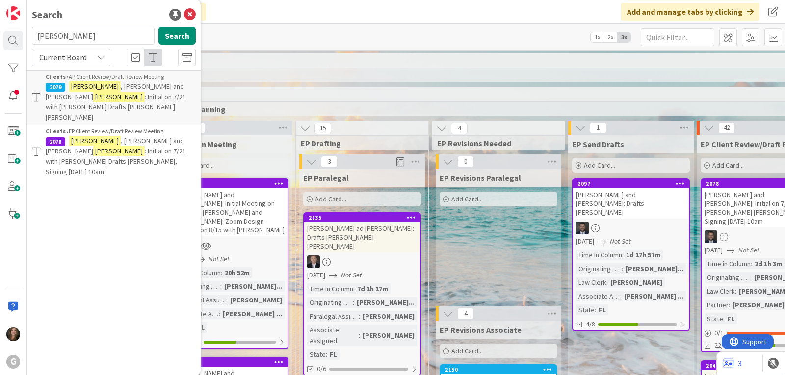
click at [120, 91] on p "Cramer , Jeffrey and Phyllis Cramer : Initial on 7/21 with Jonas Drafts Chris B…" at bounding box center [121, 101] width 150 height 41
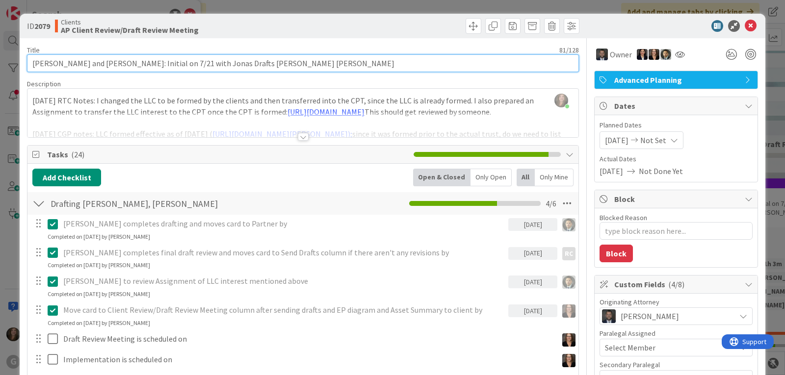
click at [343, 63] on input "[PERSON_NAME] and [PERSON_NAME]: Initial on 7/21 with Jonas Drafts [PERSON_NAME…" at bounding box center [303, 63] width 552 height 18
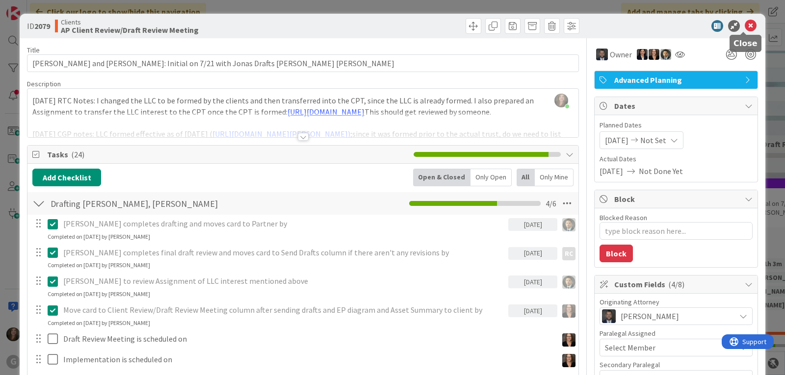
click at [745, 23] on icon at bounding box center [751, 26] width 12 height 12
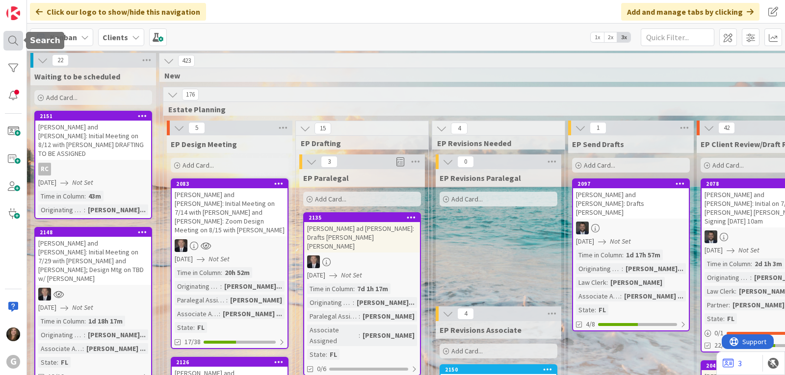
click at [16, 40] on div at bounding box center [13, 41] width 20 height 20
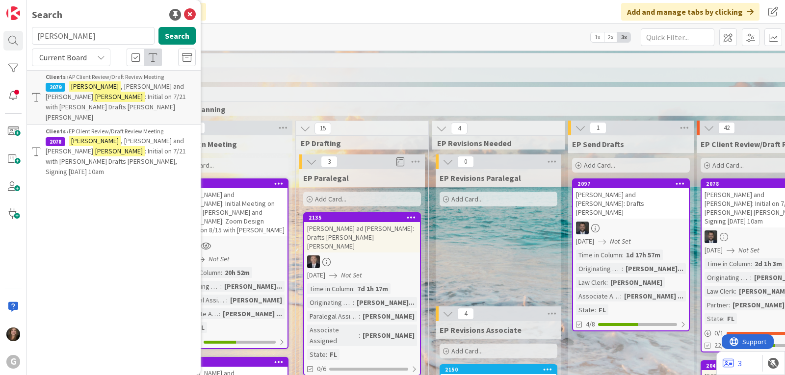
click at [85, 87] on mark "Cramer" at bounding box center [95, 86] width 52 height 10
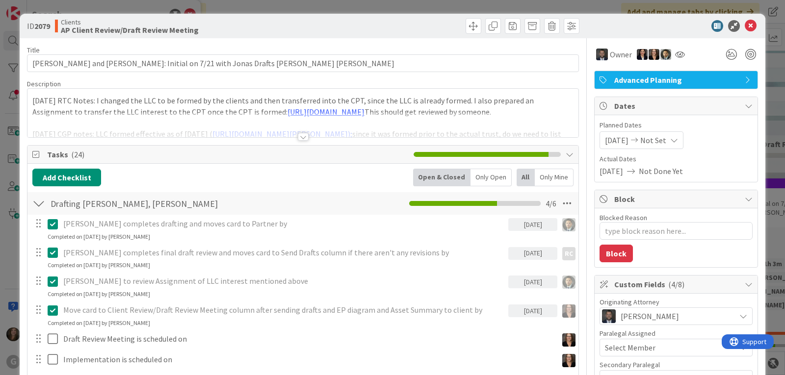
type textarea "x"
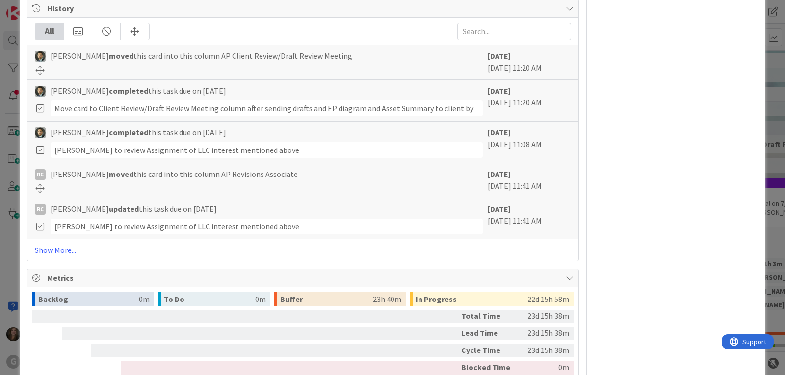
scroll to position [687, 0]
click at [48, 244] on link "Show More..." at bounding box center [303, 249] width 536 height 12
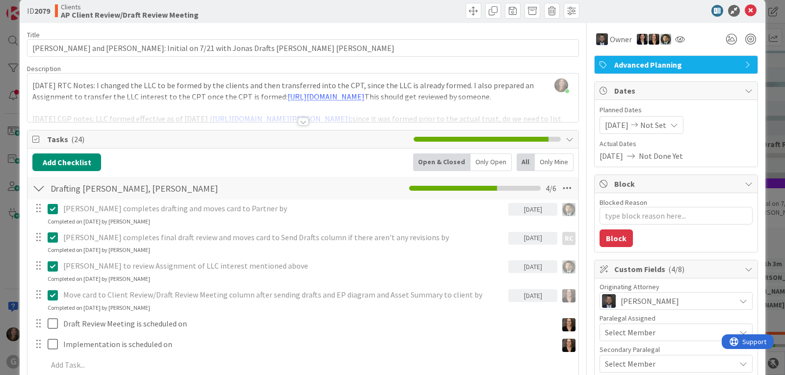
scroll to position [0, 0]
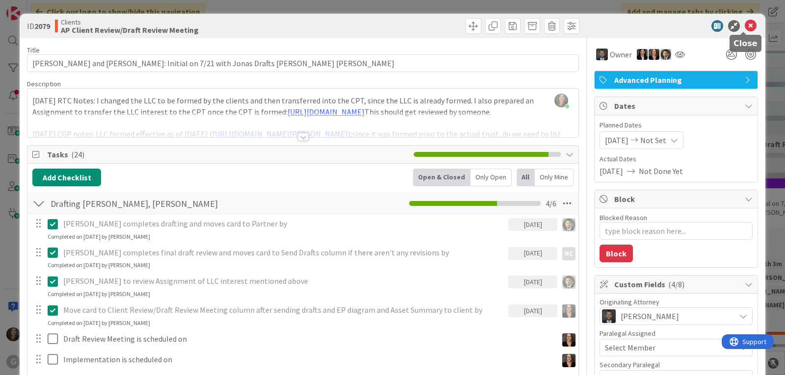
click at [745, 23] on icon at bounding box center [751, 26] width 12 height 12
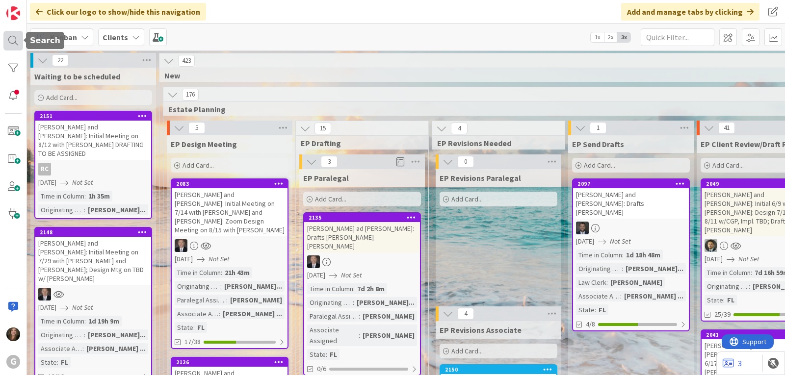
click at [14, 41] on div at bounding box center [13, 41] width 20 height 20
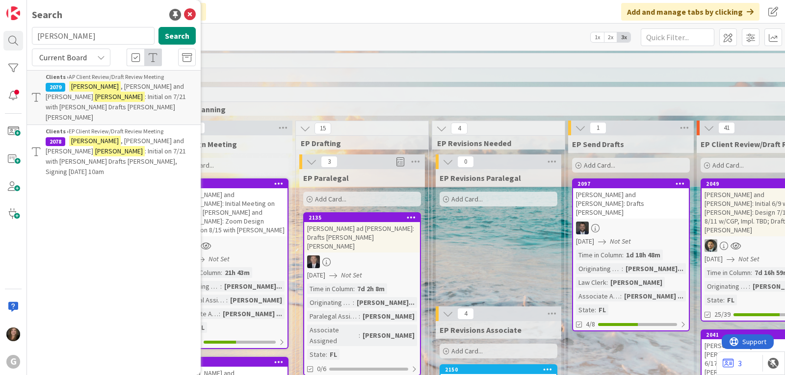
drag, startPoint x: 97, startPoint y: 35, endPoint x: -1, endPoint y: 36, distance: 97.7
click at [0, 36] on html "G Search cramer Search Current Board Clients › AP Client Review/Draft Review Me…" at bounding box center [392, 187] width 785 height 375
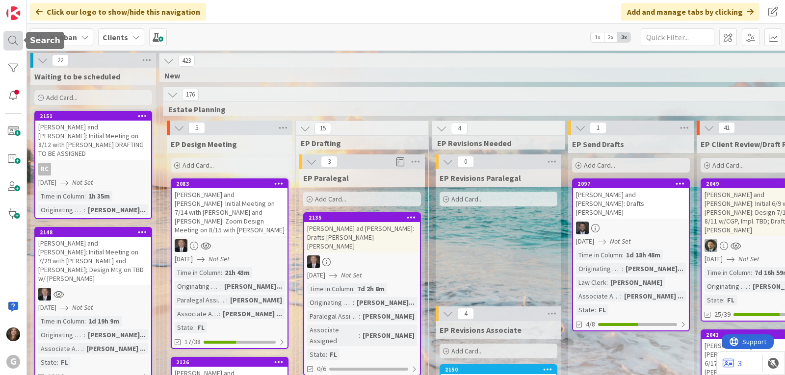
click at [16, 44] on div at bounding box center [13, 41] width 20 height 20
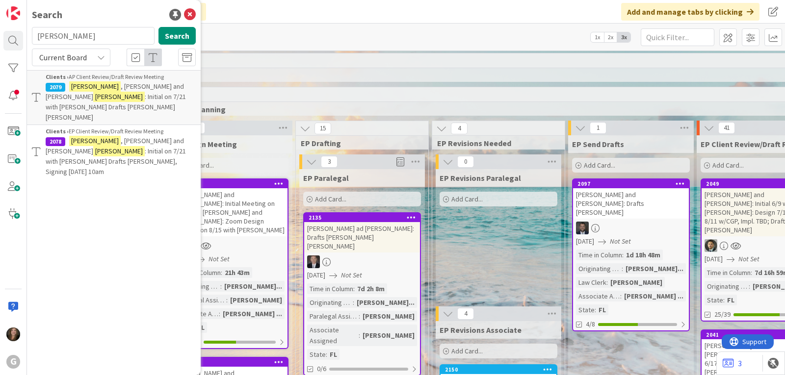
click at [68, 37] on input "cramer" at bounding box center [93, 36] width 123 height 18
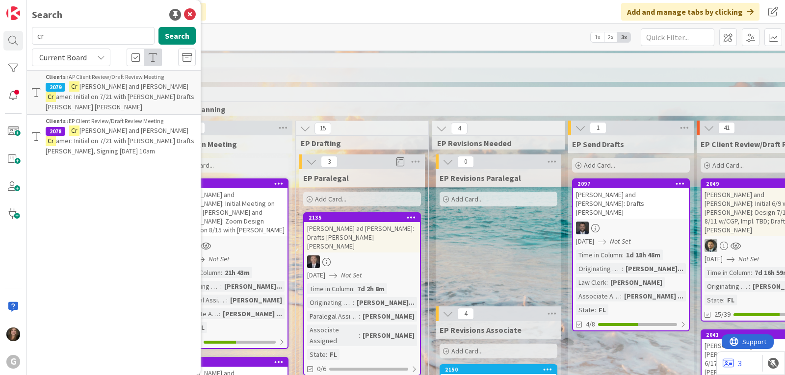
type input "c"
type input "2150"
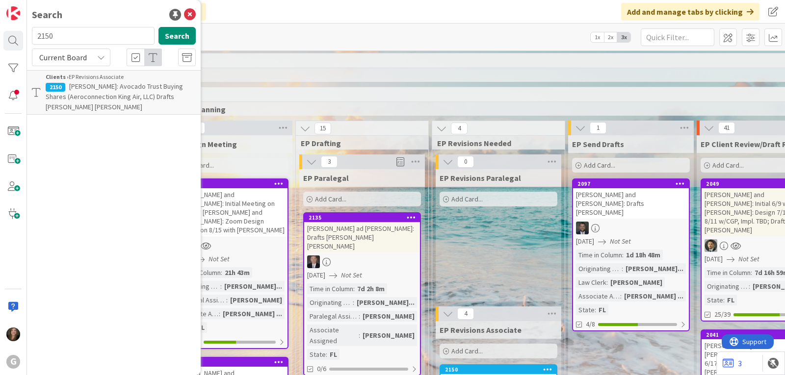
click at [124, 84] on span "[PERSON_NAME]: Avocado Trust Buying Shares (Aeroconnection King Air, LLC) Draft…" at bounding box center [114, 96] width 137 height 29
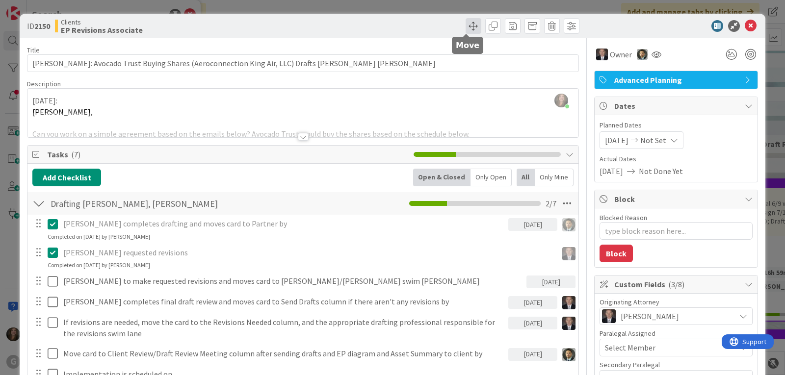
click at [466, 23] on span at bounding box center [474, 26] width 16 height 16
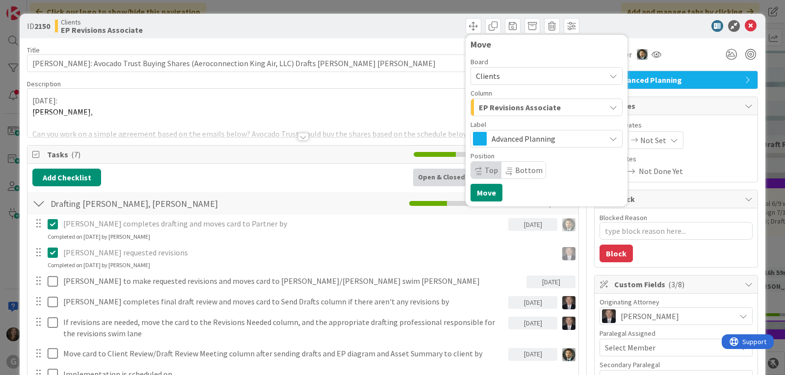
click at [591, 105] on div "EP Revisions Associate" at bounding box center [541, 108] width 129 height 16
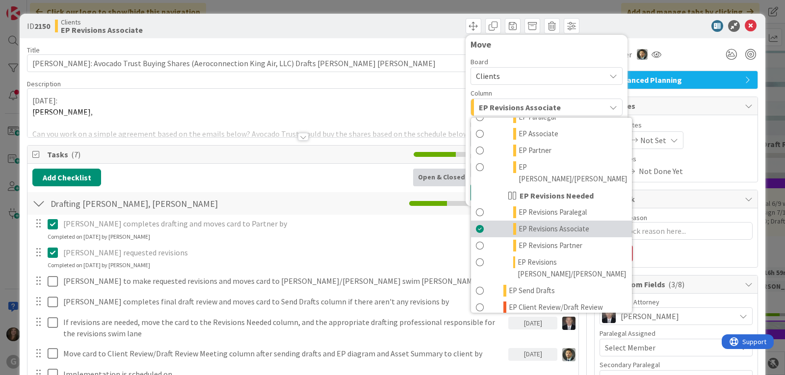
scroll to position [98, 0]
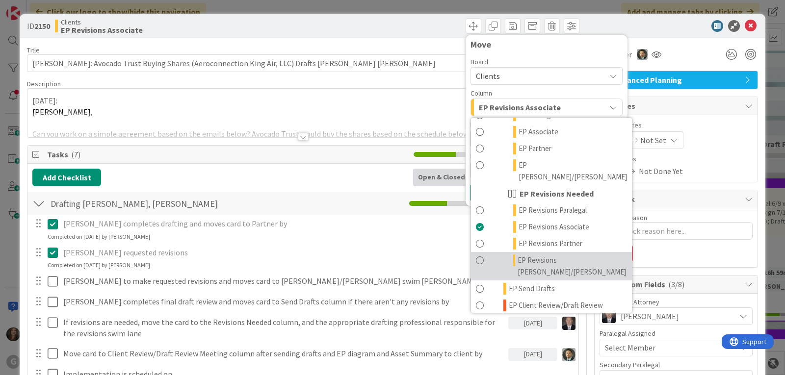
click at [533, 255] on span "EP Revisions [PERSON_NAME]/[PERSON_NAME]" at bounding box center [572, 267] width 109 height 24
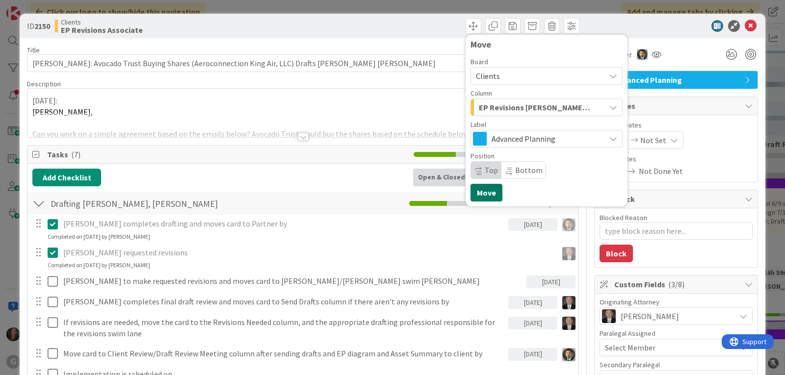
click at [489, 193] on button "Move" at bounding box center [487, 193] width 32 height 18
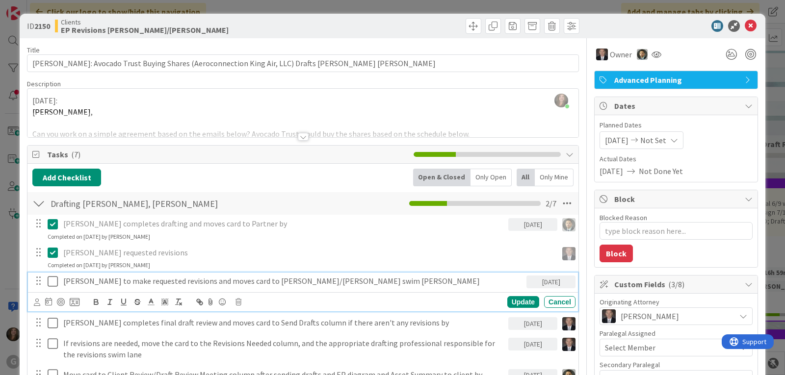
click at [54, 278] on icon at bounding box center [55, 282] width 15 height 12
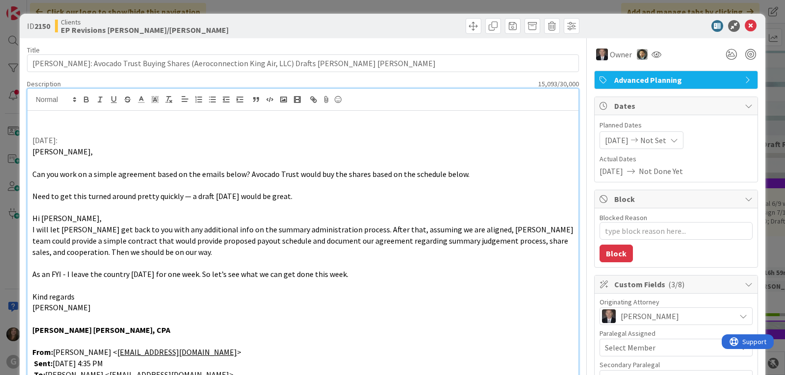
type textarea "x"
click at [40, 129] on p at bounding box center [302, 129] width 541 height 11
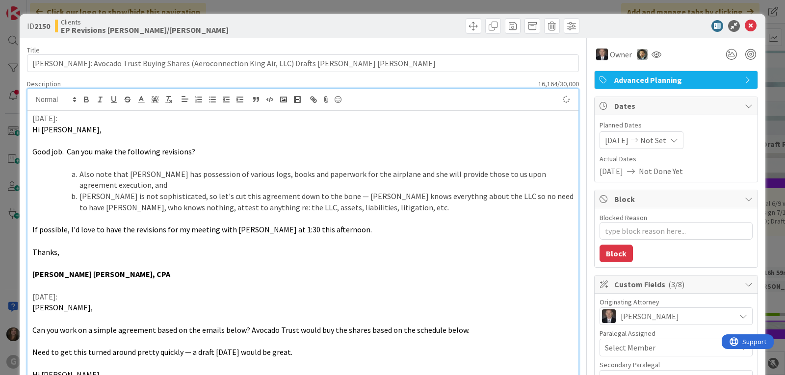
type textarea "x"
click at [745, 25] on icon at bounding box center [751, 26] width 12 height 12
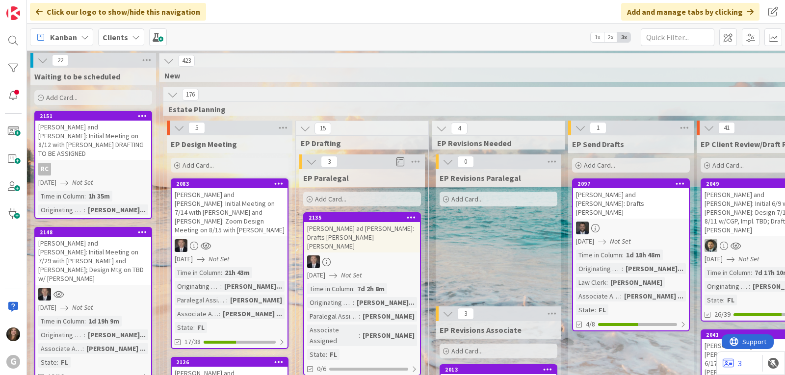
click at [71, 39] on span "Kanban" at bounding box center [63, 37] width 27 height 12
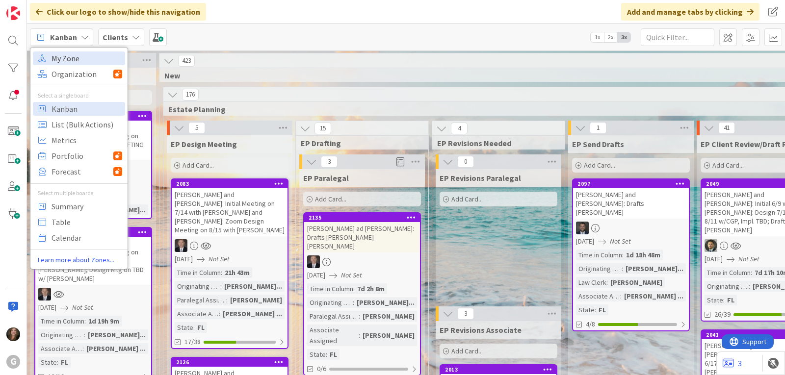
click at [74, 53] on span "My Zone" at bounding box center [87, 58] width 71 height 15
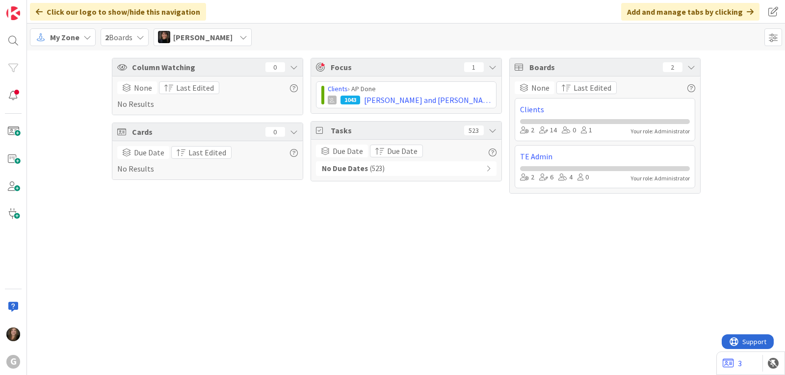
click at [219, 41] on span "Angela Boswell" at bounding box center [202, 37] width 59 height 12
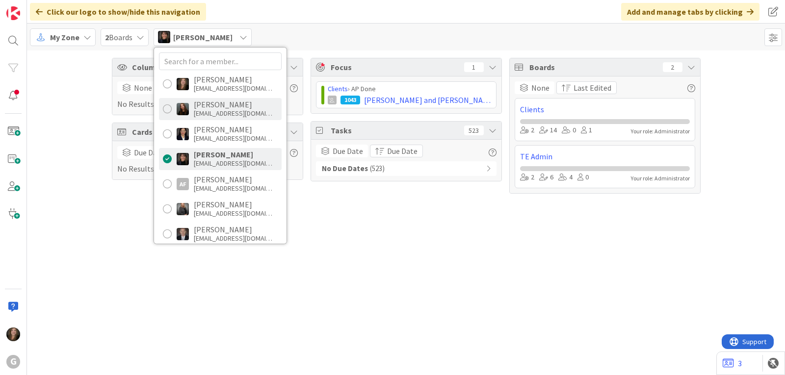
click at [192, 103] on div "Amanda Mattox amattox@gwtrust.law" at bounding box center [220, 109] width 123 height 22
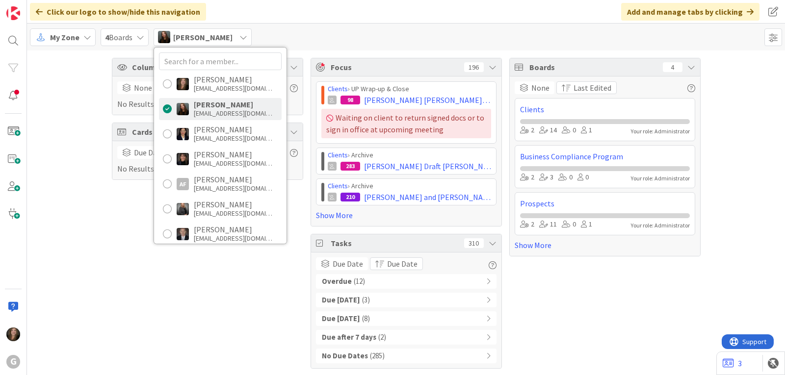
click at [403, 278] on div "Overdue ( 12 )" at bounding box center [406, 281] width 181 height 15
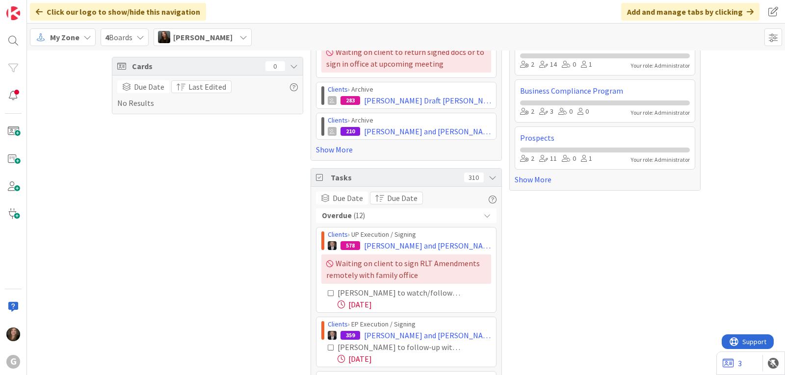
scroll to position [57, 0]
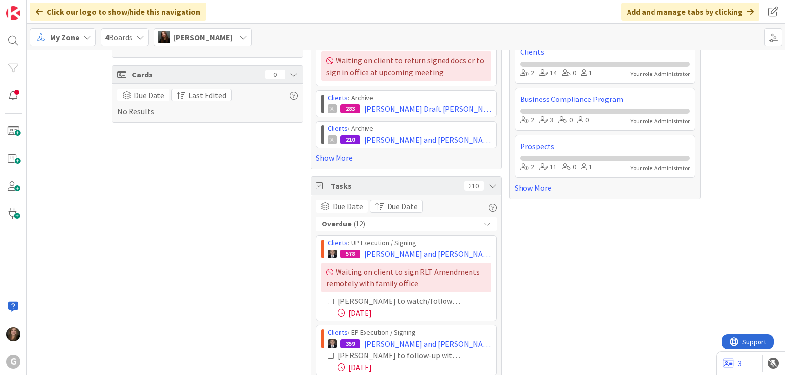
click at [199, 38] on span "[PERSON_NAME]" at bounding box center [202, 37] width 59 height 12
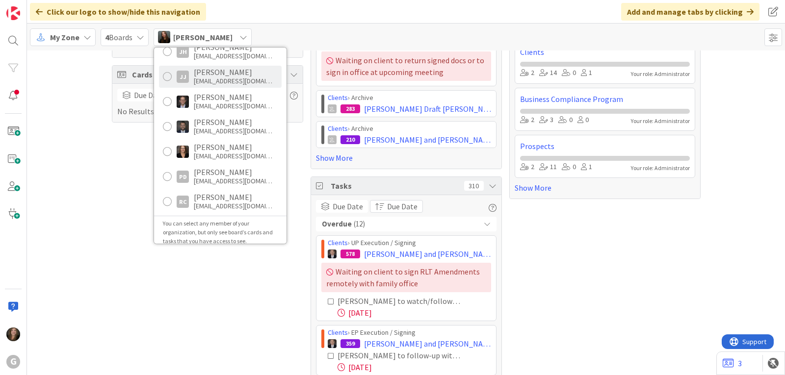
scroll to position [365, 0]
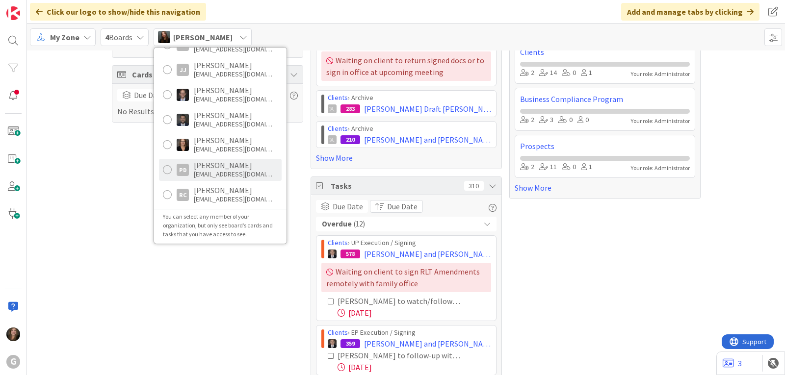
click at [207, 172] on div "pdagostino@gwtrust.law" at bounding box center [233, 174] width 79 height 9
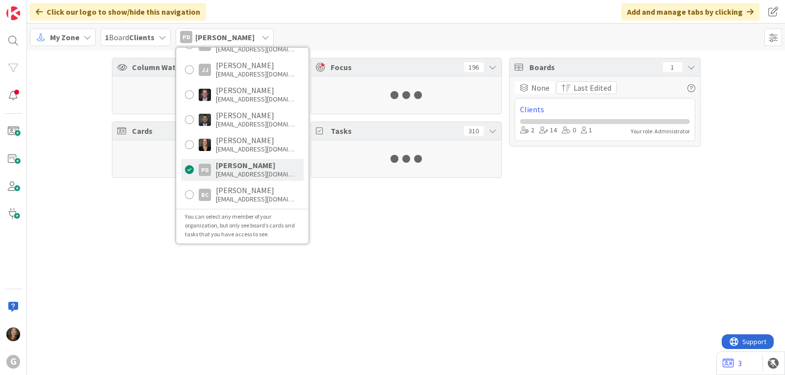
scroll to position [0, 0]
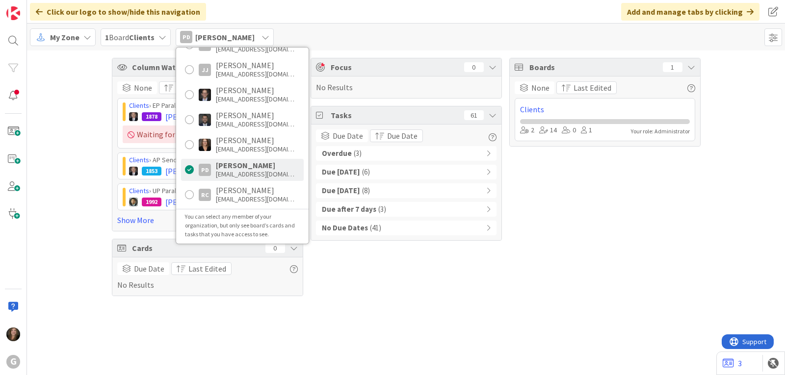
click at [388, 154] on div "Overdue ( 3 )" at bounding box center [406, 153] width 181 height 15
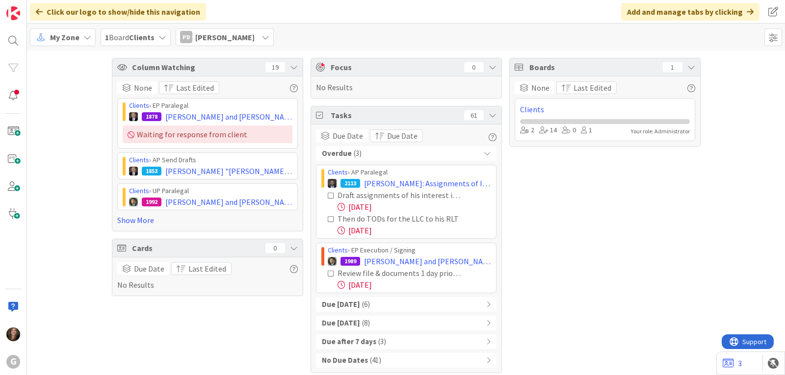
click at [237, 32] on span "[PERSON_NAME]" at bounding box center [224, 37] width 59 height 12
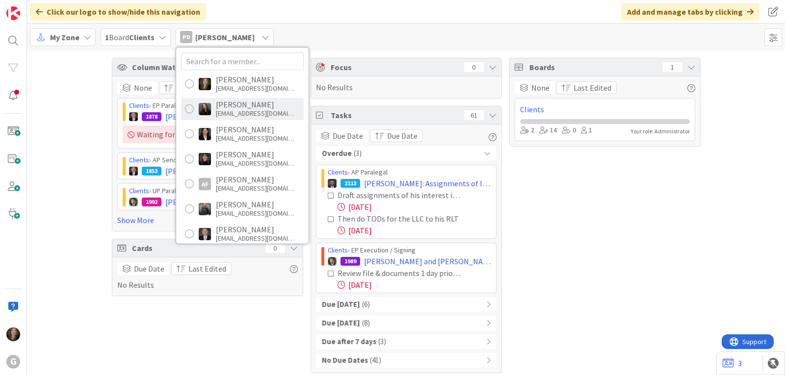
click at [245, 108] on div "[PERSON_NAME]" at bounding box center [255, 104] width 79 height 9
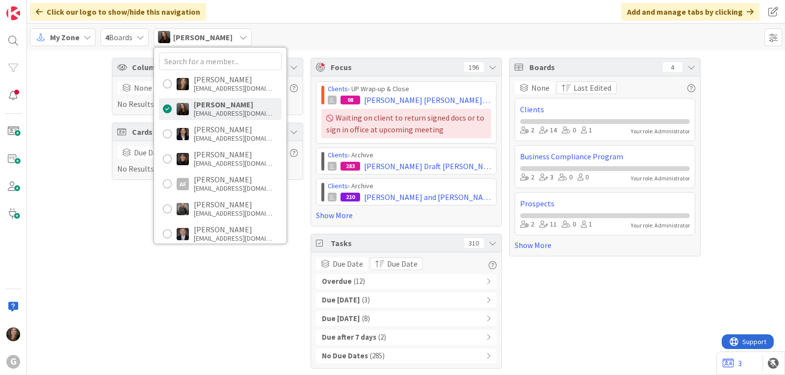
click at [359, 284] on span "( 12 )" at bounding box center [359, 281] width 11 height 11
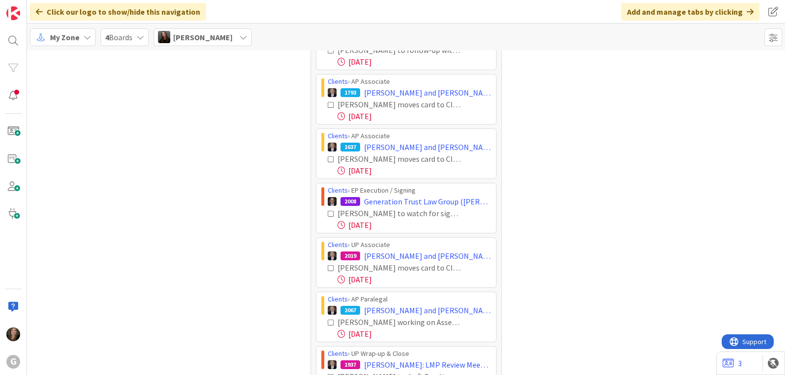
scroll to position [344, 0]
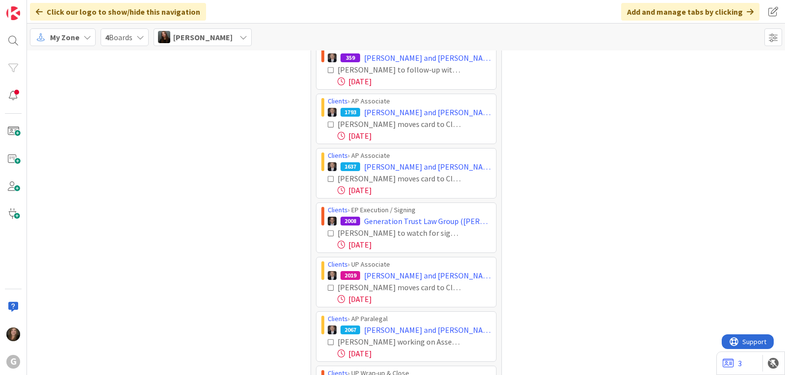
click at [240, 37] on icon at bounding box center [244, 37] width 8 height 8
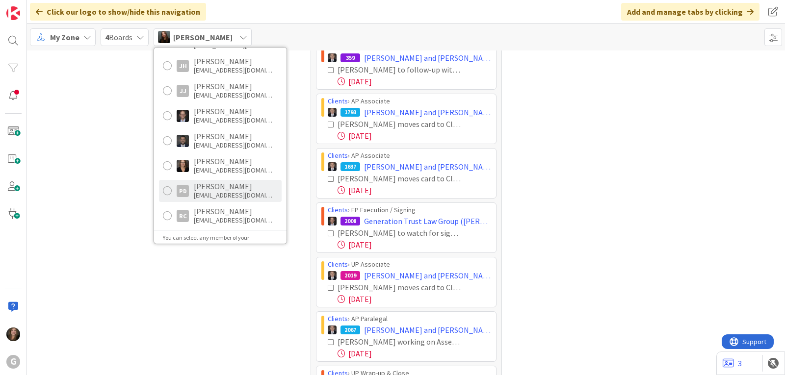
click at [230, 187] on div "[PERSON_NAME]" at bounding box center [233, 186] width 79 height 9
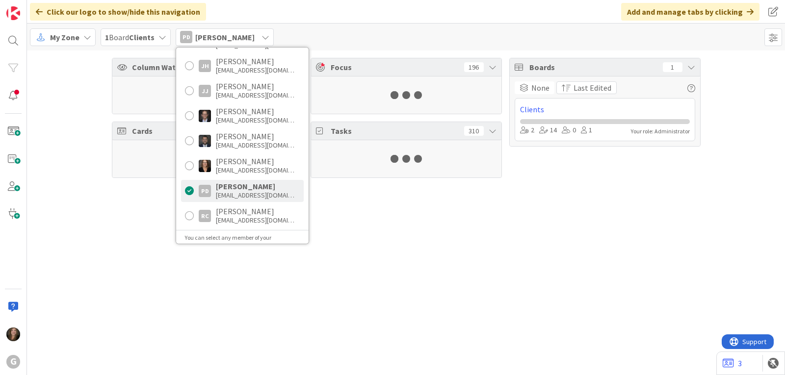
scroll to position [0, 0]
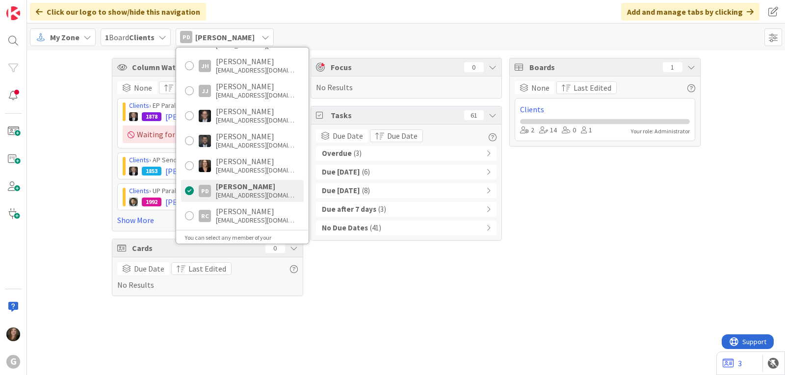
click at [392, 173] on div "Due Today ( 6 )" at bounding box center [406, 172] width 181 height 15
